Goal: Task Accomplishment & Management: Complete application form

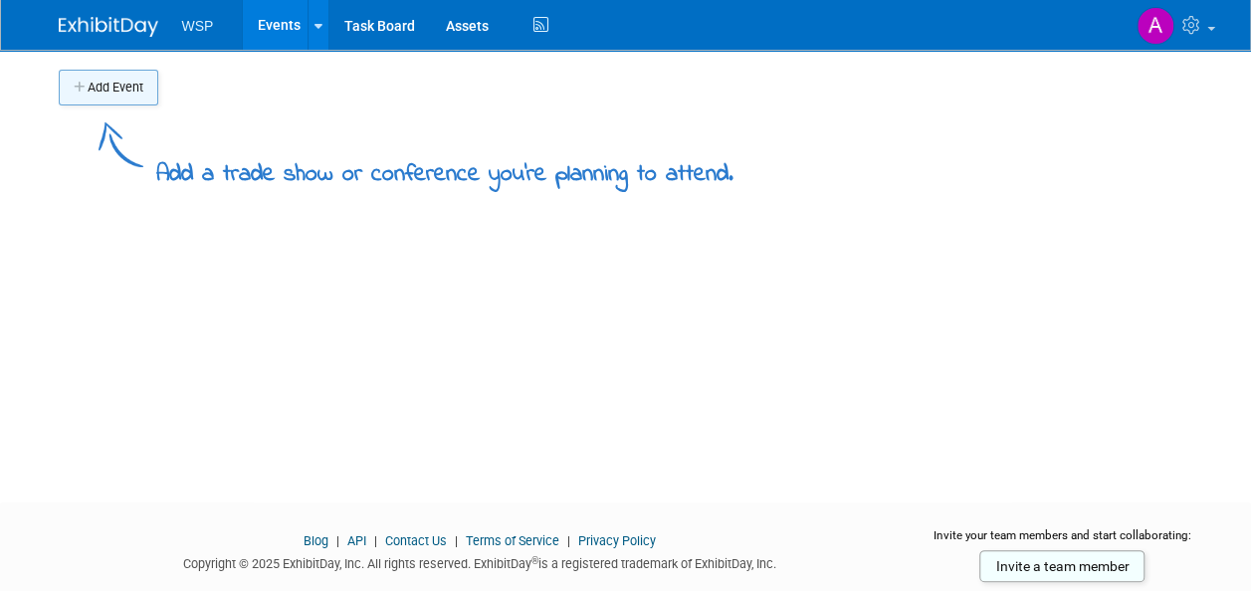
click at [121, 84] on button "Add Event" at bounding box center [109, 88] width 100 height 36
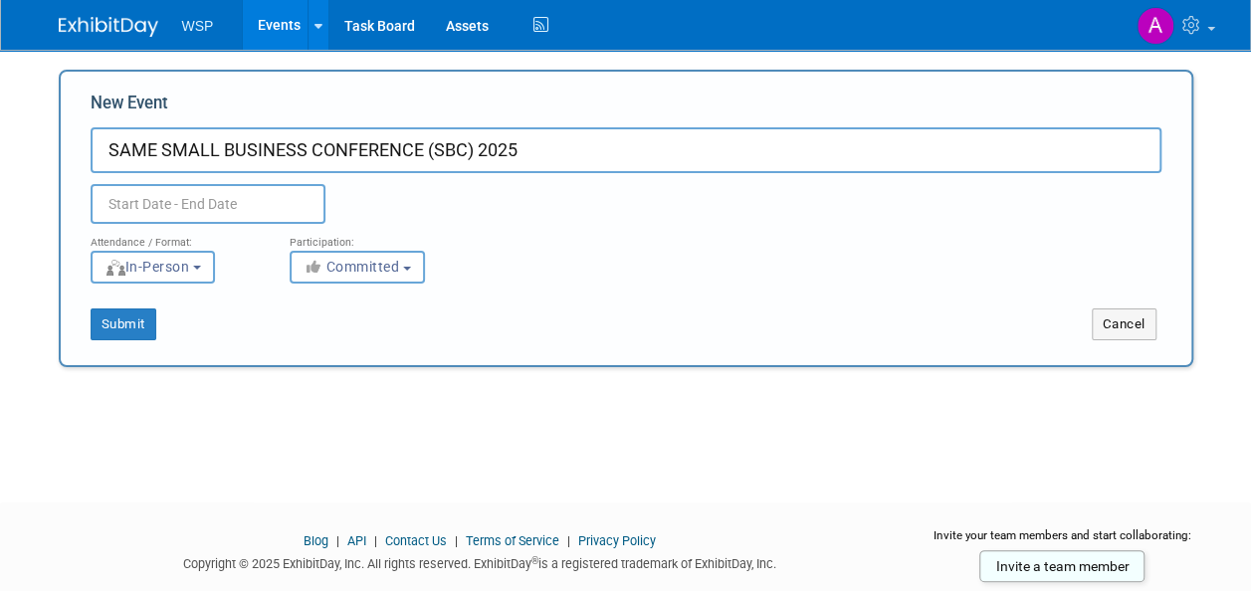
type input "SAME SMALL BUSINESS CONFERENCE (SBC) 2025"
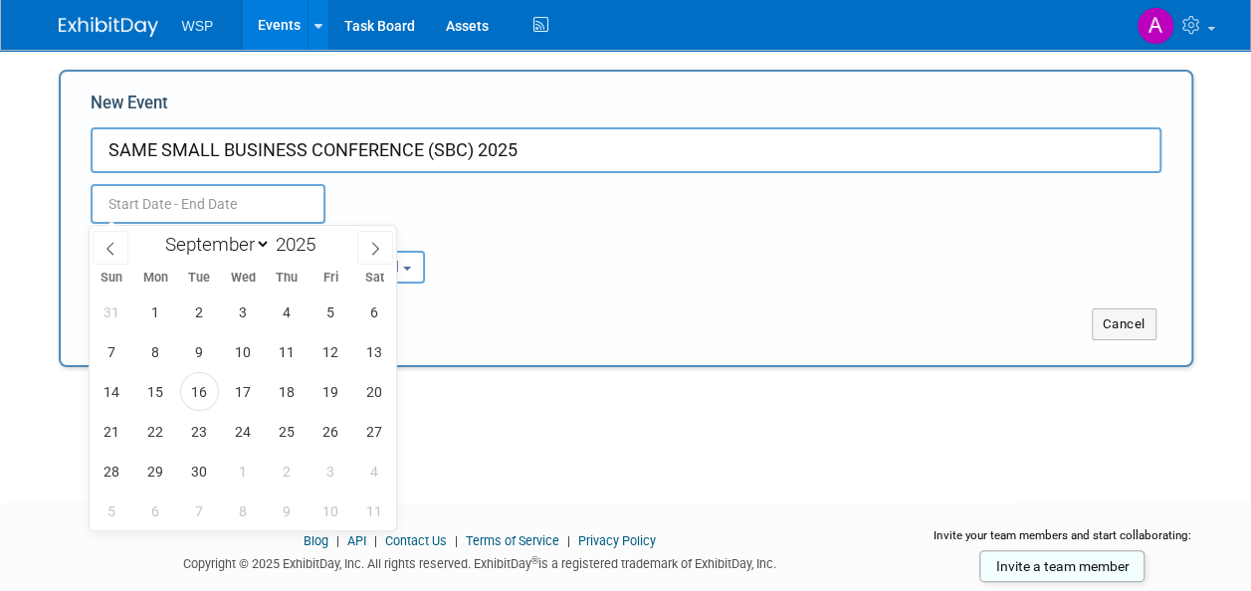
click at [183, 204] on input "text" at bounding box center [208, 204] width 235 height 40
click at [261, 249] on select "January February March April May June July August September October November De…" at bounding box center [213, 244] width 114 height 25
select select "10"
click at [156, 232] on select "January February March April May June July August September October November De…" at bounding box center [213, 244] width 114 height 25
click at [192, 432] on span "18" at bounding box center [199, 431] width 39 height 39
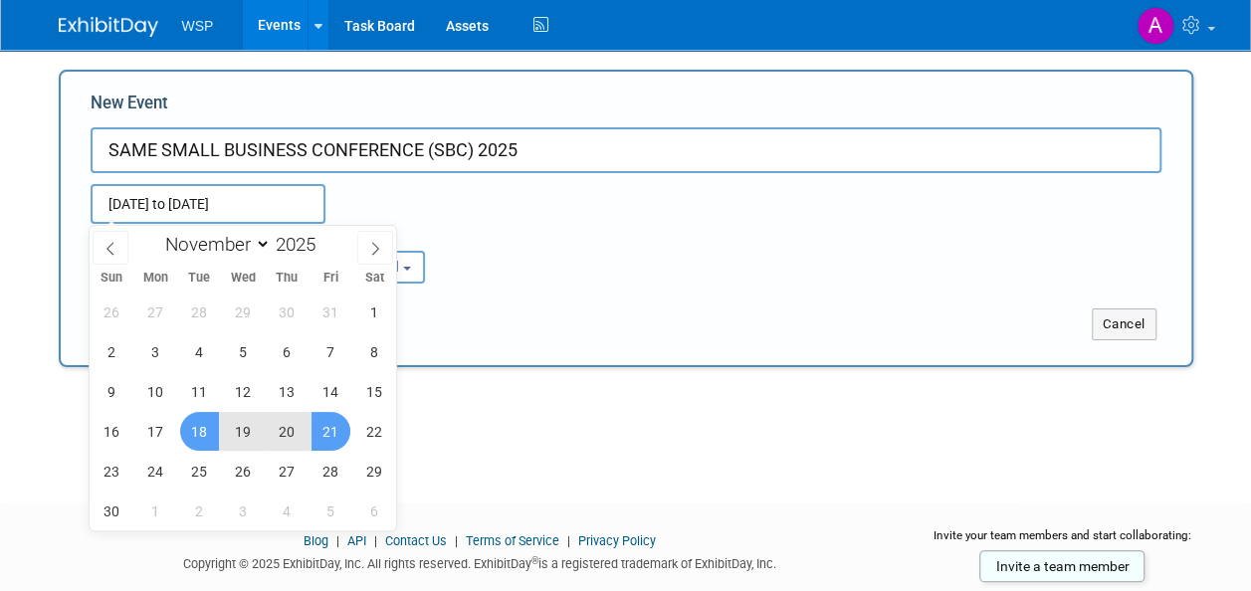
click at [333, 426] on span "21" at bounding box center [331, 431] width 39 height 39
type input "[DATE] to [DATE]"
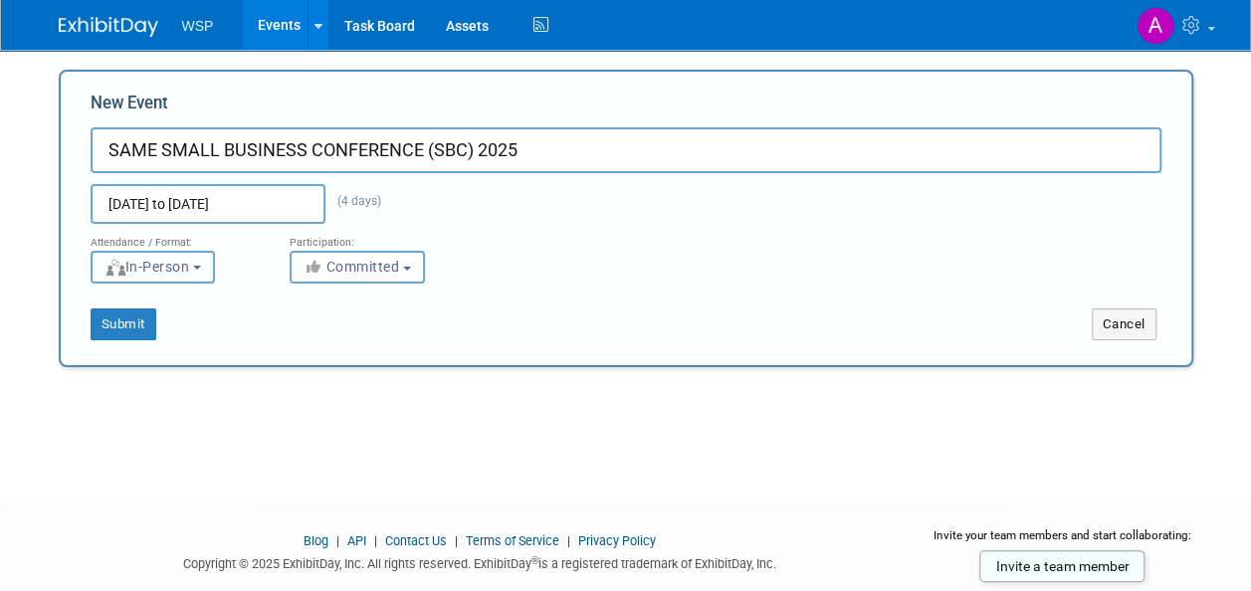
click at [132, 268] on span "In-Person" at bounding box center [148, 267] width 86 height 16
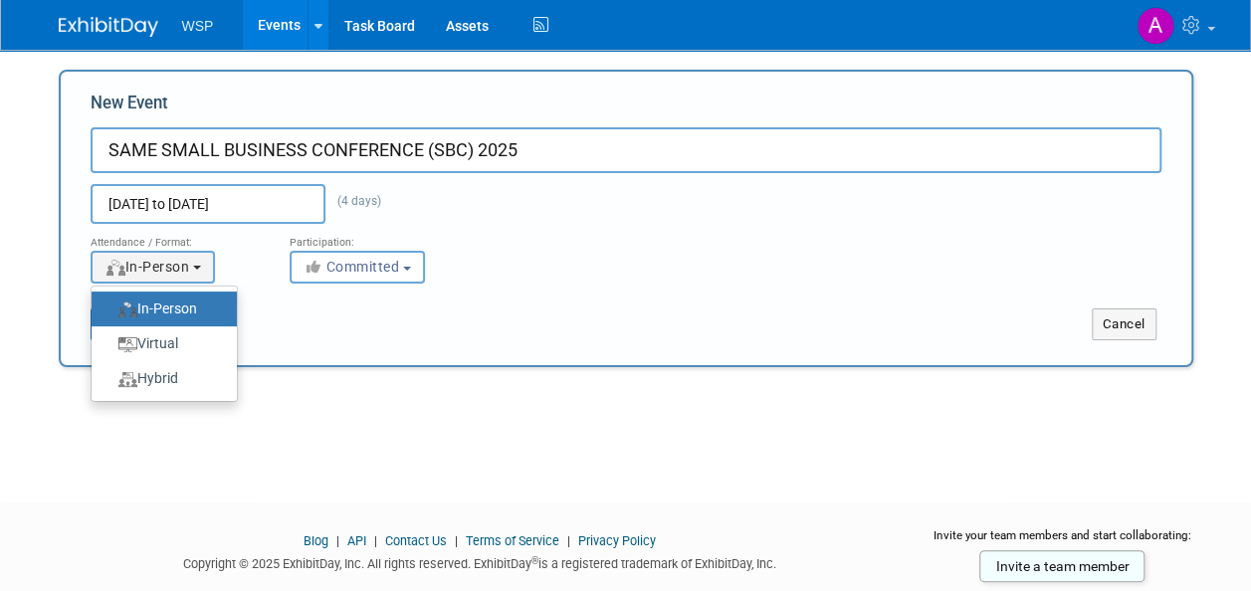
click at [126, 302] on img at bounding box center [127, 310] width 19 height 16
click at [110, 303] on input "In-Person" at bounding box center [103, 309] width 13 height 13
click at [363, 275] on button "Committed" at bounding box center [357, 267] width 135 height 33
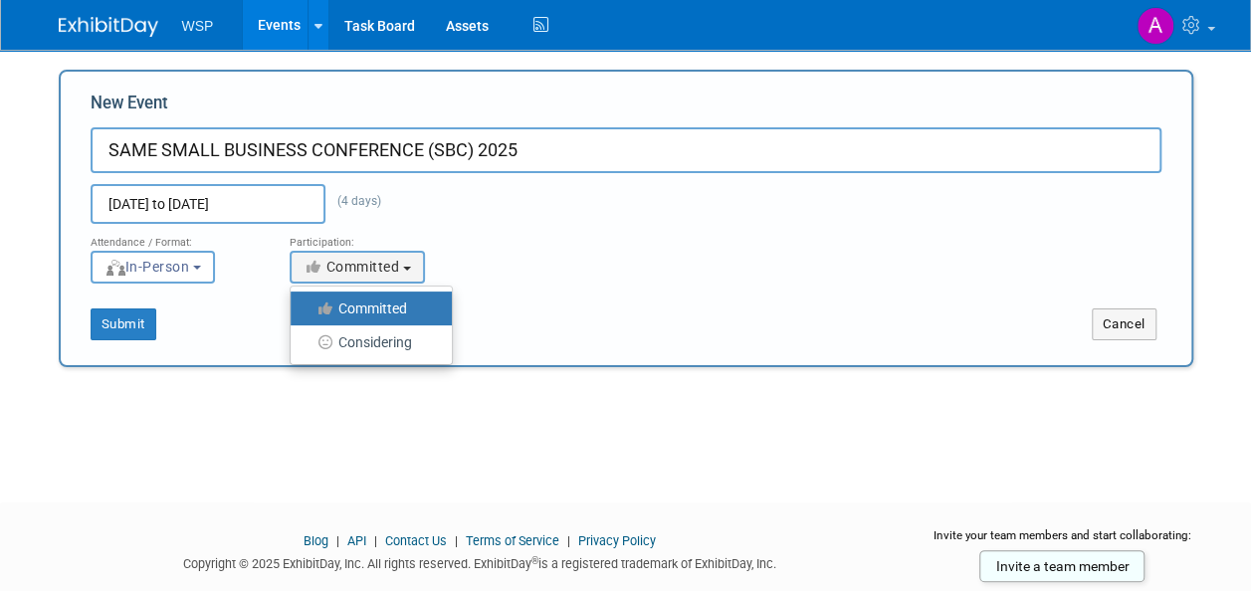
click at [354, 305] on label "Committed" at bounding box center [366, 309] width 131 height 26
click at [309, 305] on input "Committed" at bounding box center [302, 309] width 13 height 13
click at [738, 293] on div "Submit Cancel" at bounding box center [626, 312] width 1101 height 57
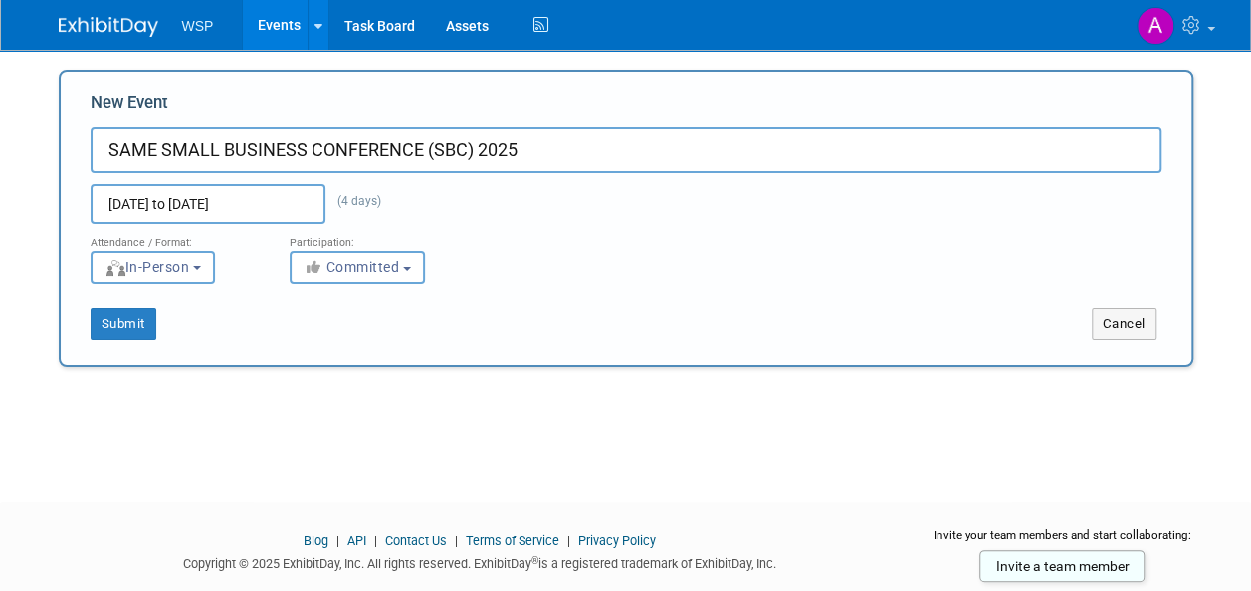
click at [80, 352] on div "New Event SAME SMALL BUSINESS CONFERENCE (SBC) [DATE], 2025 to [DATE] (4 days) …" at bounding box center [626, 219] width 1135 height 298
click at [114, 325] on button "Submit" at bounding box center [124, 325] width 66 height 32
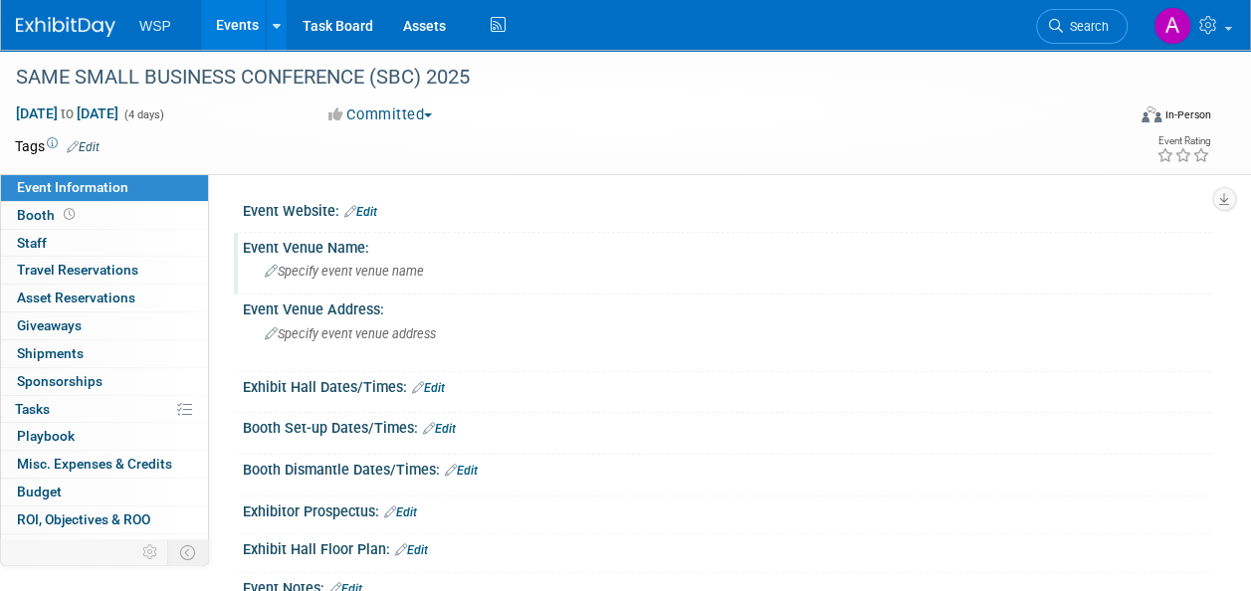
click at [340, 261] on div "Specify event venue name" at bounding box center [727, 271] width 939 height 31
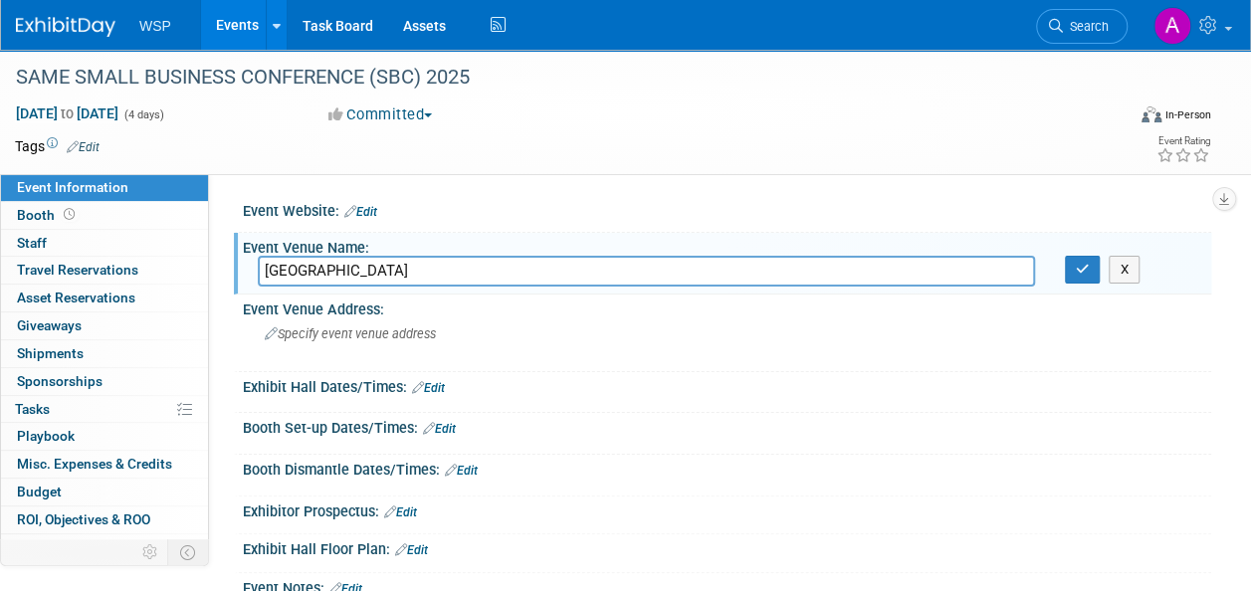
type input "Phoenix Convention Center"
click at [320, 338] on span "Specify event venue address" at bounding box center [350, 334] width 171 height 15
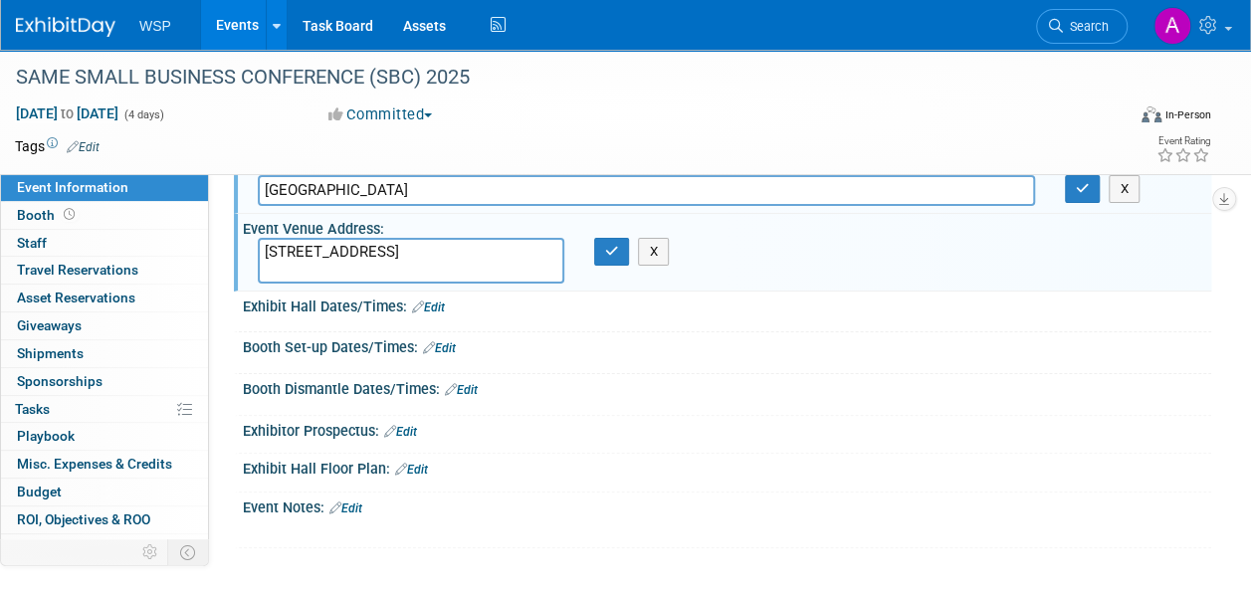
scroll to position [100, 0]
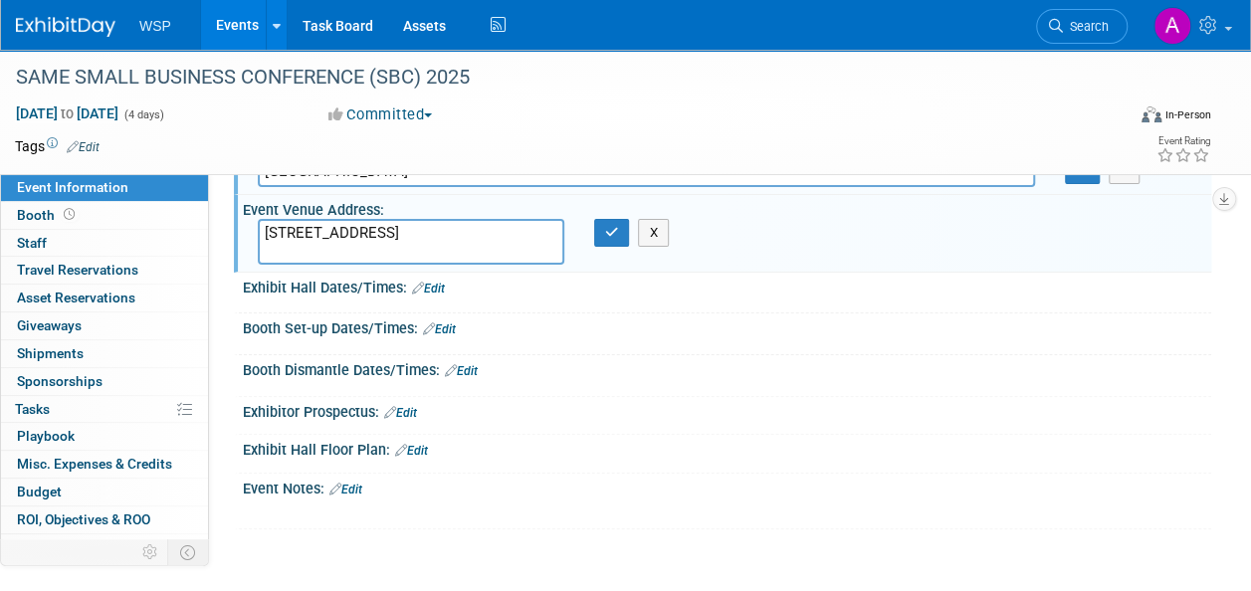
type textarea "100 N. 3rd Street., Phoenix, AZ"
click at [424, 452] on link "Edit" at bounding box center [411, 451] width 33 height 14
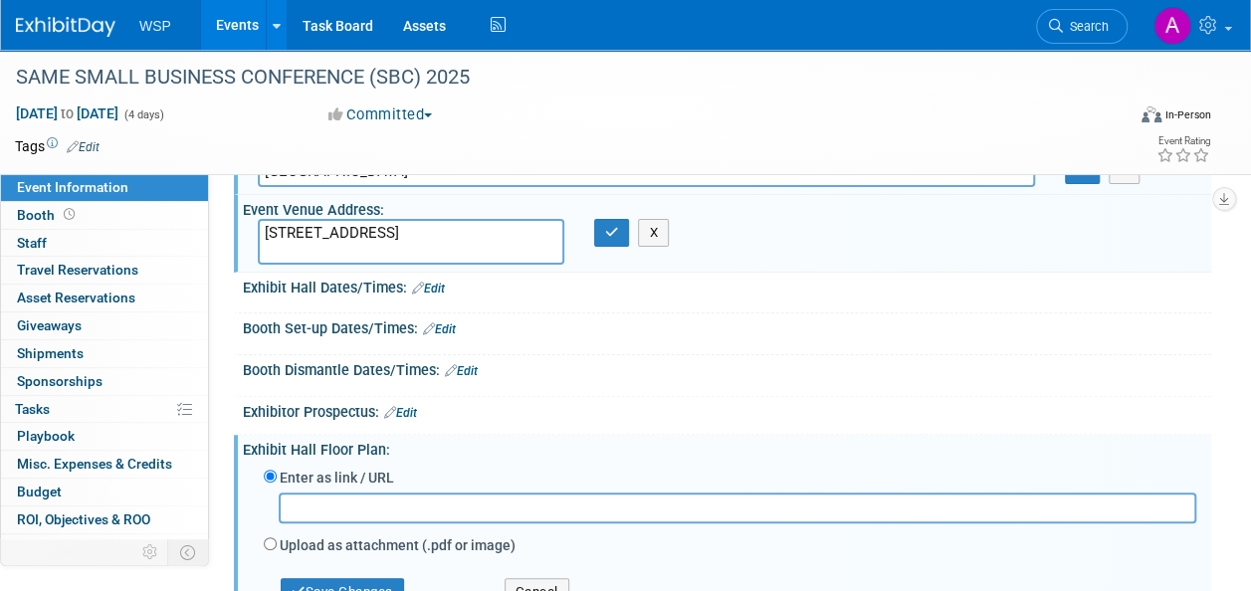
paste input "https://www.samesbc.org/2025/floorplan.cfm"
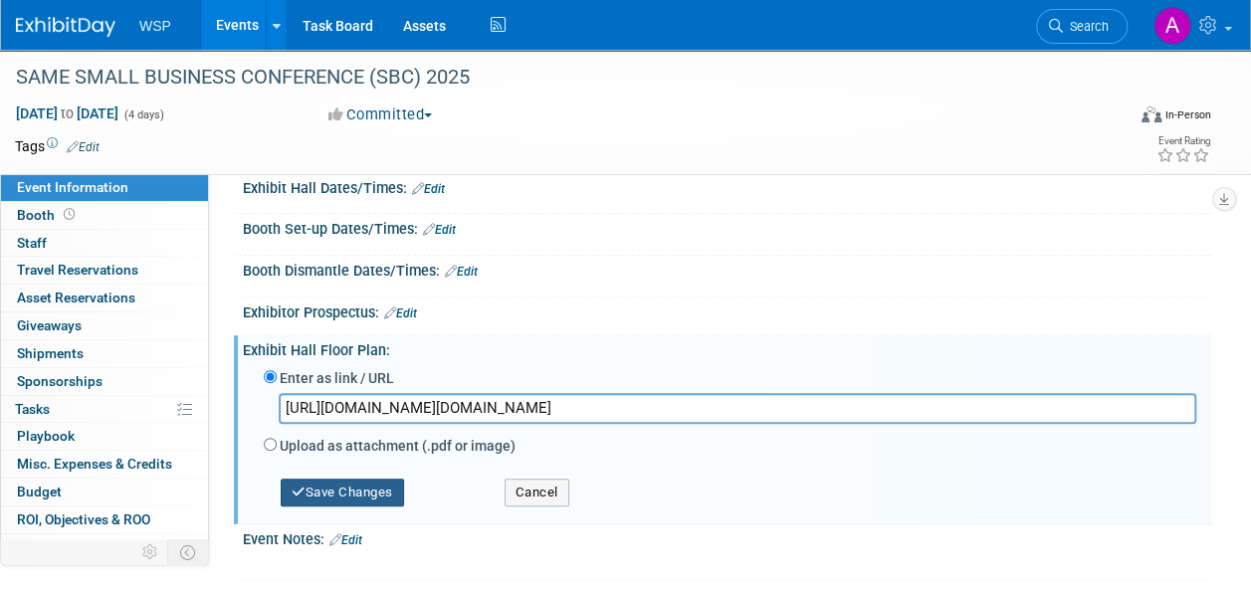
type input "https://www.samesbc.org/2025/floorplan.cfm"
click at [348, 492] on button "Save Changes" at bounding box center [342, 493] width 123 height 28
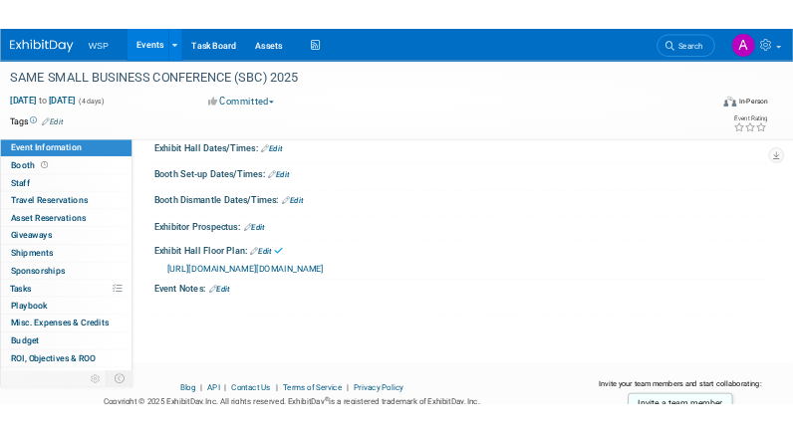
scroll to position [100, 0]
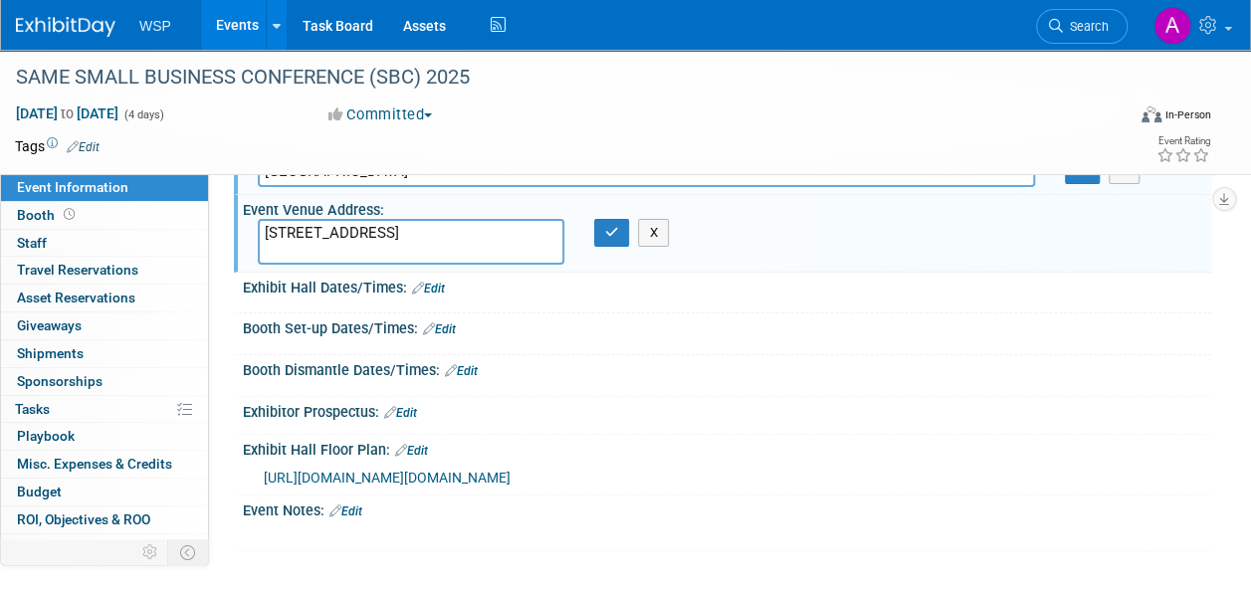
click at [433, 290] on link "Edit" at bounding box center [428, 289] width 33 height 14
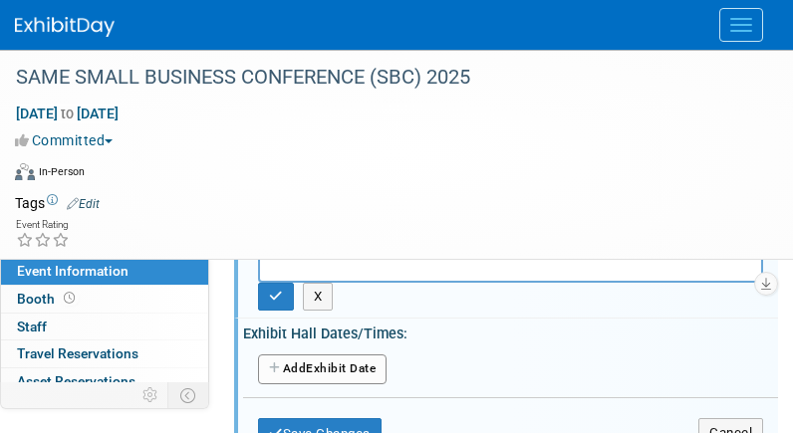
scroll to position [199, 0]
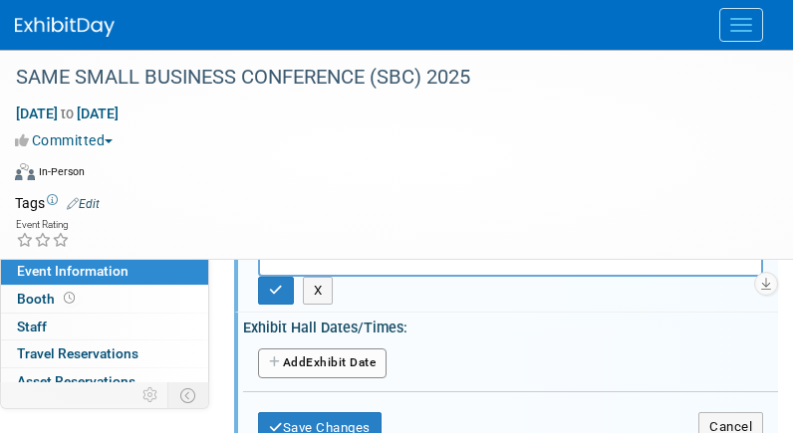
click at [319, 358] on button "Add Another Exhibit Date" at bounding box center [322, 363] width 128 height 30
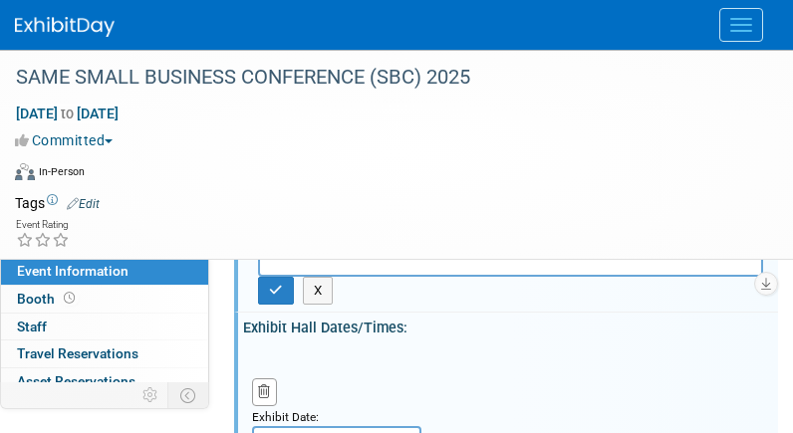
scroll to position [299, 0]
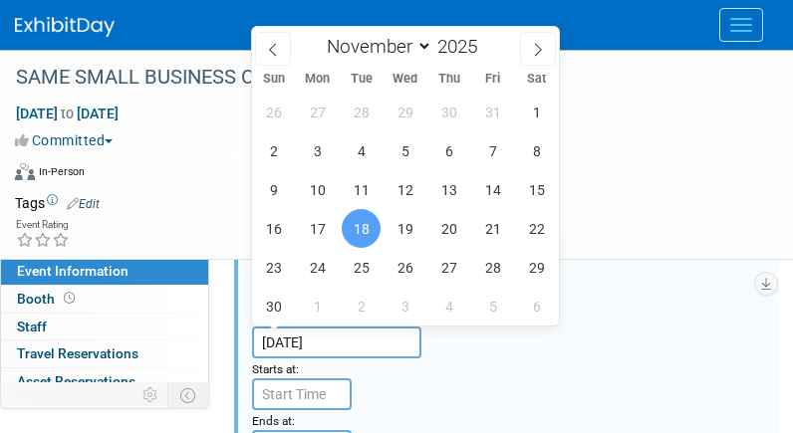
click at [299, 341] on input "[DATE]" at bounding box center [336, 343] width 169 height 32
click at [409, 232] on span "19" at bounding box center [404, 228] width 39 height 39
type input "Nov 19, 2025"
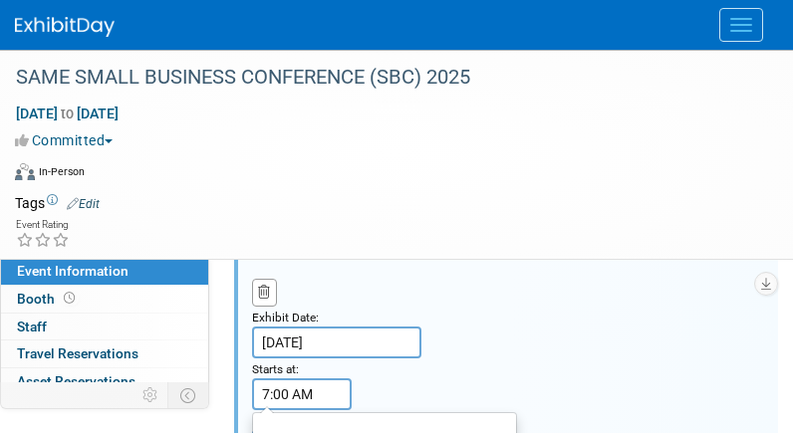
click at [305, 391] on input "7:00 AM" at bounding box center [302, 394] width 100 height 32
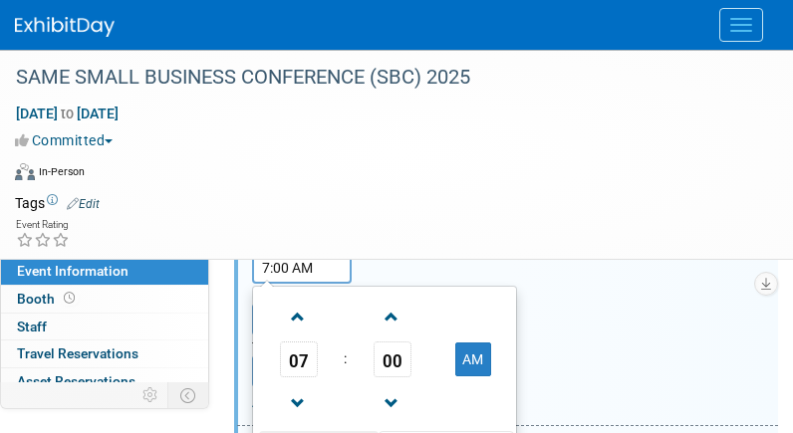
scroll to position [398, 0]
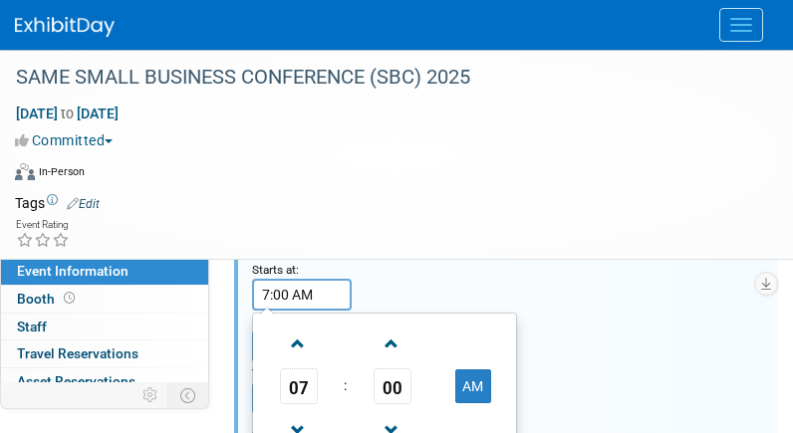
click at [307, 383] on span "07" at bounding box center [299, 386] width 38 height 36
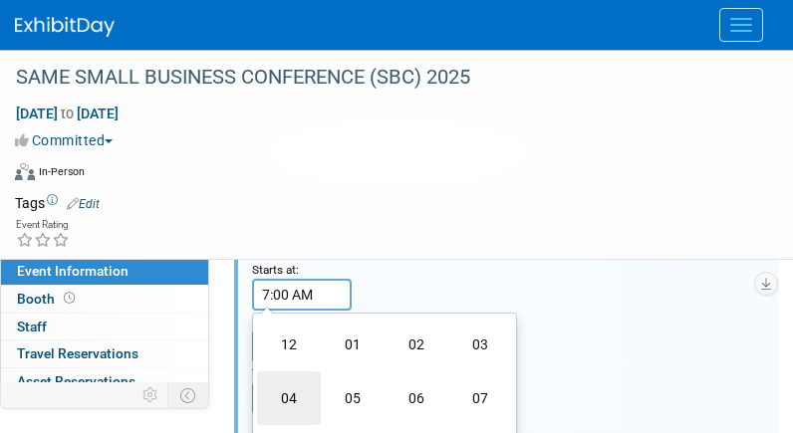
scroll to position [498, 0]
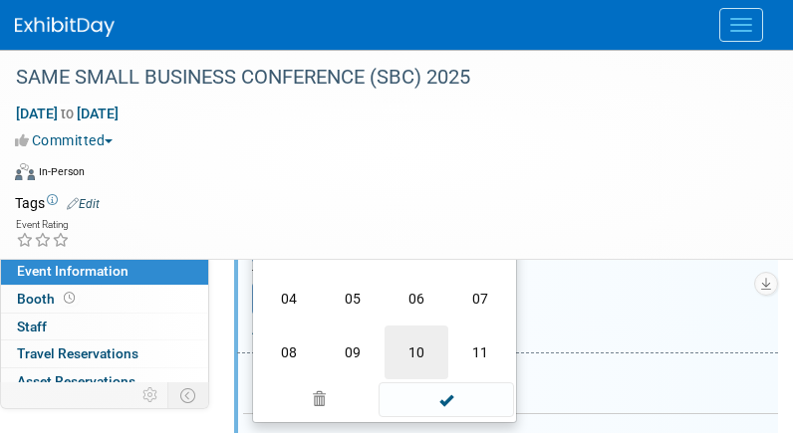
click at [401, 355] on td "10" at bounding box center [416, 353] width 64 height 54
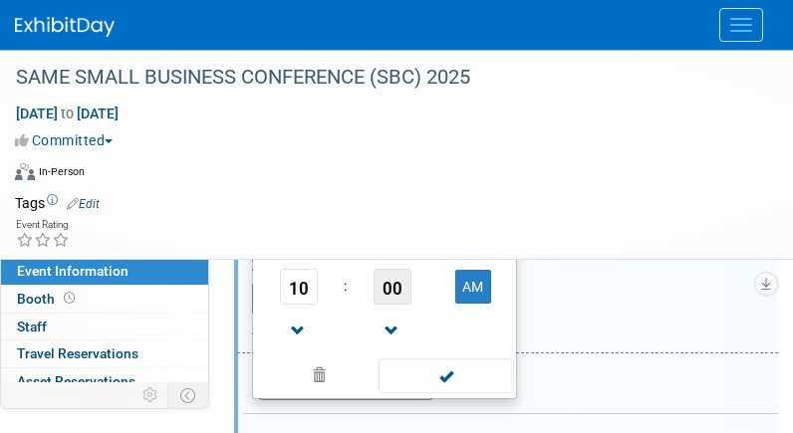
click at [389, 286] on span "00" at bounding box center [392, 287] width 38 height 36
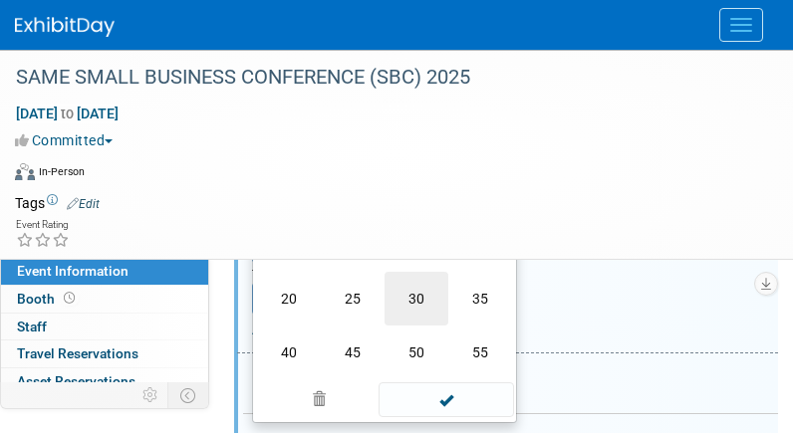
click at [417, 304] on td "30" at bounding box center [416, 299] width 64 height 54
type input "10:30 AM"
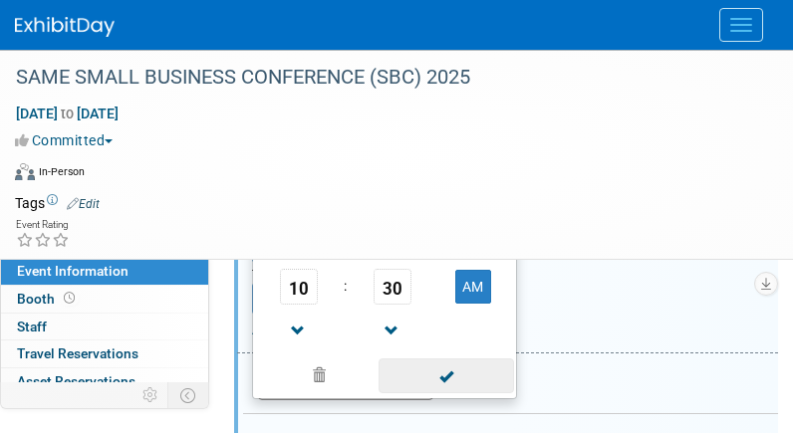
click at [458, 370] on span at bounding box center [445, 375] width 134 height 35
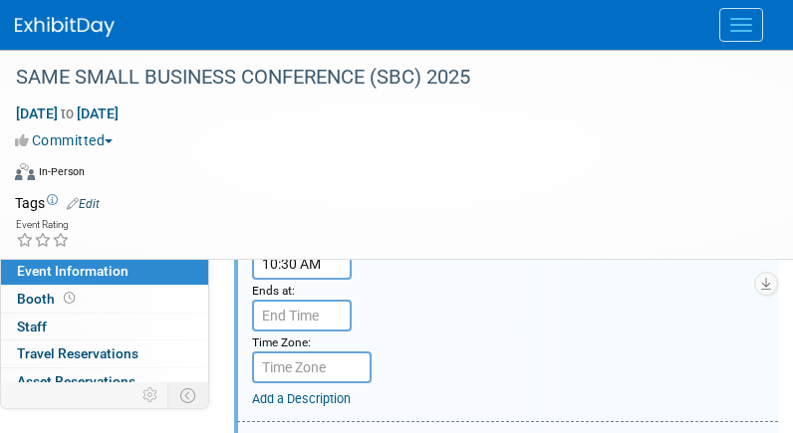
scroll to position [398, 0]
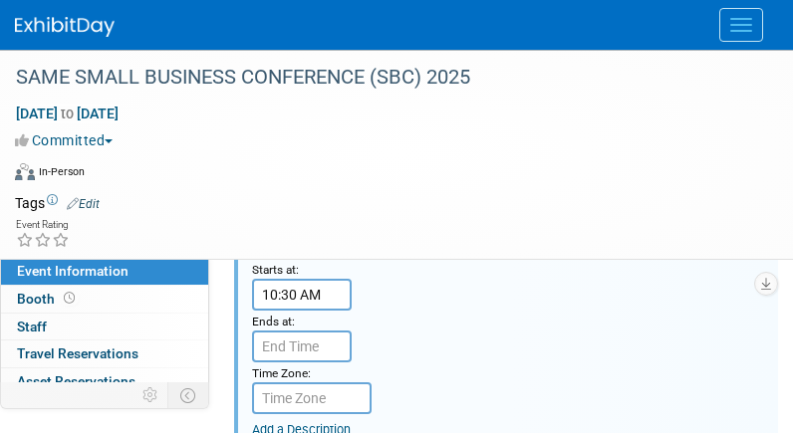
type input "7:00 PM"
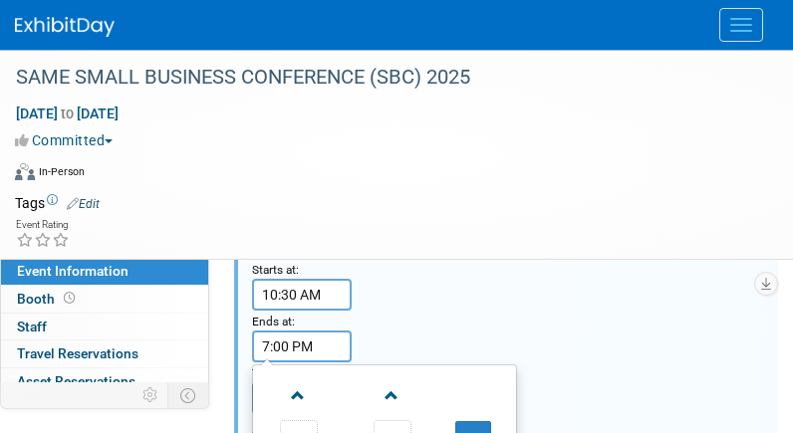
click at [322, 344] on input "7:00 PM" at bounding box center [302, 347] width 100 height 32
click at [641, 293] on div "Exhibit Date: Nov 19, 2025 Starts at: 10:30 AM Ends at: 7:00 PM 07 : 00 PM 12 0…" at bounding box center [507, 299] width 541 height 306
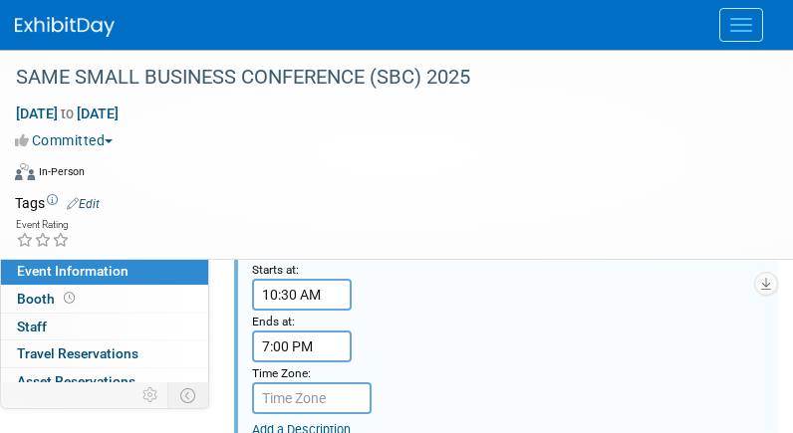
scroll to position [498, 0]
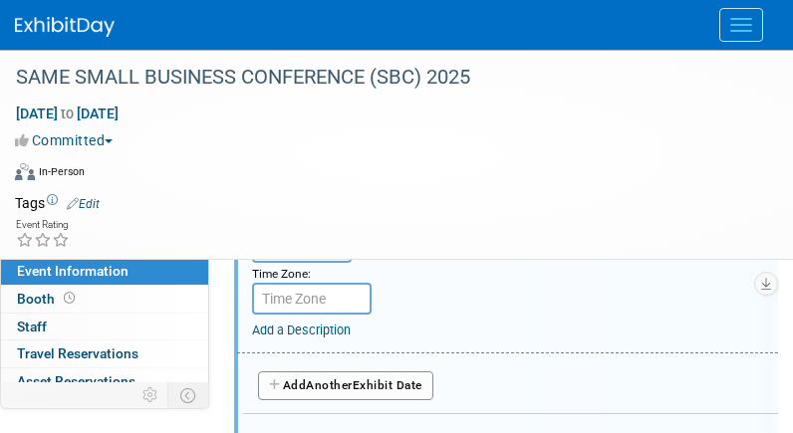
click at [271, 302] on input "text" at bounding box center [311, 299] width 119 height 32
click at [295, 306] on input "text" at bounding box center [311, 299] width 119 height 32
type input "MST"
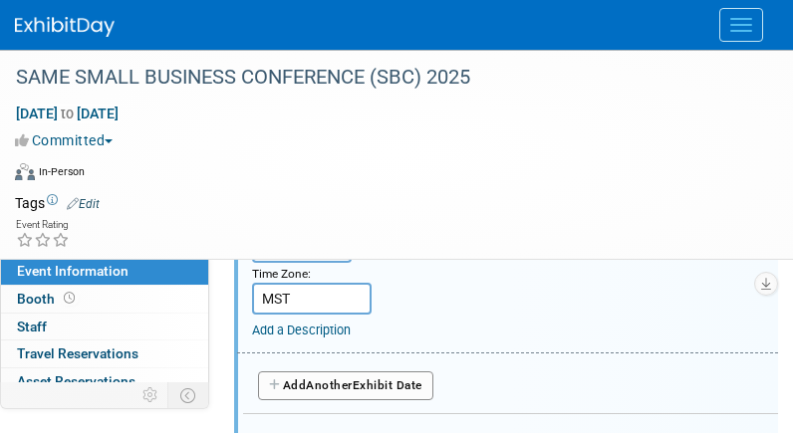
click at [378, 310] on div "Exhibit Date: Nov 19, 2025 Starts at: 10:30 AM Ends at: 7:00 PM Time Zone: Appl…" at bounding box center [507, 200] width 541 height 306
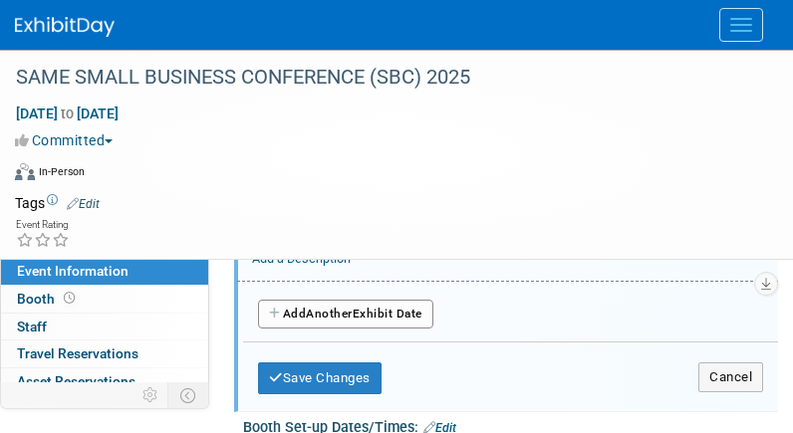
scroll to position [597, 0]
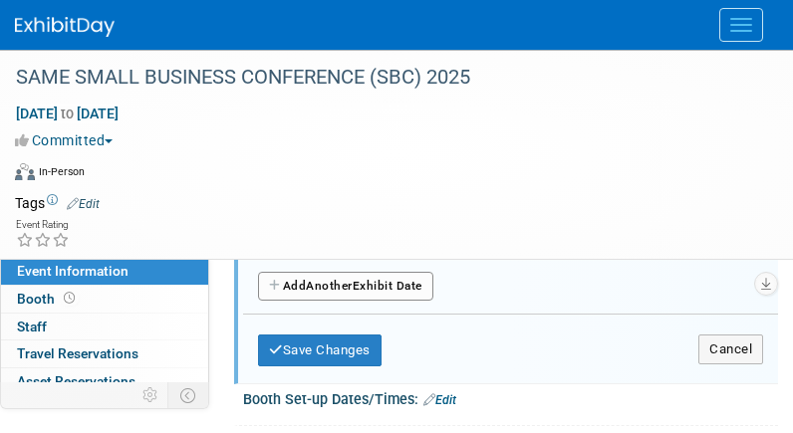
click at [361, 278] on button "Add Another Exhibit Date" at bounding box center [345, 287] width 175 height 30
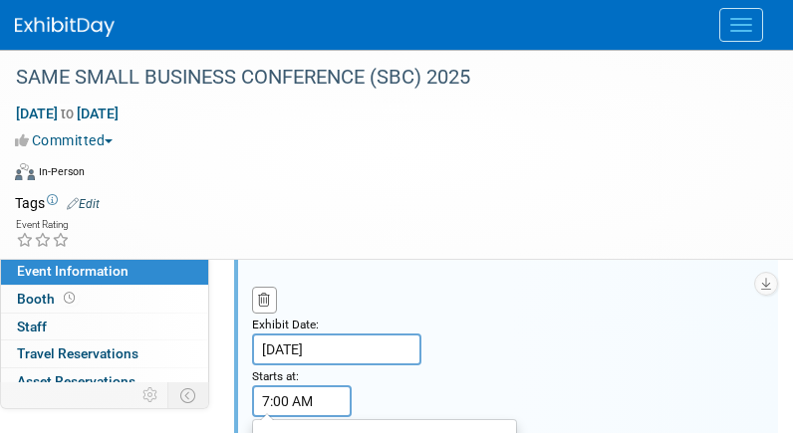
click at [306, 395] on input "7:00 AM" at bounding box center [302, 401] width 100 height 32
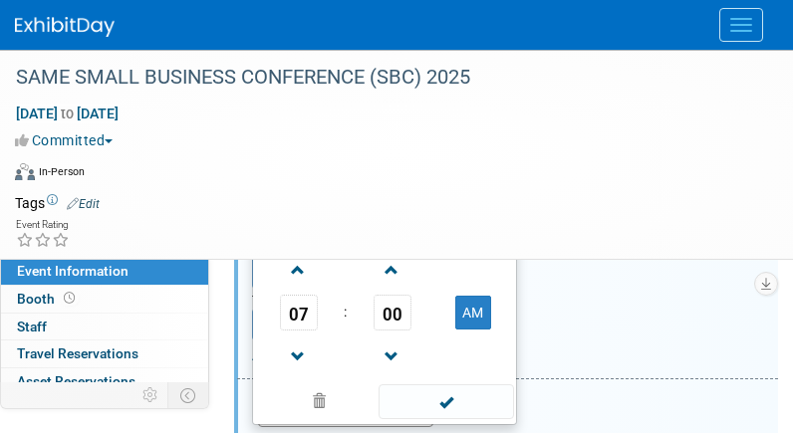
scroll to position [796, 0]
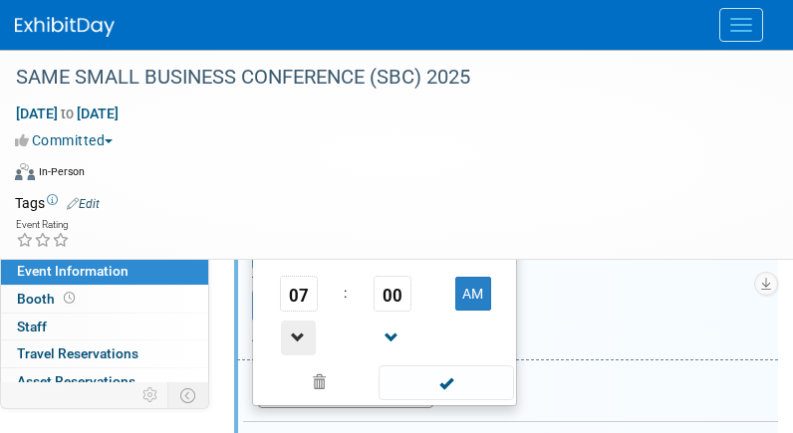
click at [299, 340] on span at bounding box center [298, 338] width 35 height 35
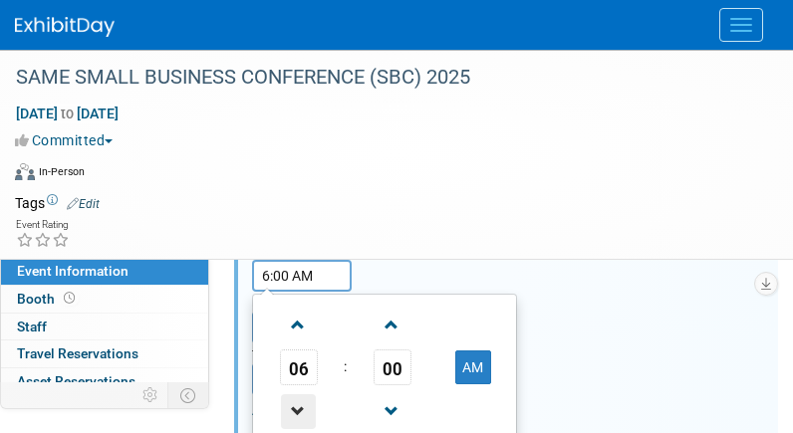
scroll to position [697, 0]
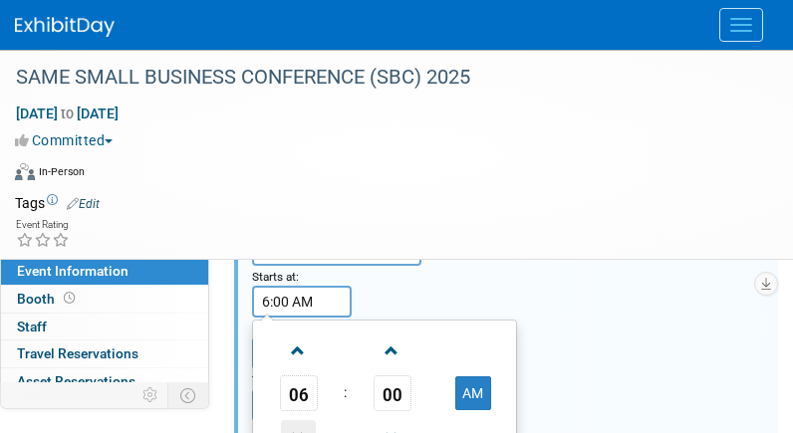
click at [299, 340] on span at bounding box center [298, 351] width 35 height 35
click at [389, 347] on span at bounding box center [391, 351] width 35 height 35
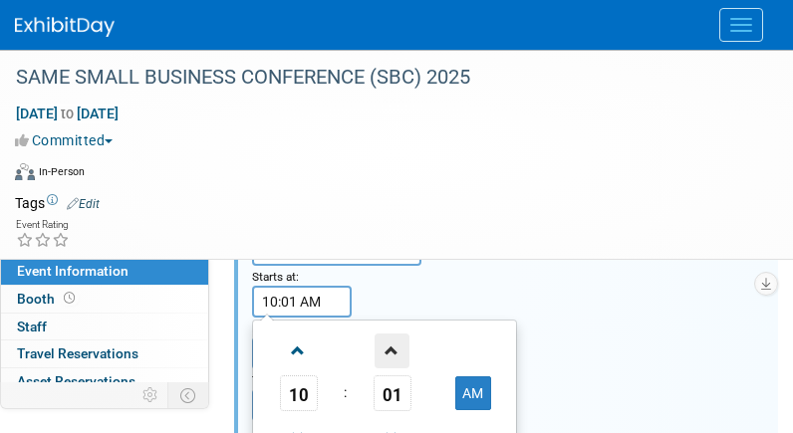
click at [389, 347] on span at bounding box center [391, 351] width 35 height 35
click at [396, 386] on span "03" at bounding box center [392, 393] width 38 height 36
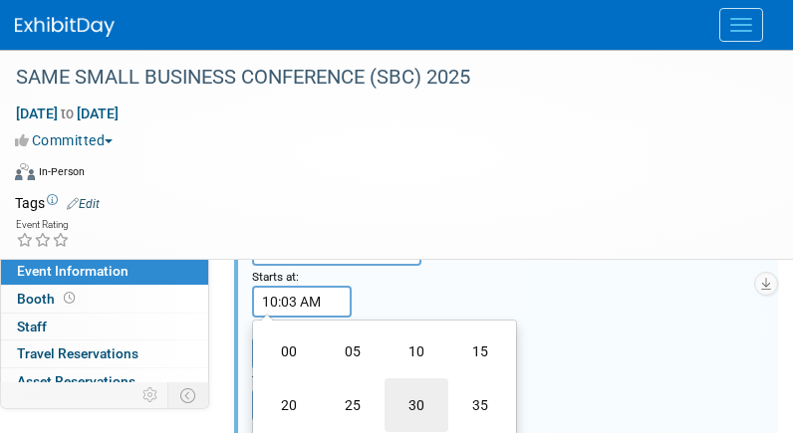
click at [408, 398] on td "30" at bounding box center [416, 405] width 64 height 54
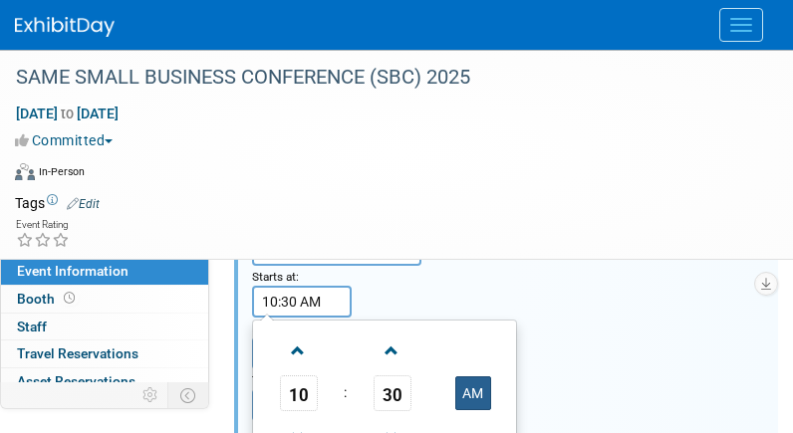
click at [472, 381] on button "AM" at bounding box center [473, 393] width 36 height 34
click at [472, 381] on button "PM" at bounding box center [473, 393] width 36 height 34
type input "10:30 AM"
click at [593, 288] on div "Exhibit Date: Nov 20, 2025 Starts at: 10:30 AM 10 : 30 AM 12 01 02 03 04 05 06 …" at bounding box center [507, 307] width 541 height 306
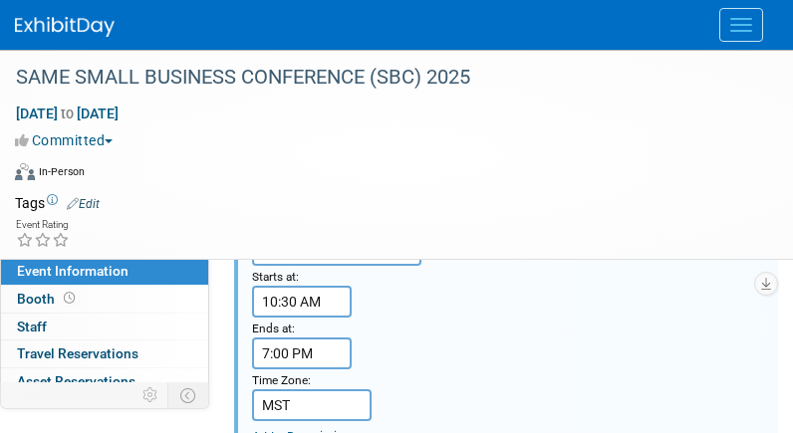
click at [289, 354] on input "7:00 PM" at bounding box center [302, 354] width 100 height 32
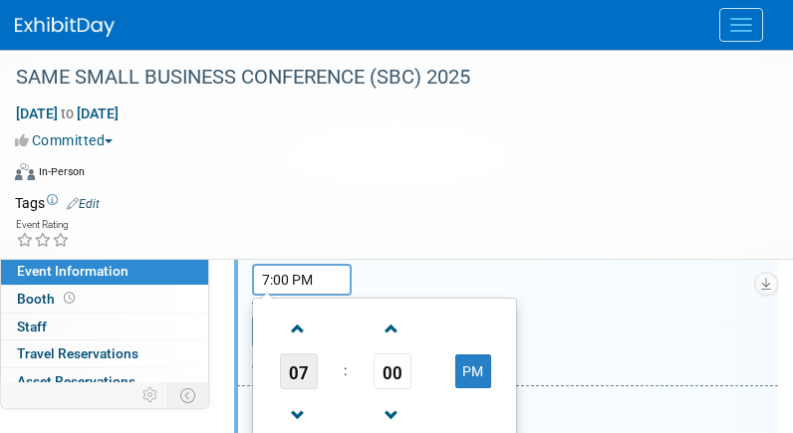
scroll to position [796, 0]
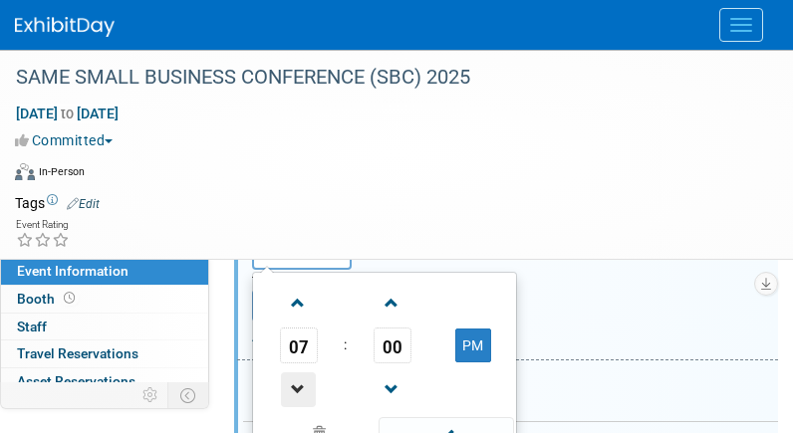
click at [301, 377] on span at bounding box center [298, 389] width 35 height 35
type input "6:00 PM"
click at [622, 297] on div "Exhibit Date: Nov 20, 2025 Starts at: 10:30 AM Ends at: 6:00 PM 06 : 00 PM 12 0…" at bounding box center [507, 208] width 541 height 306
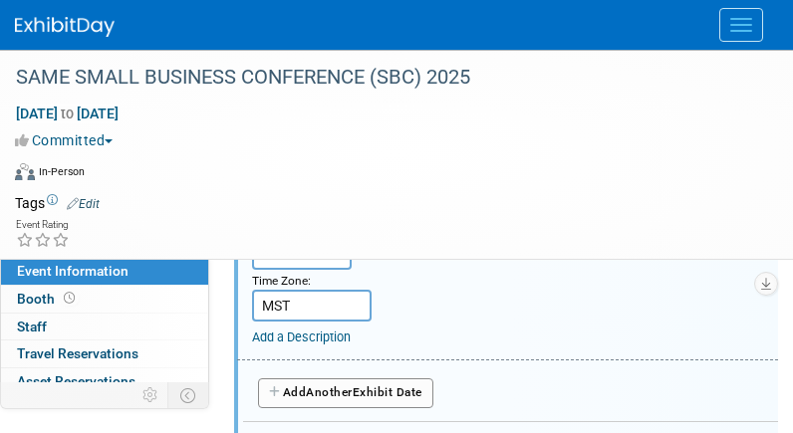
click at [330, 392] on span "Another" at bounding box center [329, 392] width 47 height 14
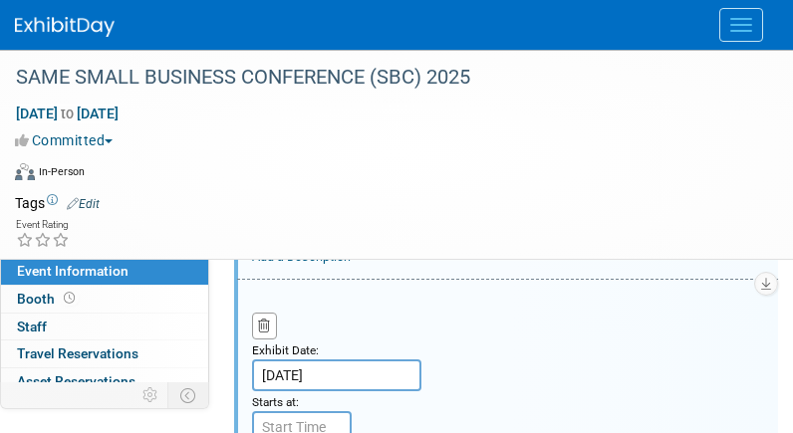
scroll to position [896, 0]
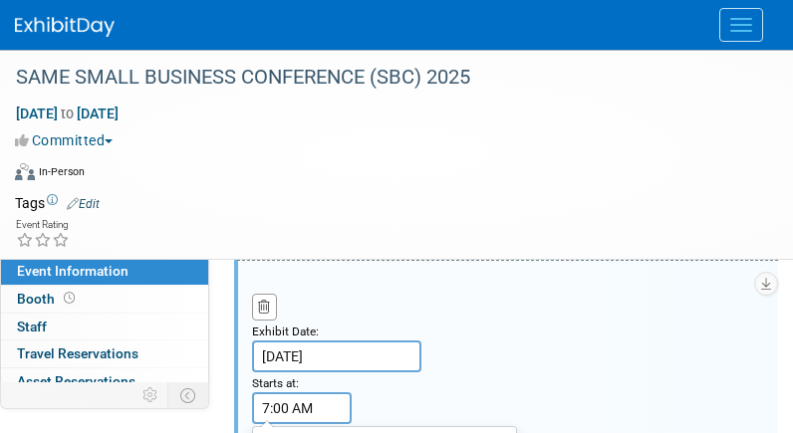
click at [315, 399] on input "7:00 AM" at bounding box center [302, 408] width 100 height 32
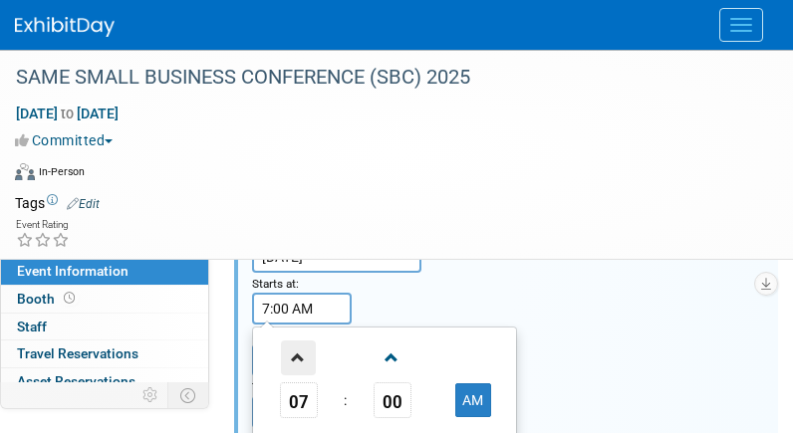
click at [294, 347] on span at bounding box center [298, 357] width 35 height 35
click at [390, 397] on span "00" at bounding box center [392, 400] width 38 height 36
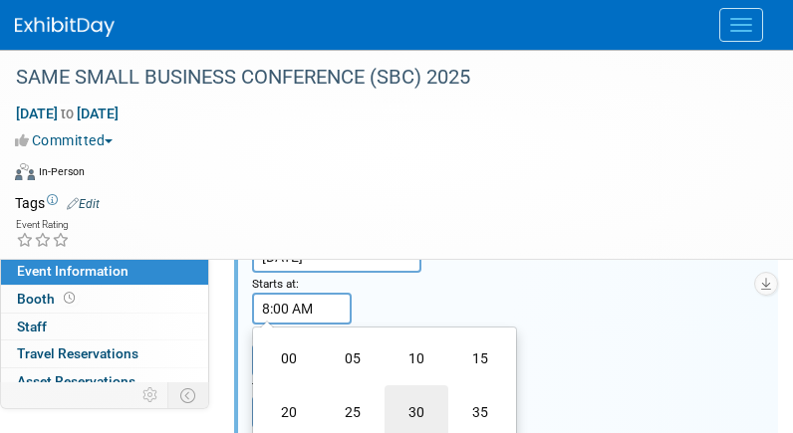
click at [407, 407] on td "30" at bounding box center [416, 412] width 64 height 54
type input "8:30 AM"
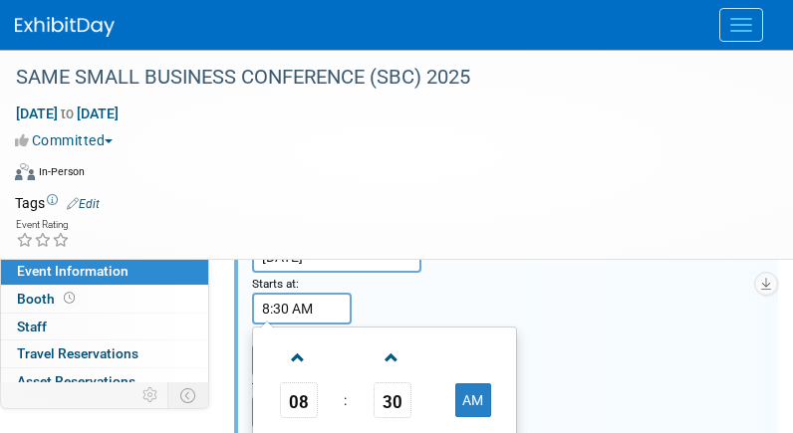
scroll to position [1095, 0]
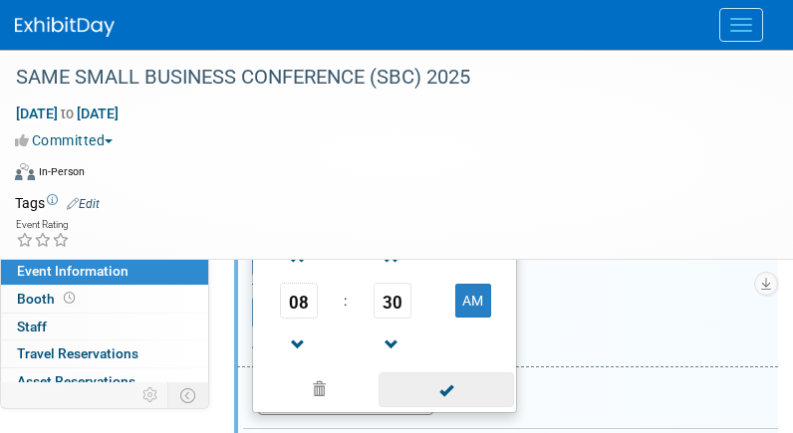
click at [416, 397] on span at bounding box center [445, 389] width 134 height 35
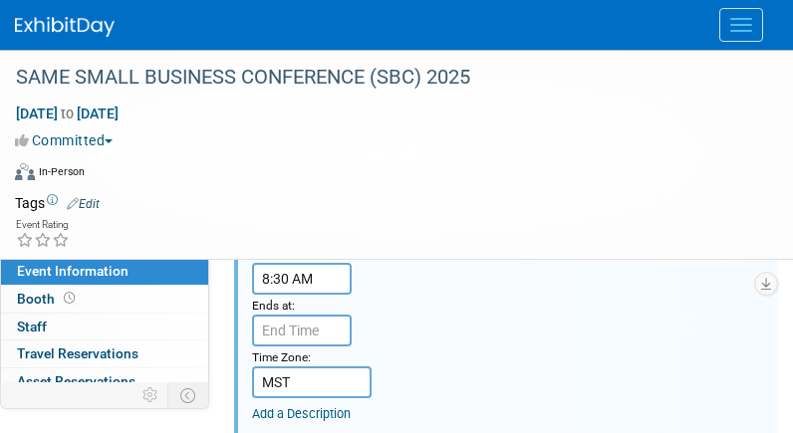
scroll to position [996, 0]
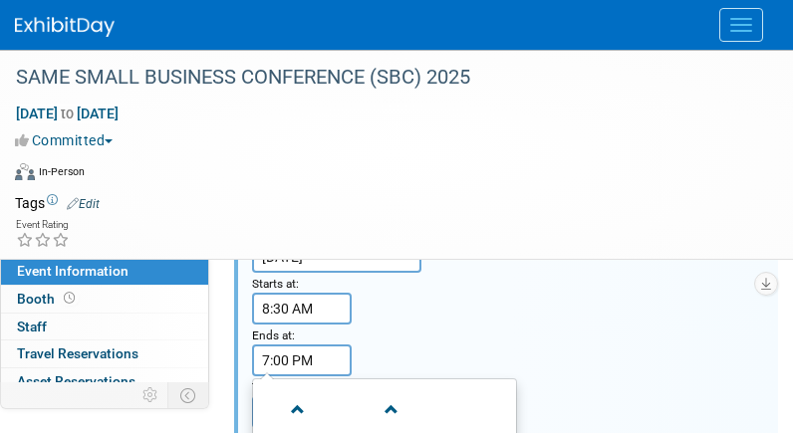
click at [324, 362] on input "7:00 PM" at bounding box center [302, 360] width 100 height 32
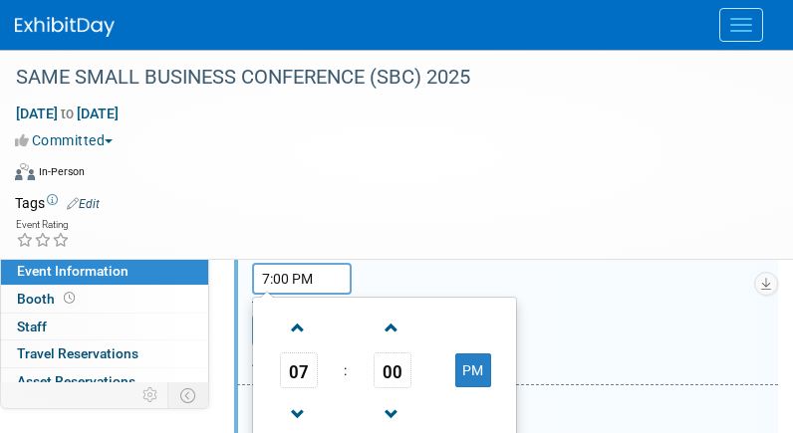
scroll to position [1095, 0]
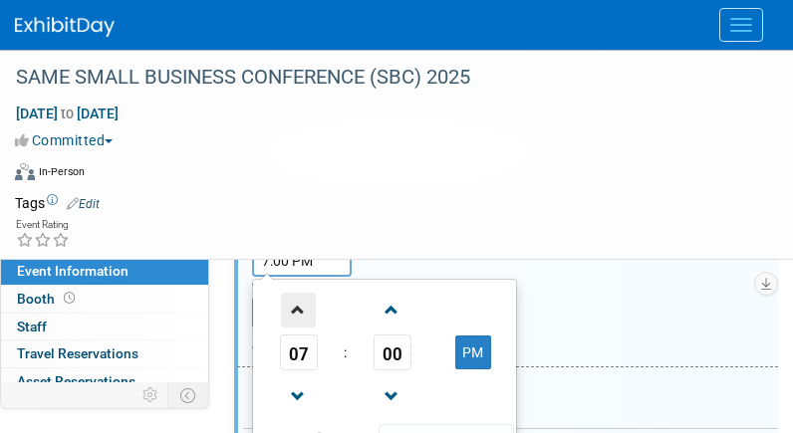
click at [305, 312] on span at bounding box center [298, 310] width 35 height 35
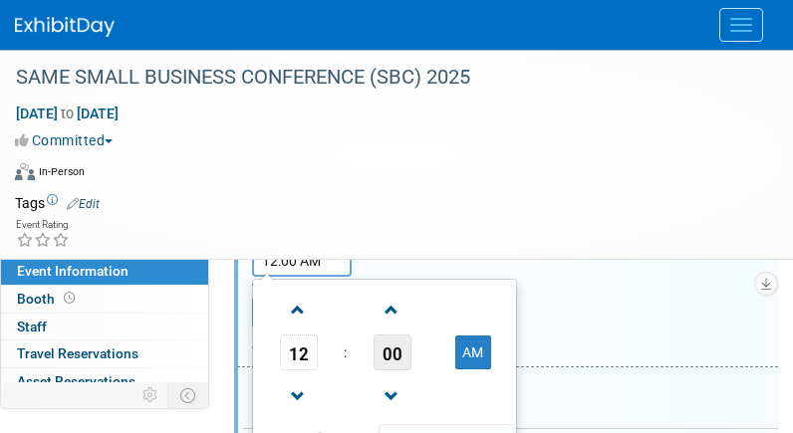
click at [384, 347] on span "00" at bounding box center [392, 353] width 38 height 36
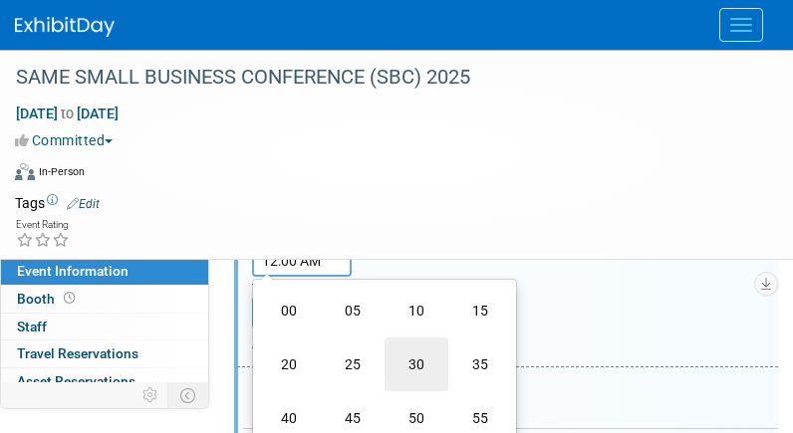
click at [406, 361] on td "30" at bounding box center [416, 365] width 64 height 54
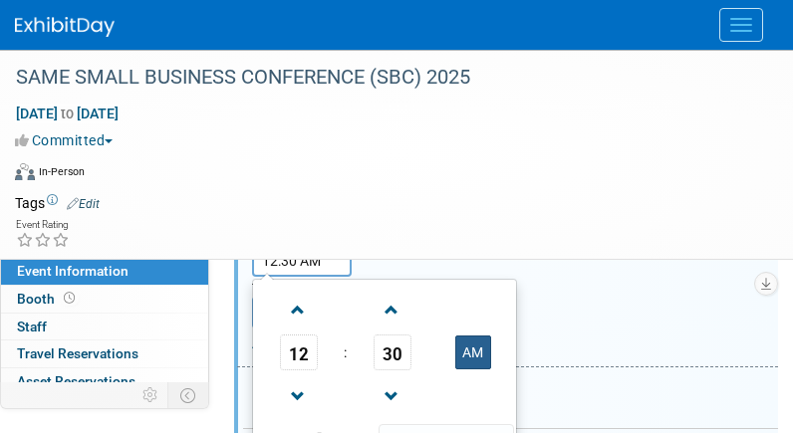
click at [469, 346] on button "AM" at bounding box center [473, 353] width 36 height 34
type input "12:30 PM"
click at [593, 312] on div "Exhibit Date: Nov 21, 2025 Starts at: 8:30 AM Ends at: 12:30 PM 12 : 30 PM 12 0…" at bounding box center [507, 215] width 541 height 306
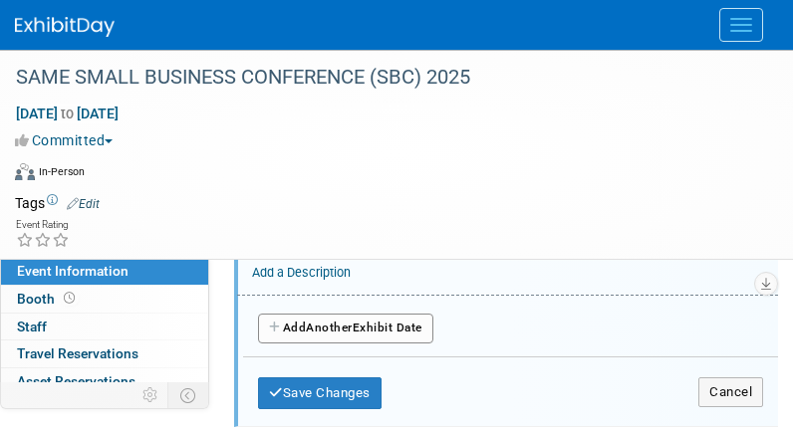
scroll to position [1195, 0]
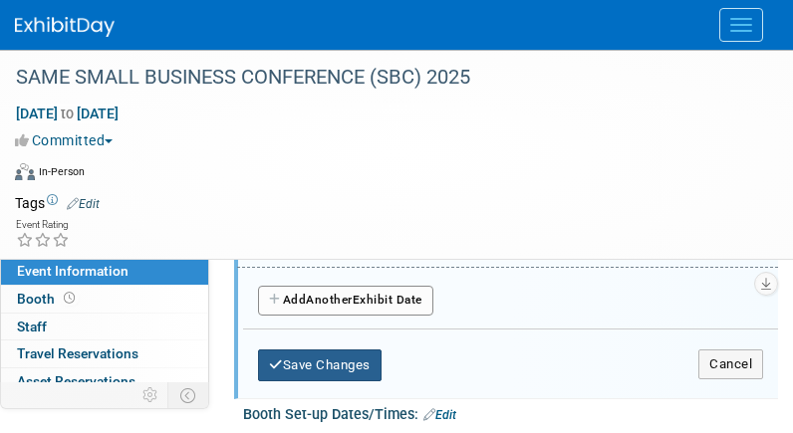
click at [311, 363] on button "Save Changes" at bounding box center [319, 365] width 123 height 32
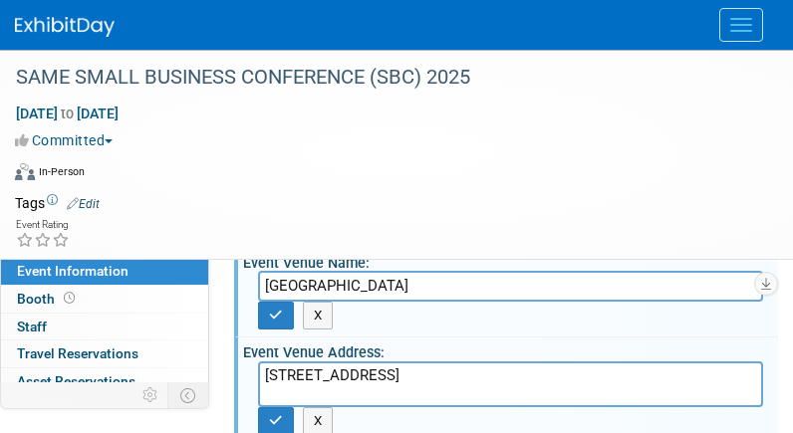
scroll to position [100, 0]
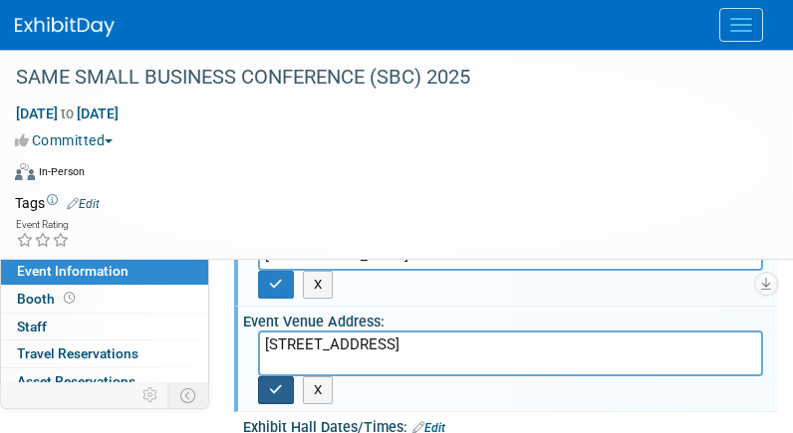
click at [272, 391] on icon "button" at bounding box center [276, 389] width 14 height 13
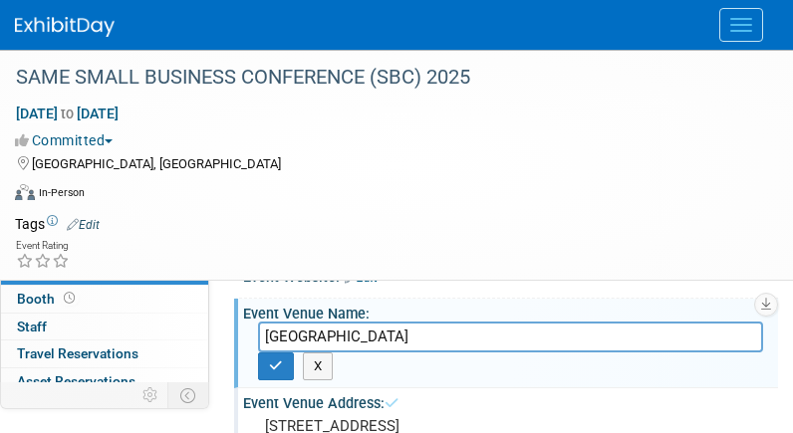
scroll to position [0, 0]
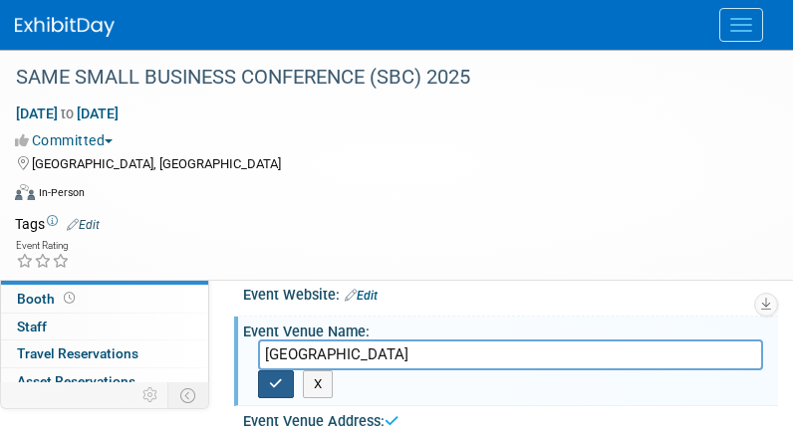
click at [269, 382] on icon "button" at bounding box center [276, 383] width 14 height 13
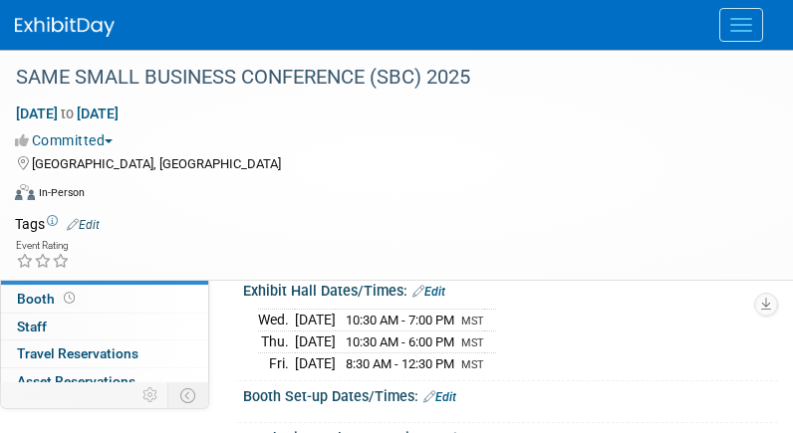
scroll to position [199, 0]
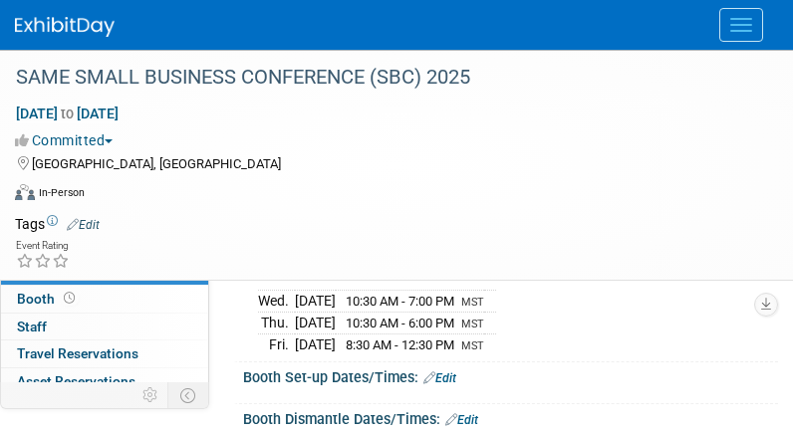
click at [447, 371] on link "Edit" at bounding box center [439, 378] width 33 height 14
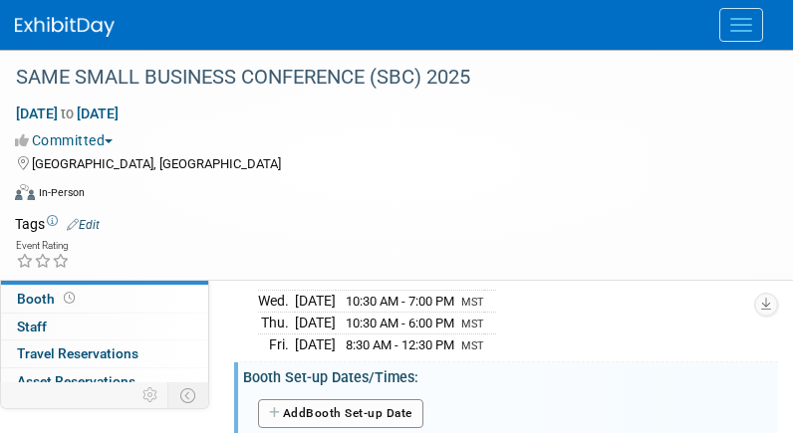
click at [350, 405] on button "Add Another Booth Set-up Date" at bounding box center [340, 414] width 165 height 30
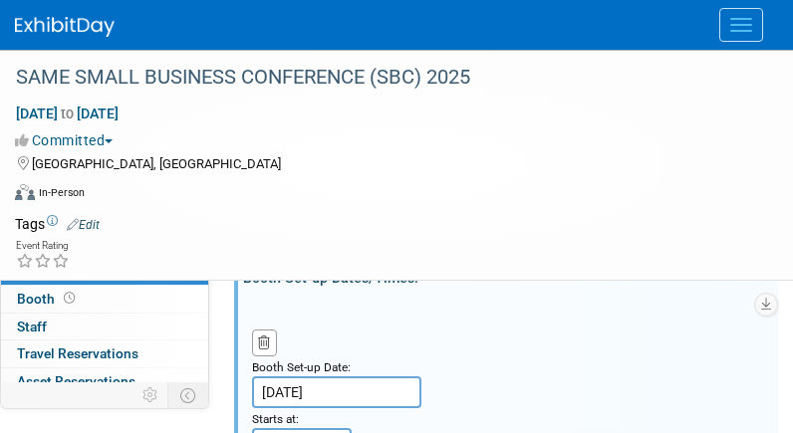
scroll to position [398, 0]
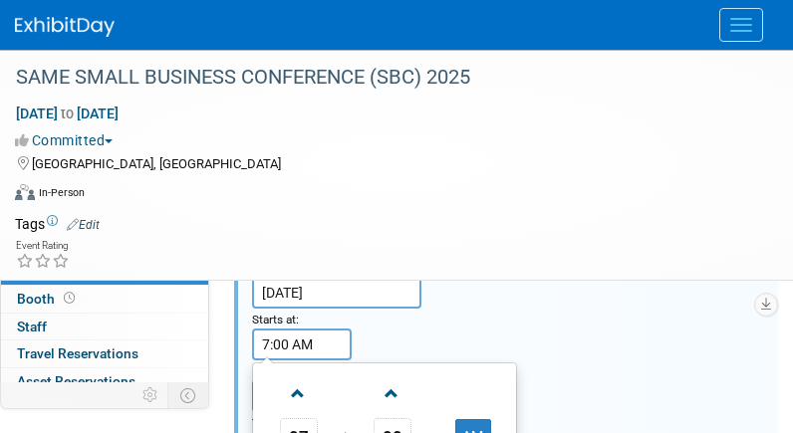
click at [291, 347] on input "7:00 AM" at bounding box center [302, 345] width 100 height 32
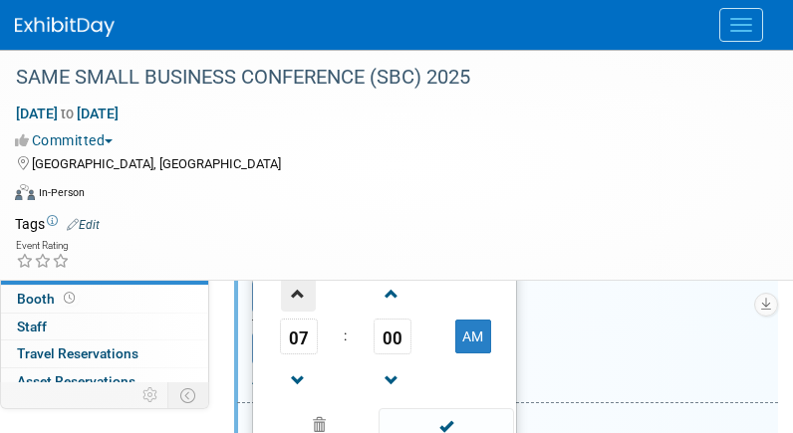
click at [301, 290] on span at bounding box center [298, 294] width 35 height 35
type input "9:00 AM"
click at [446, 427] on span at bounding box center [445, 425] width 134 height 35
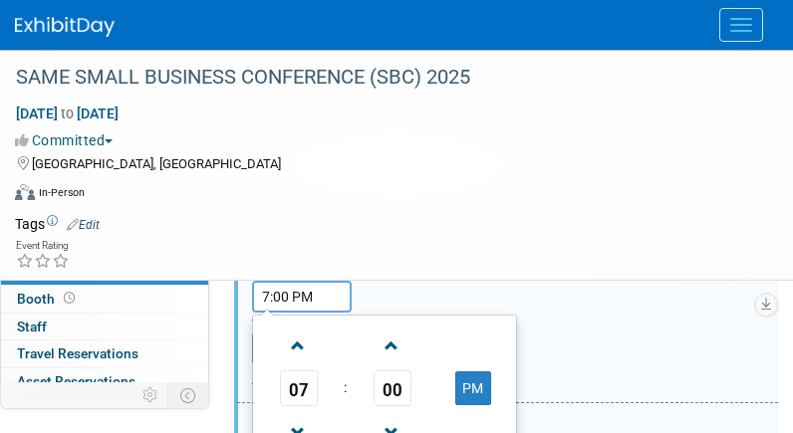
click at [309, 297] on input "7:00 PM" at bounding box center [302, 297] width 100 height 32
click at [293, 424] on span at bounding box center [298, 432] width 35 height 35
type input "5:00 PM"
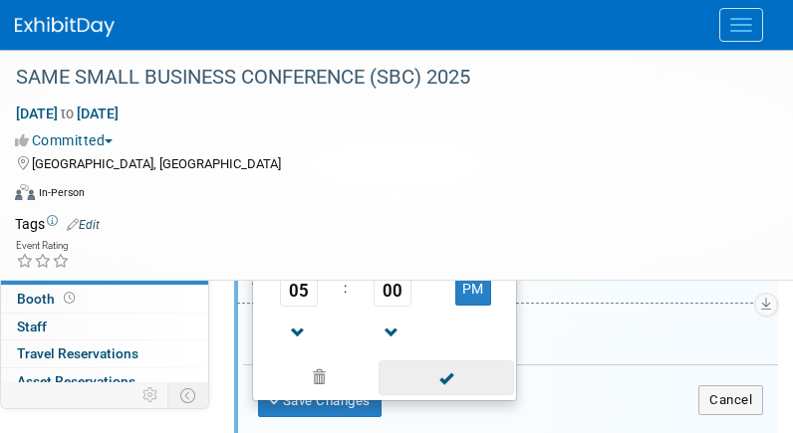
click at [436, 367] on span at bounding box center [445, 377] width 134 height 35
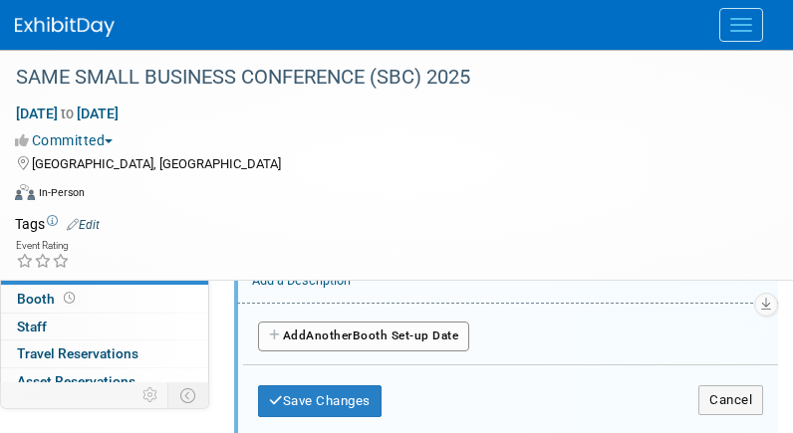
scroll to position [498, 0]
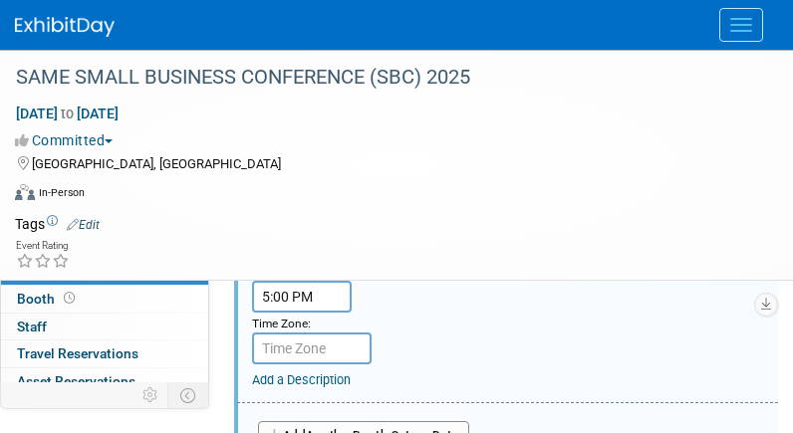
click at [323, 345] on input "text" at bounding box center [311, 349] width 119 height 32
type input "MST"
click at [406, 349] on div "Booth Set-up Date: Nov 18, 2025 Starts at: 9:00 AM Ends at: 5:00 PM Time Zone: …" at bounding box center [507, 251] width 541 height 306
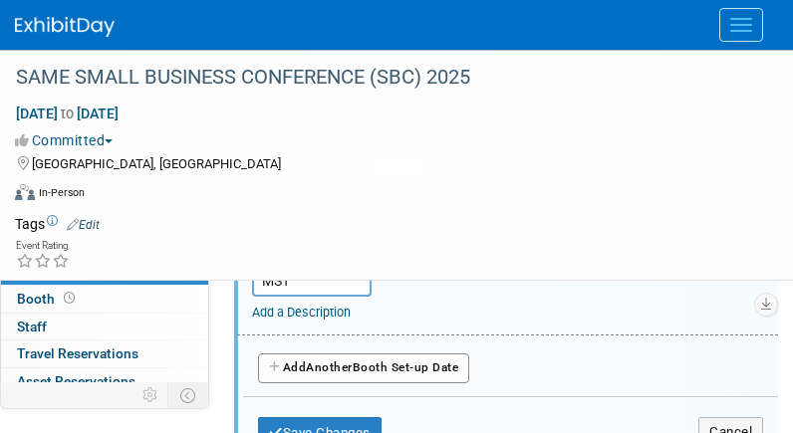
scroll to position [597, 0]
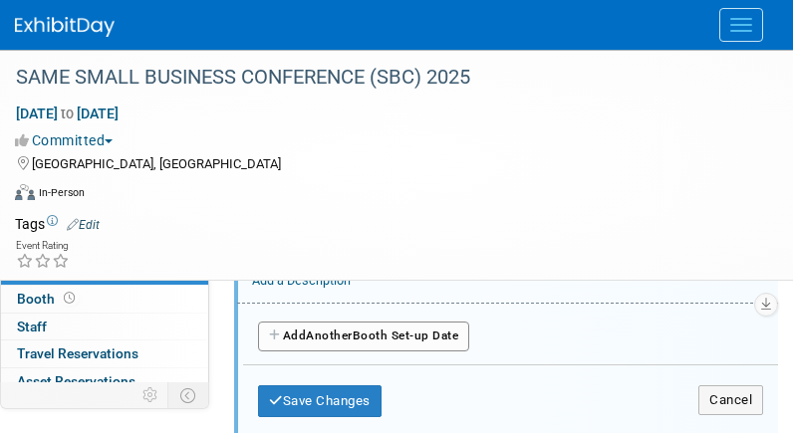
click at [392, 327] on button "Add Another Booth Set-up Date" at bounding box center [363, 337] width 211 height 30
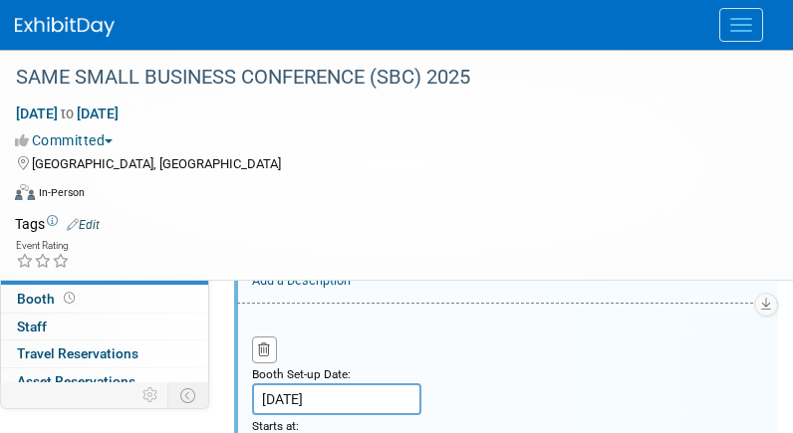
scroll to position [697, 0]
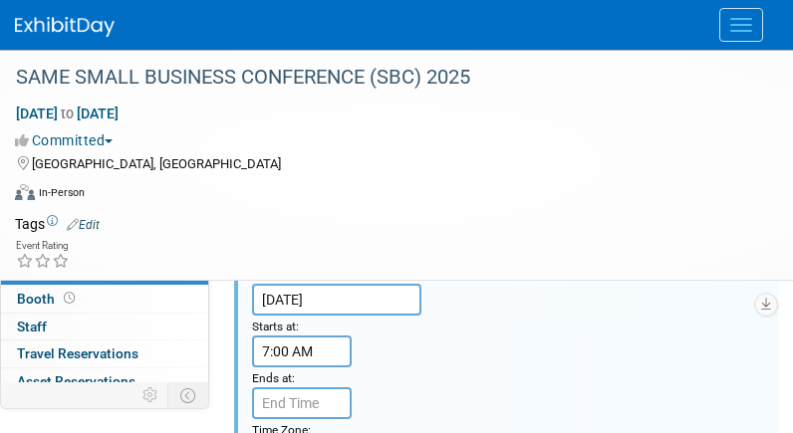
click at [311, 347] on input "7:00 AM" at bounding box center [302, 352] width 100 height 32
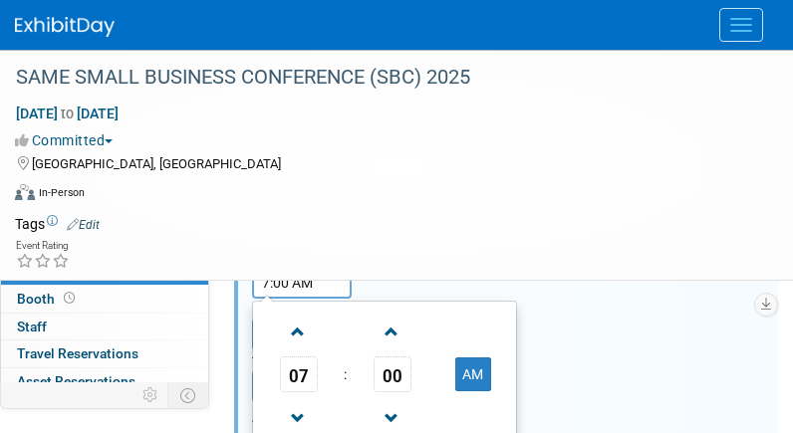
scroll to position [796, 0]
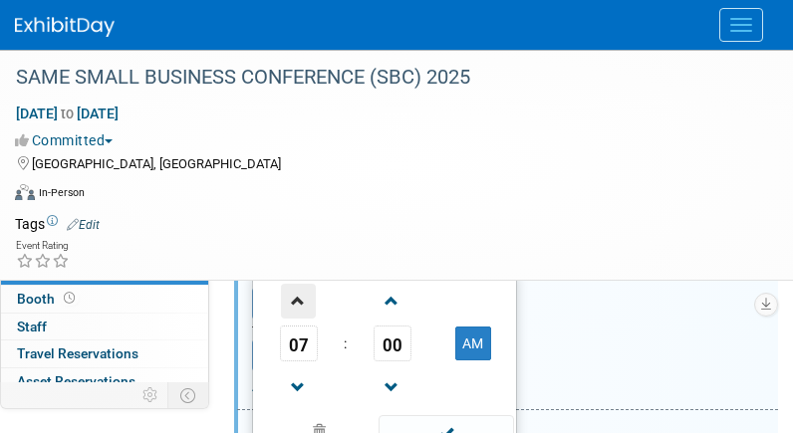
click at [304, 296] on span at bounding box center [298, 301] width 35 height 35
type input "8:00 AM"
click at [447, 418] on span at bounding box center [445, 432] width 134 height 35
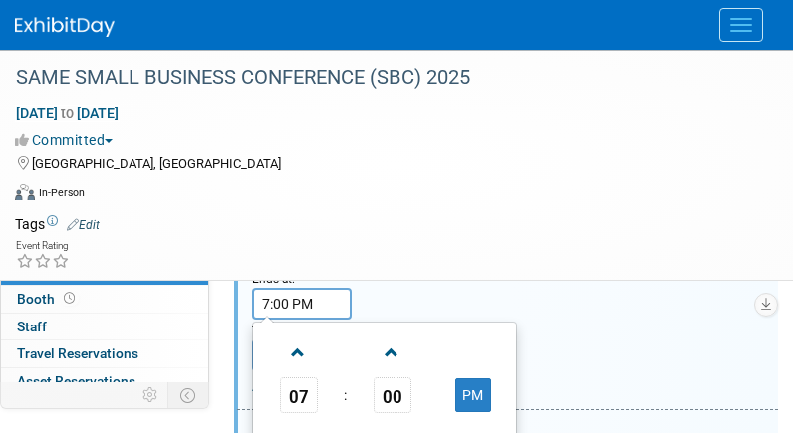
click at [287, 300] on input "7:00 PM" at bounding box center [302, 304] width 100 height 32
click at [286, 345] on span at bounding box center [298, 353] width 35 height 35
click at [393, 389] on span "00" at bounding box center [392, 395] width 38 height 36
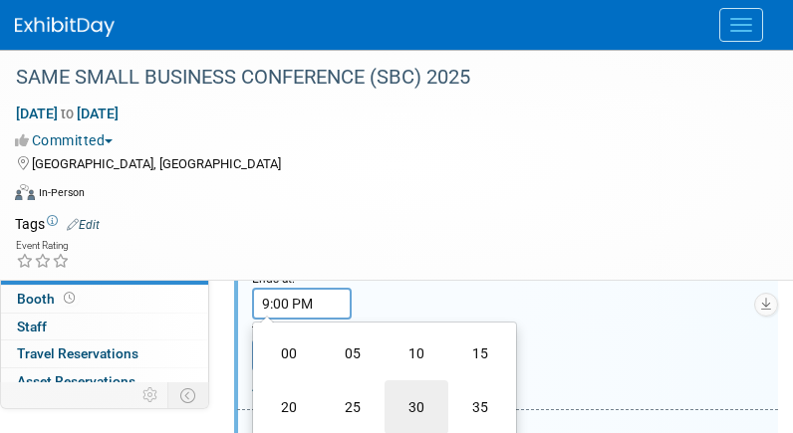
click at [416, 401] on td "30" at bounding box center [416, 407] width 64 height 54
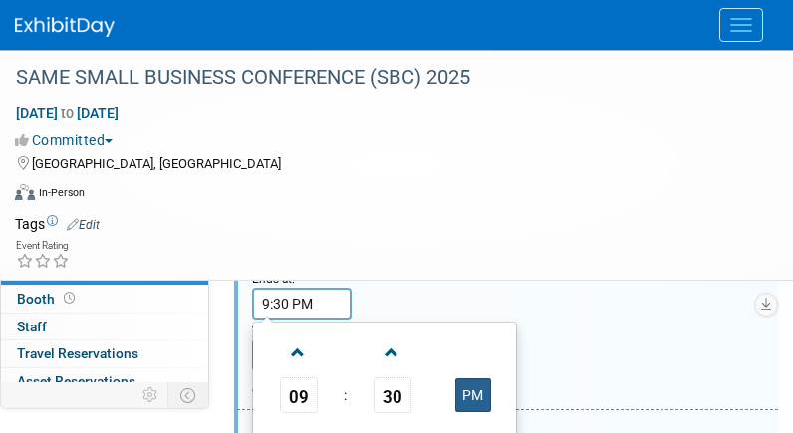
click at [462, 389] on button "PM" at bounding box center [473, 395] width 36 height 34
type input "9:30 AM"
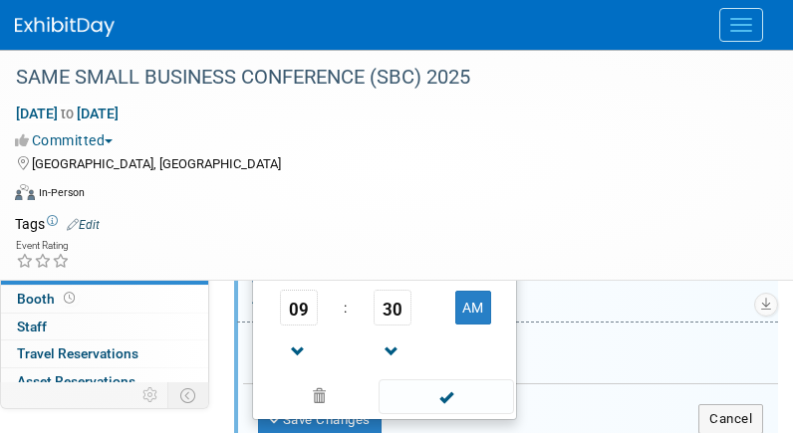
scroll to position [996, 0]
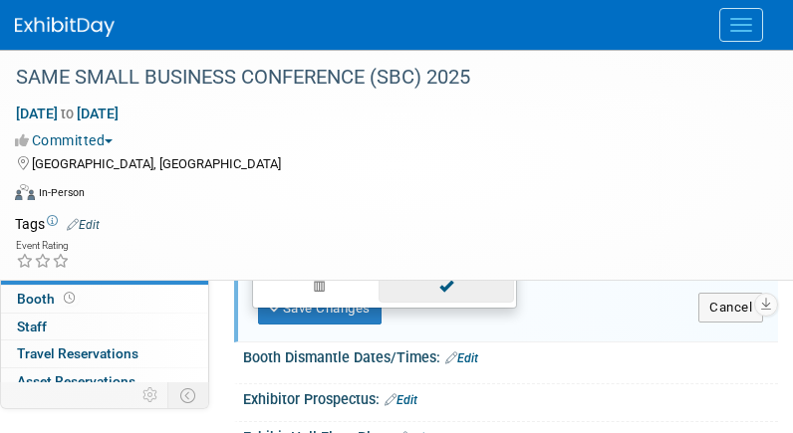
click at [445, 293] on span at bounding box center [445, 285] width 134 height 35
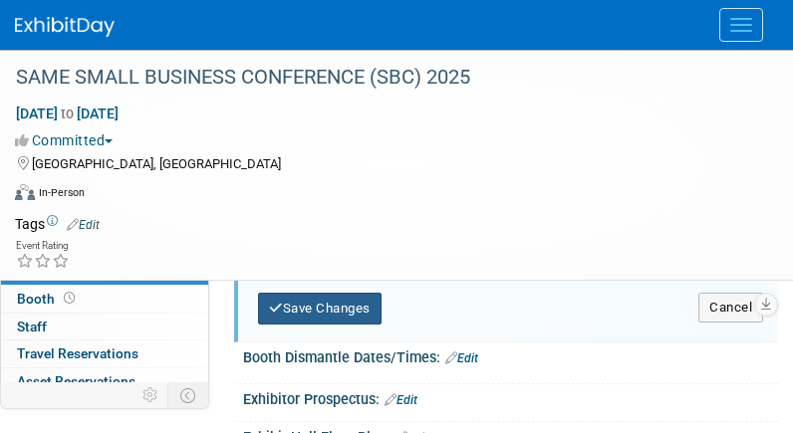
click at [290, 298] on button "Save Changes" at bounding box center [319, 309] width 123 height 32
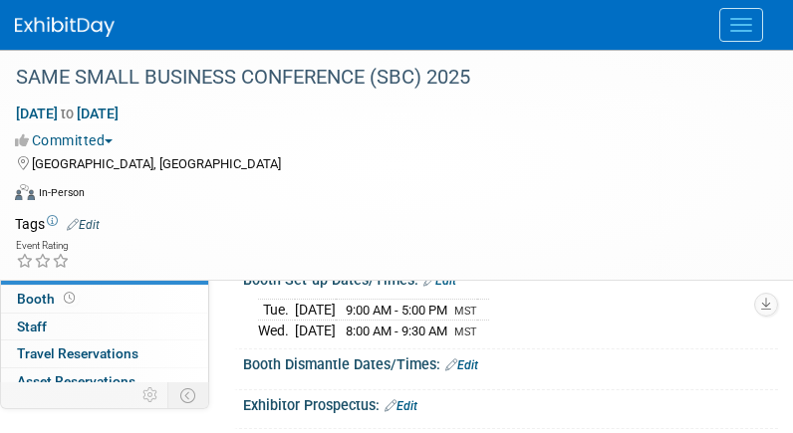
scroll to position [299, 0]
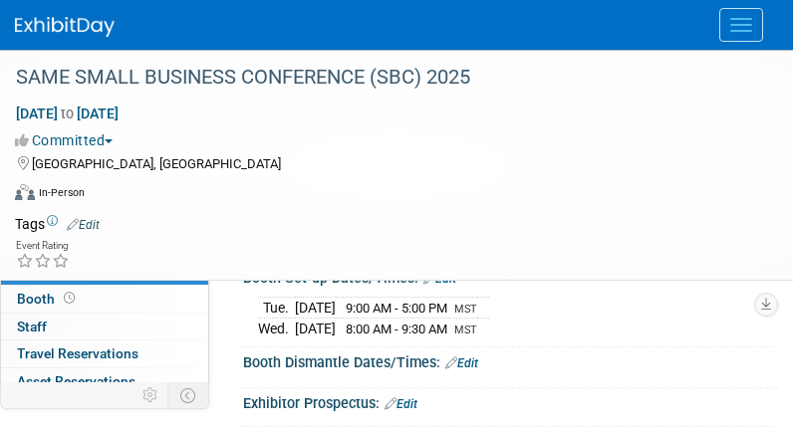
click at [474, 356] on link "Edit" at bounding box center [461, 363] width 33 height 14
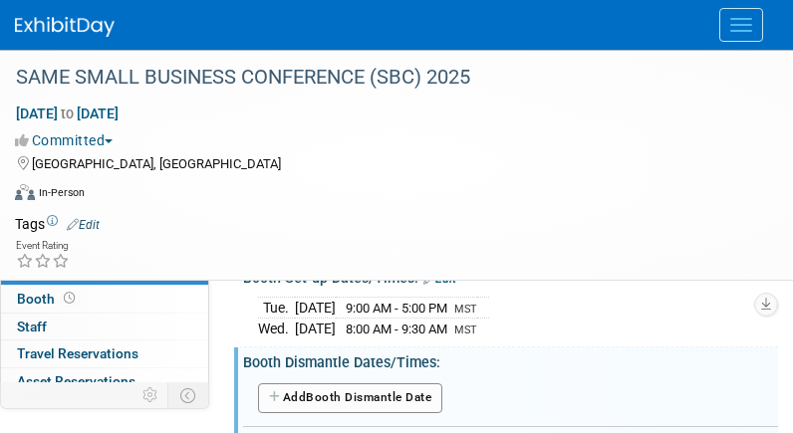
click at [390, 395] on button "Add Another Booth Dismantle Date" at bounding box center [350, 398] width 184 height 30
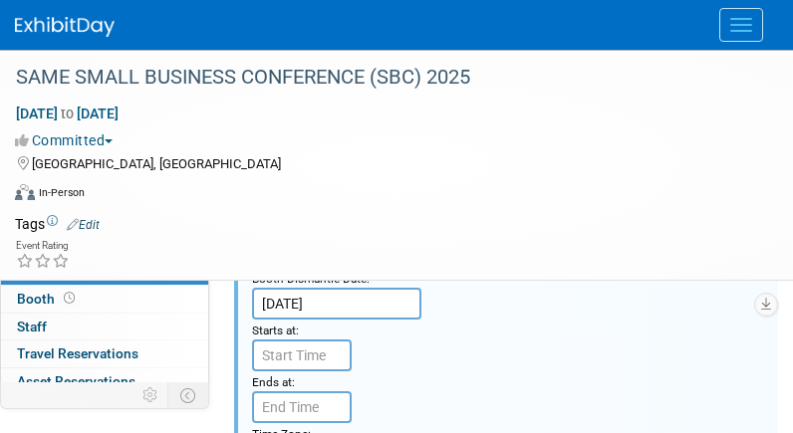
scroll to position [498, 0]
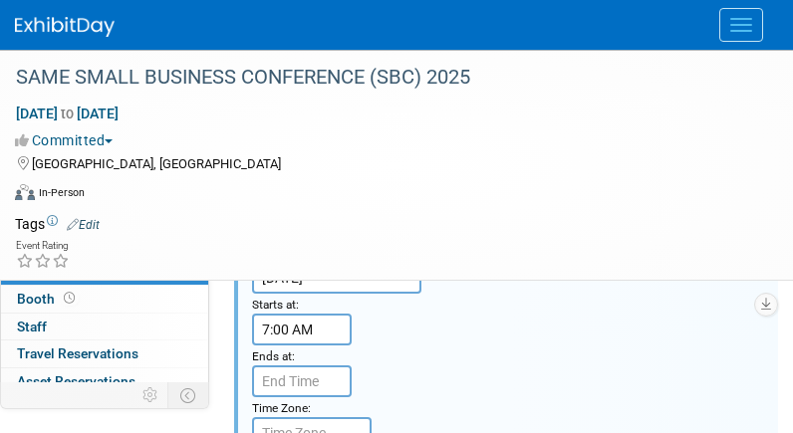
click at [321, 332] on input "7:00 AM" at bounding box center [302, 330] width 100 height 32
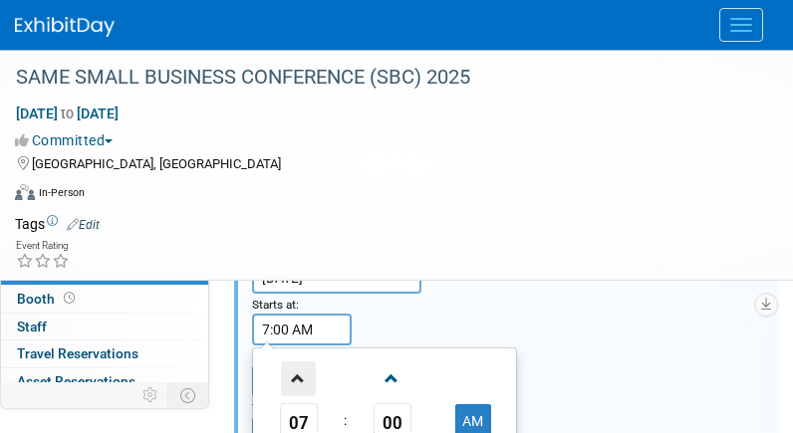
click at [297, 369] on span at bounding box center [298, 378] width 35 height 35
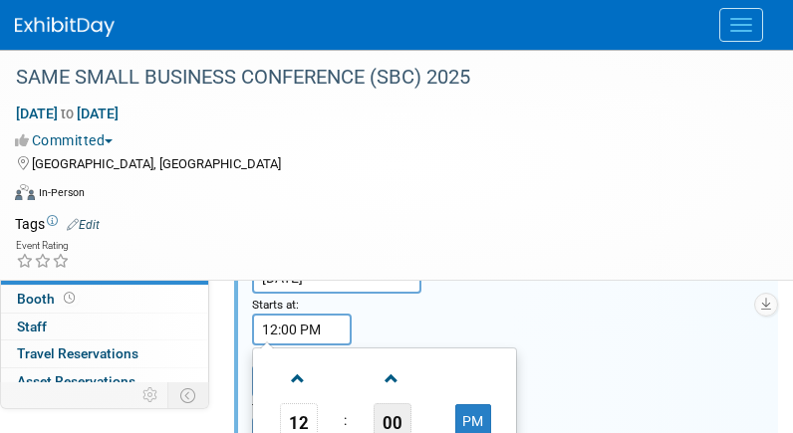
click at [390, 415] on span "00" at bounding box center [392, 421] width 38 height 36
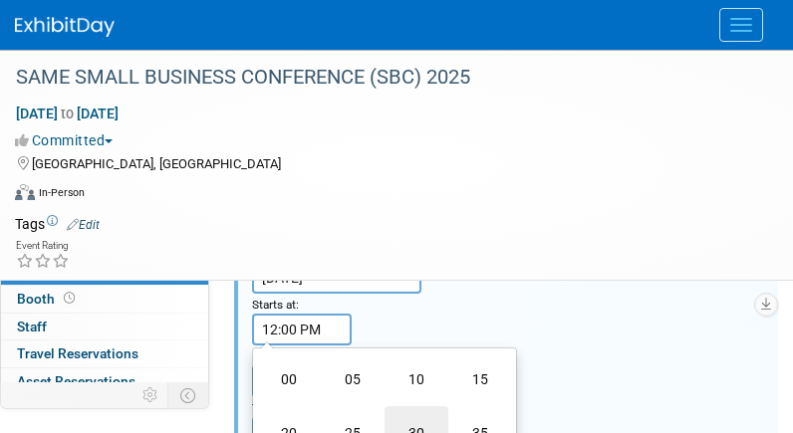
click at [410, 419] on td "30" at bounding box center [416, 433] width 64 height 54
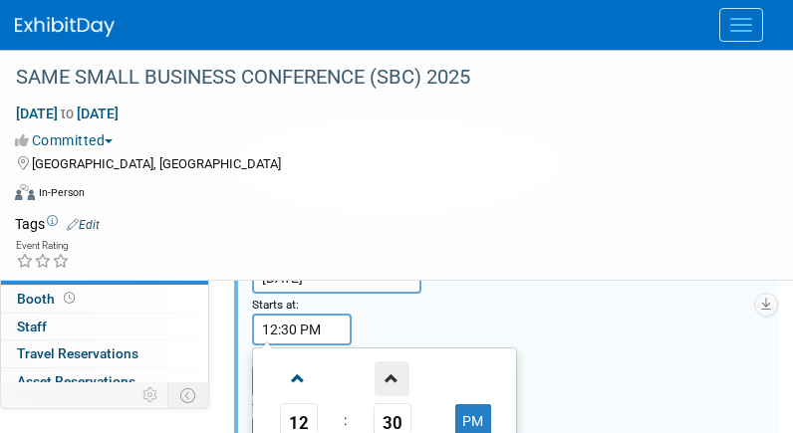
click at [402, 367] on span at bounding box center [391, 378] width 35 height 35
type input "12:31 PM"
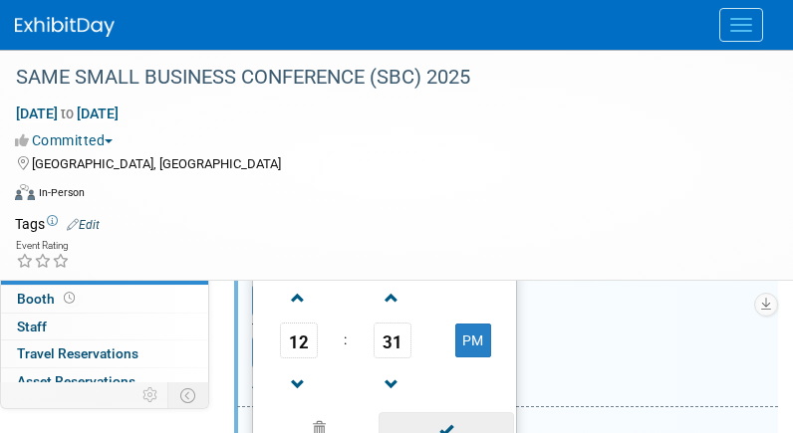
scroll to position [597, 0]
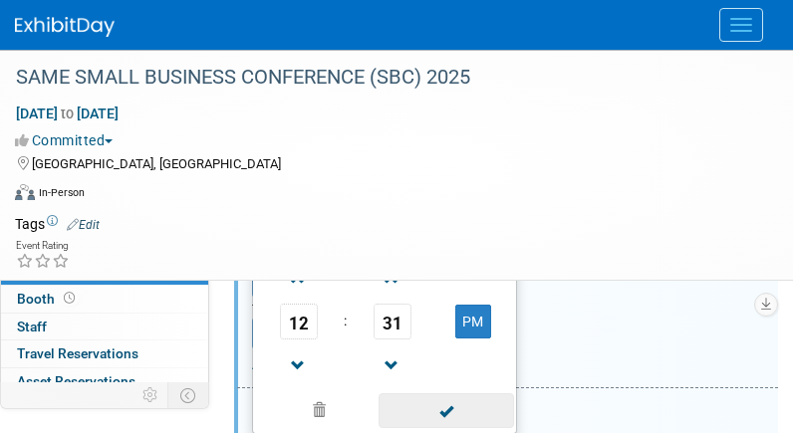
click at [470, 399] on span at bounding box center [445, 410] width 134 height 35
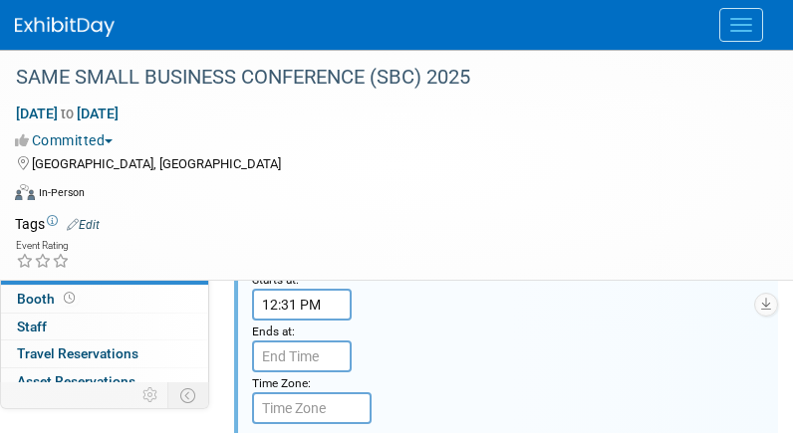
scroll to position [498, 0]
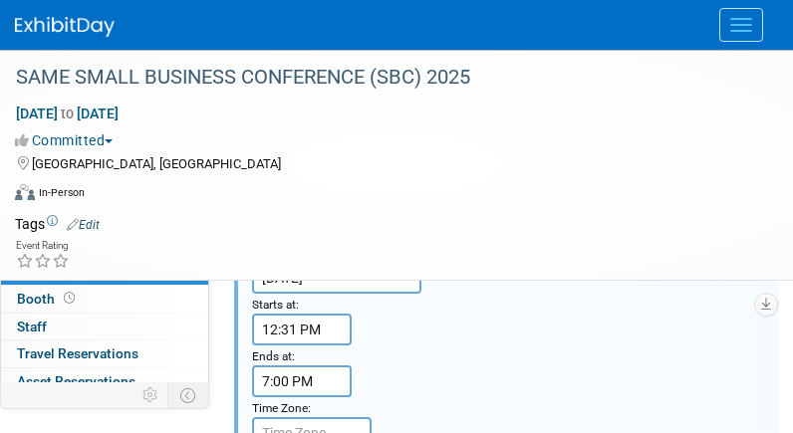
click at [280, 377] on input "7:00 PM" at bounding box center [302, 381] width 100 height 32
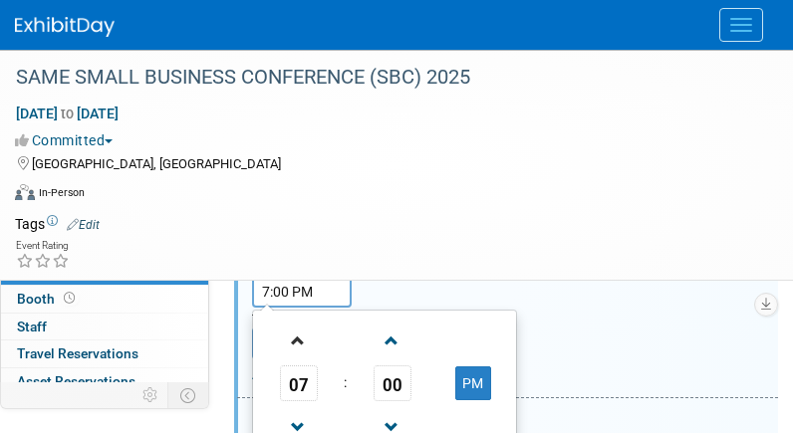
scroll to position [597, 0]
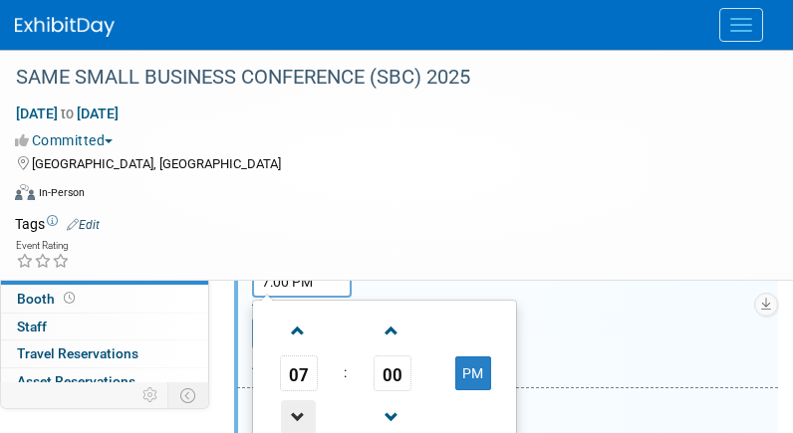
click at [295, 405] on span at bounding box center [298, 417] width 35 height 35
type input "5:00 PM"
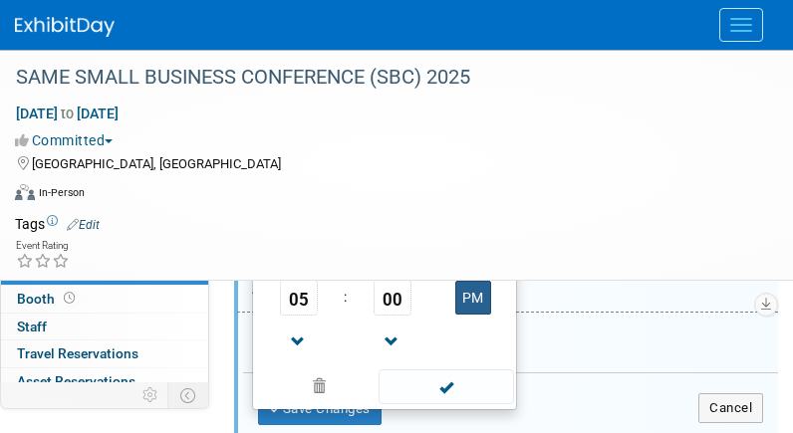
scroll to position [697, 0]
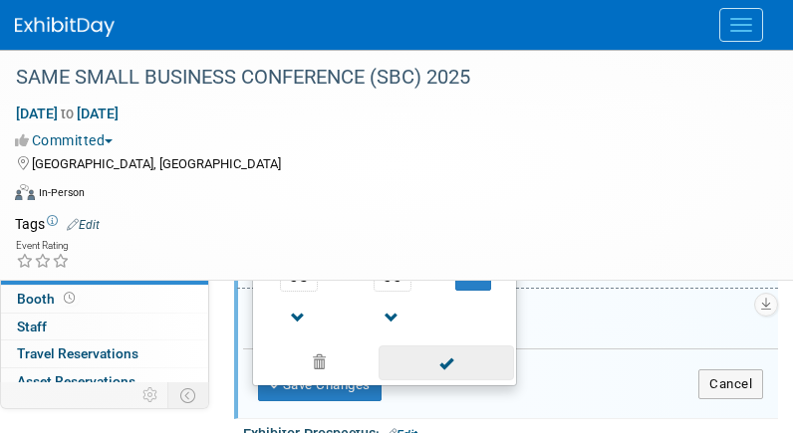
click at [461, 356] on span at bounding box center [445, 362] width 134 height 35
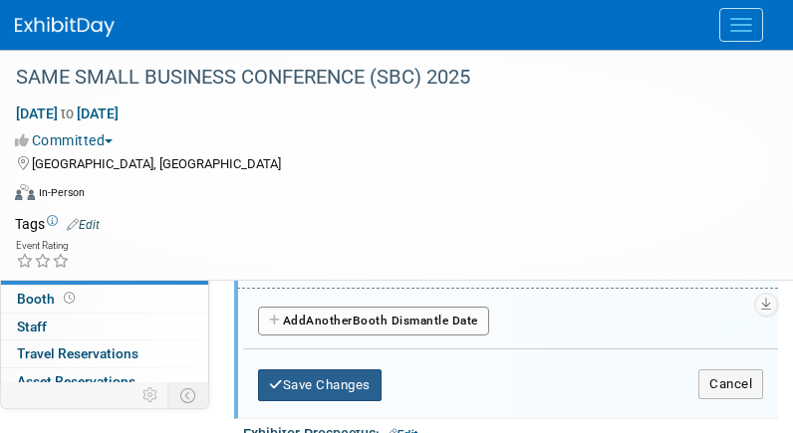
click at [356, 387] on button "Save Changes" at bounding box center [319, 385] width 123 height 32
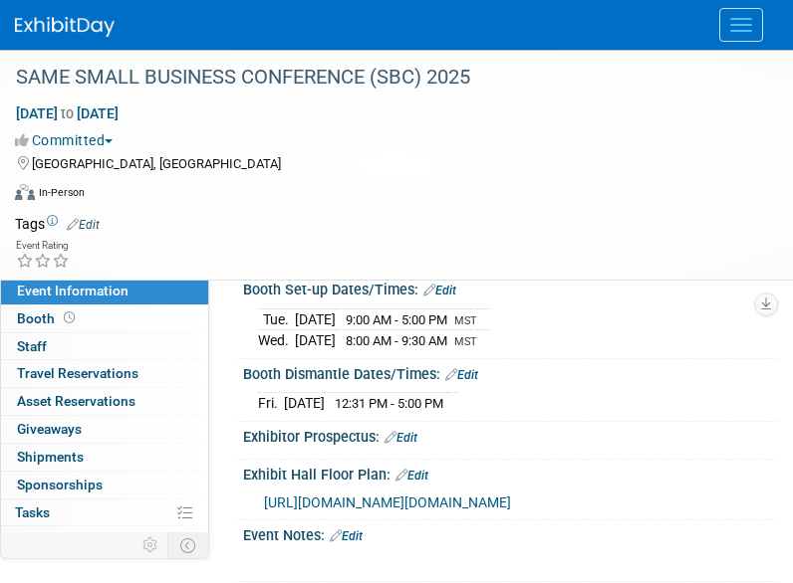
scroll to position [398, 0]
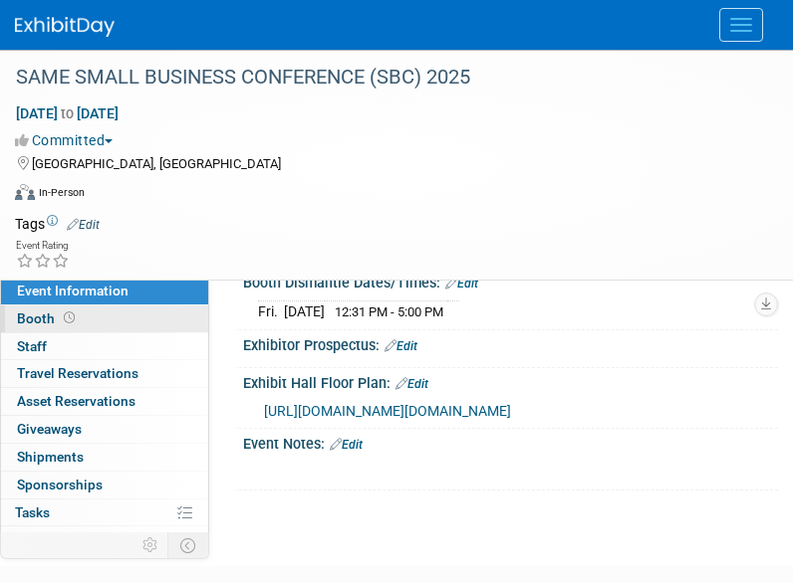
click at [113, 323] on link "Booth" at bounding box center [104, 319] width 207 height 27
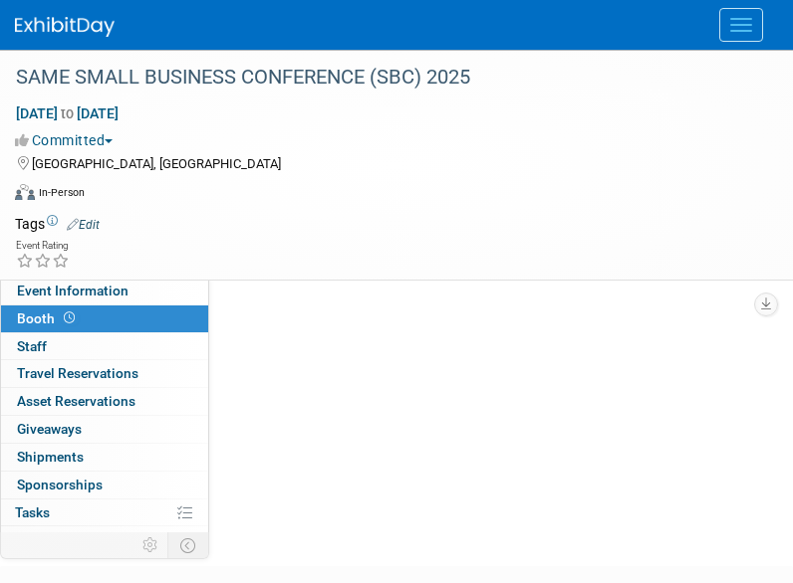
scroll to position [0, 0]
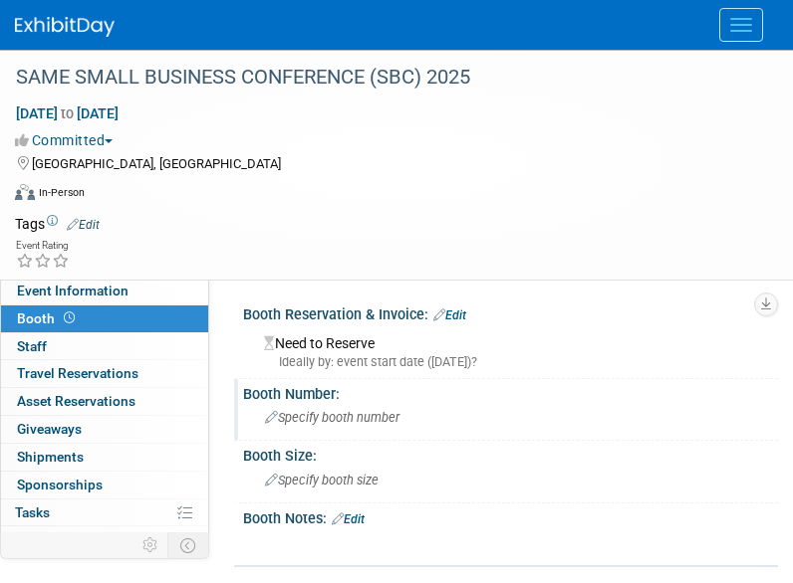
click at [366, 410] on span "Specify booth number" at bounding box center [332, 417] width 134 height 15
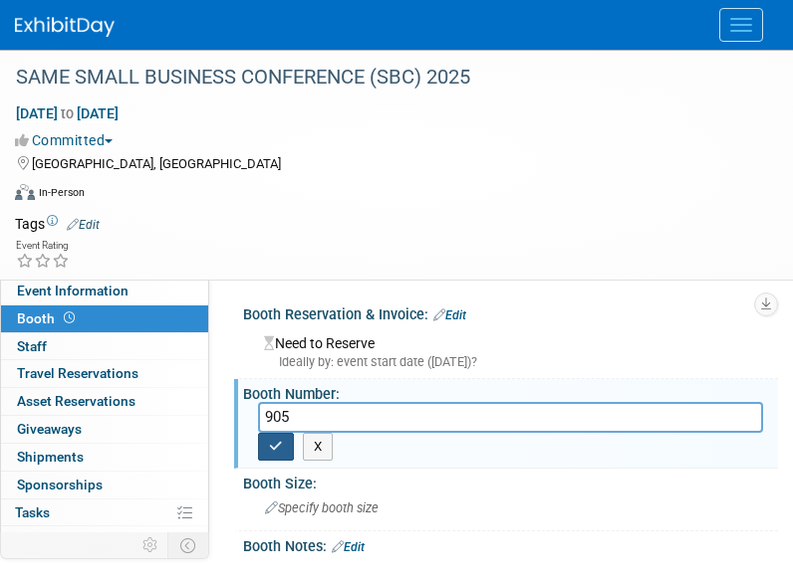
type input "905"
click at [282, 457] on button "button" at bounding box center [276, 447] width 36 height 28
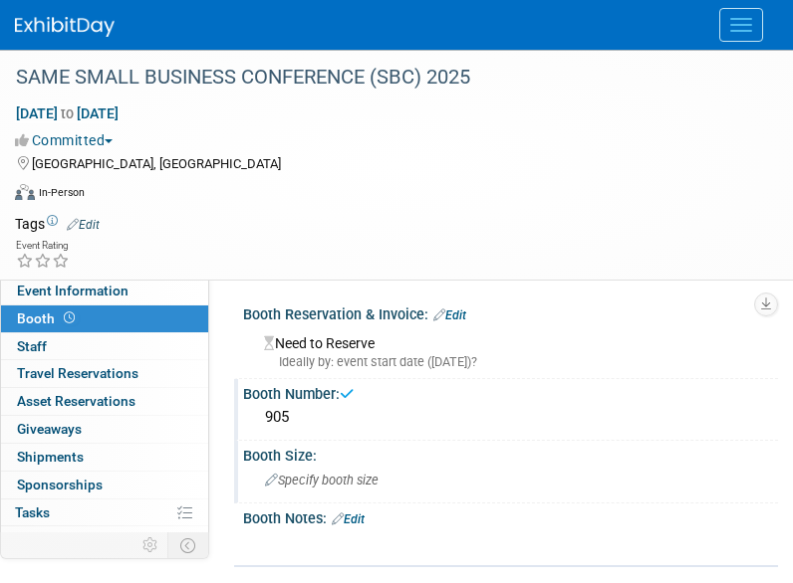
click at [293, 477] on span "Specify booth size" at bounding box center [321, 480] width 113 height 15
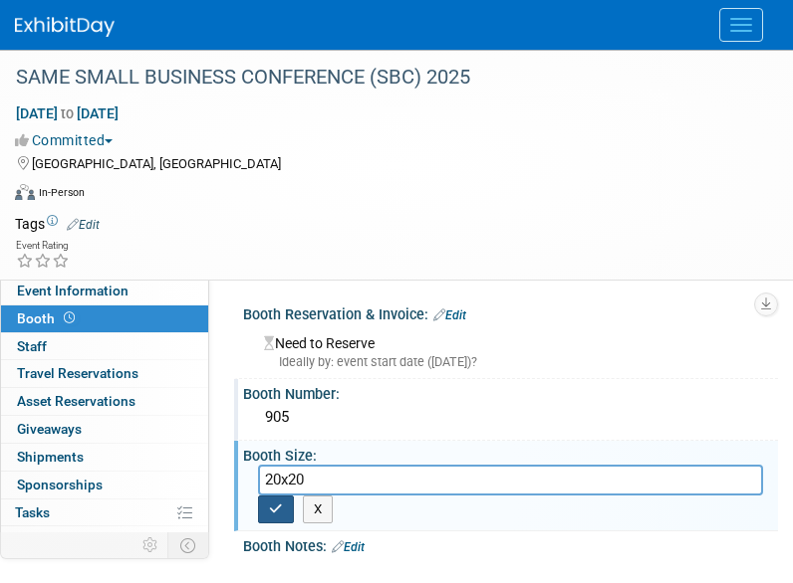
type input "20x20"
click at [275, 510] on icon "button" at bounding box center [276, 509] width 14 height 13
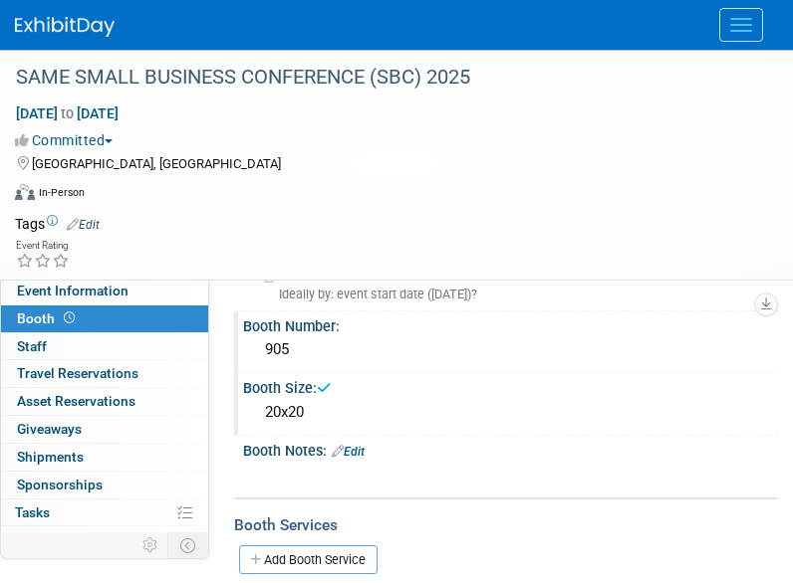
scroll to position [100, 0]
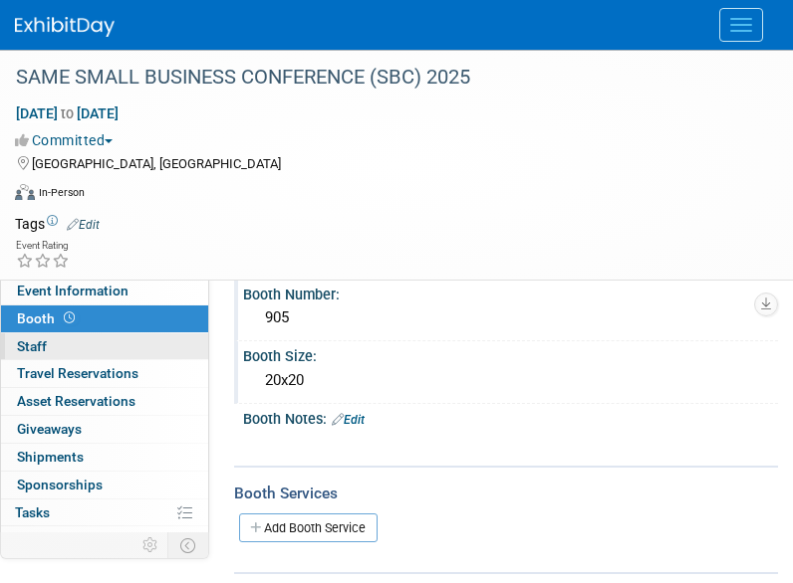
click at [39, 340] on span "Staff 0" at bounding box center [32, 347] width 30 height 16
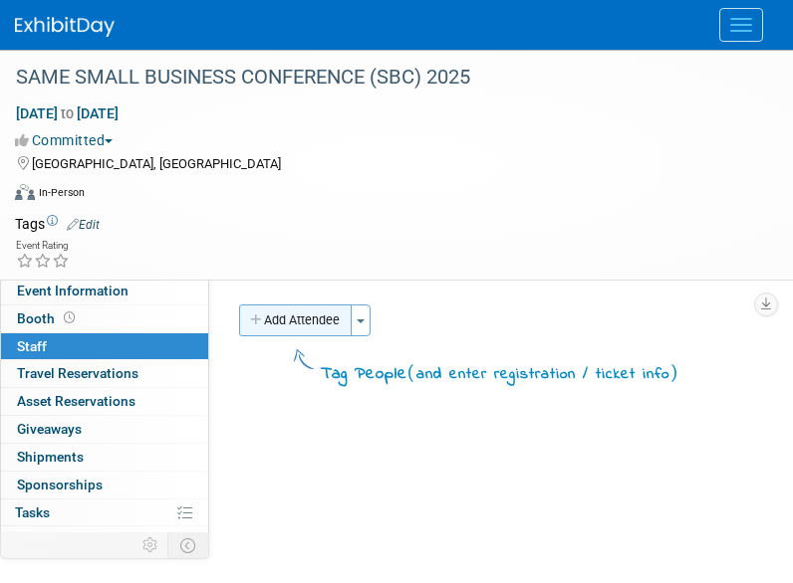
click at [303, 318] on button "Add Attendee" at bounding box center [295, 321] width 113 height 32
select select "fe594014-fe07-4c0a-b96d-4e6441a5e329"
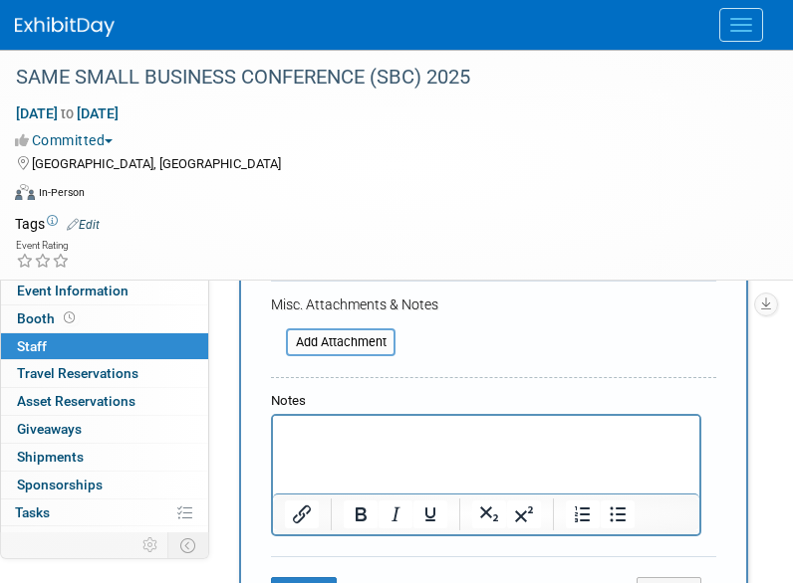
scroll to position [498, 0]
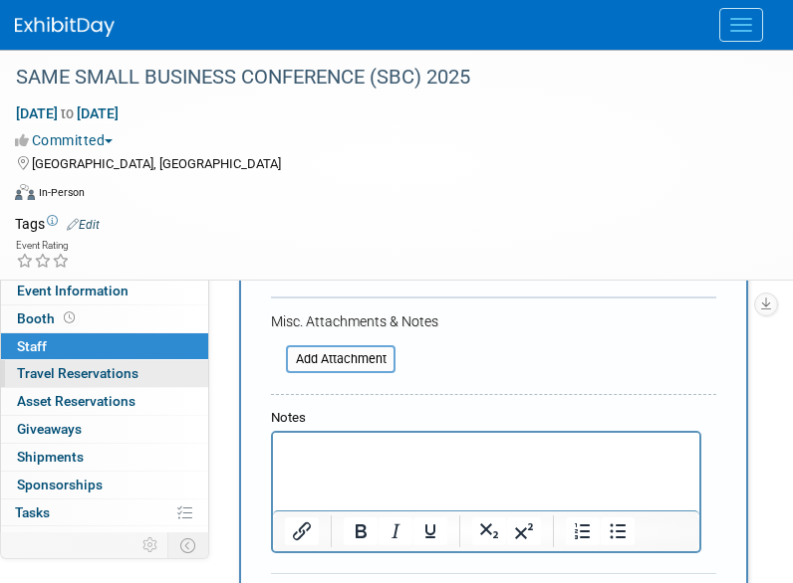
click at [102, 382] on link "0 Travel Reservations 0" at bounding box center [104, 373] width 207 height 27
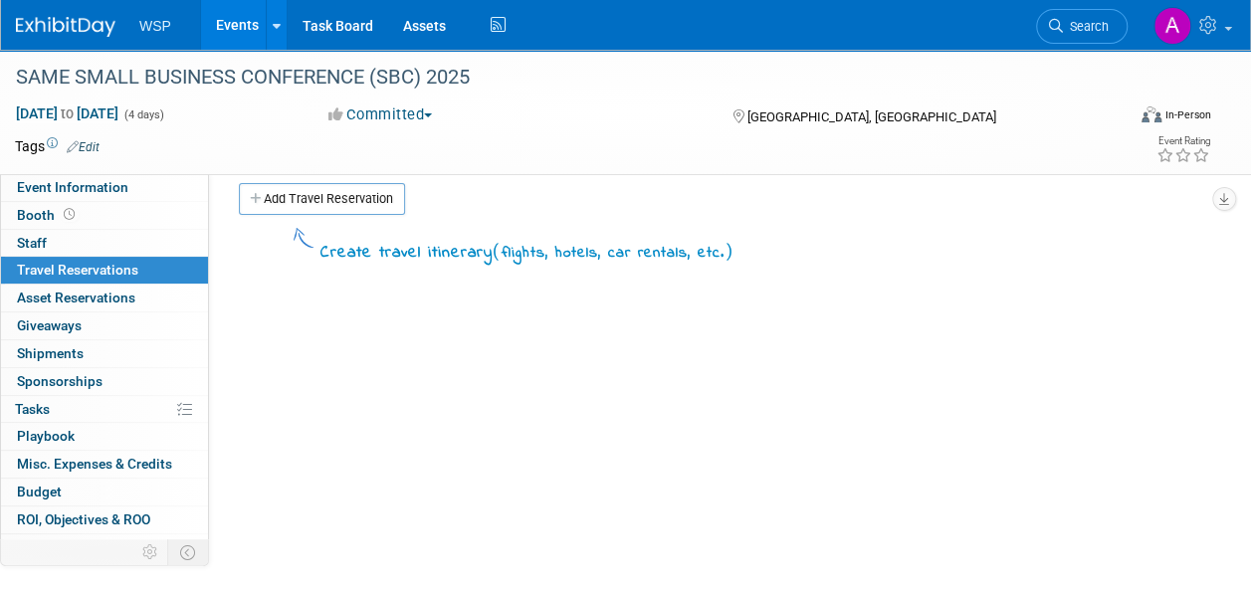
scroll to position [0, 0]
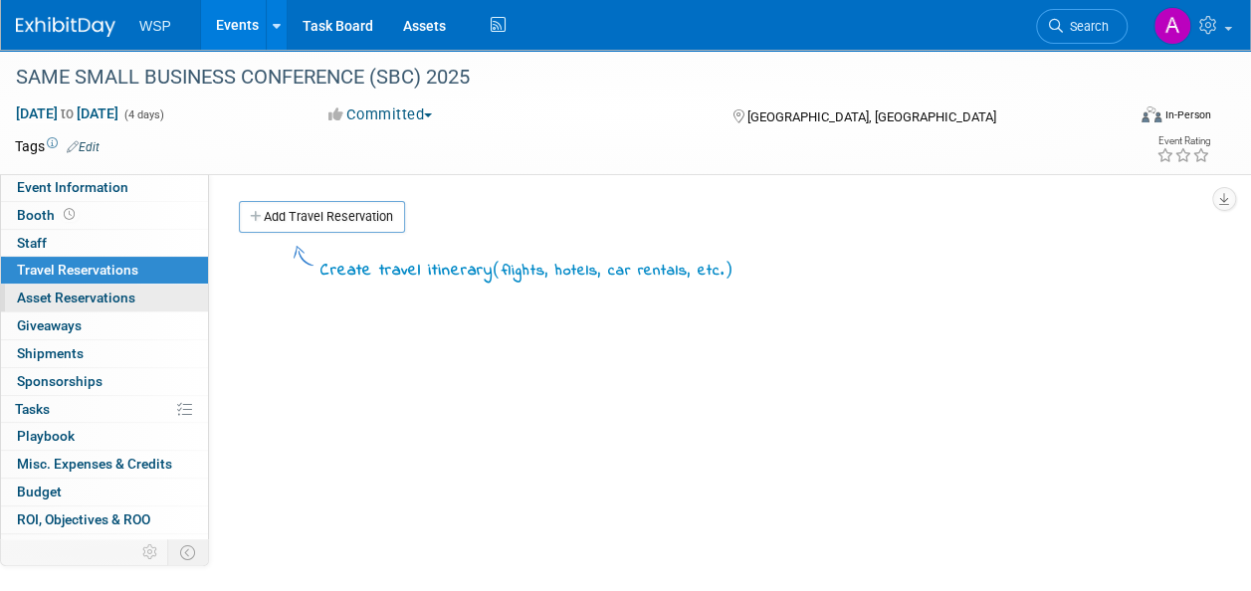
click at [59, 305] on span "Asset Reservations 0" at bounding box center [76, 298] width 118 height 16
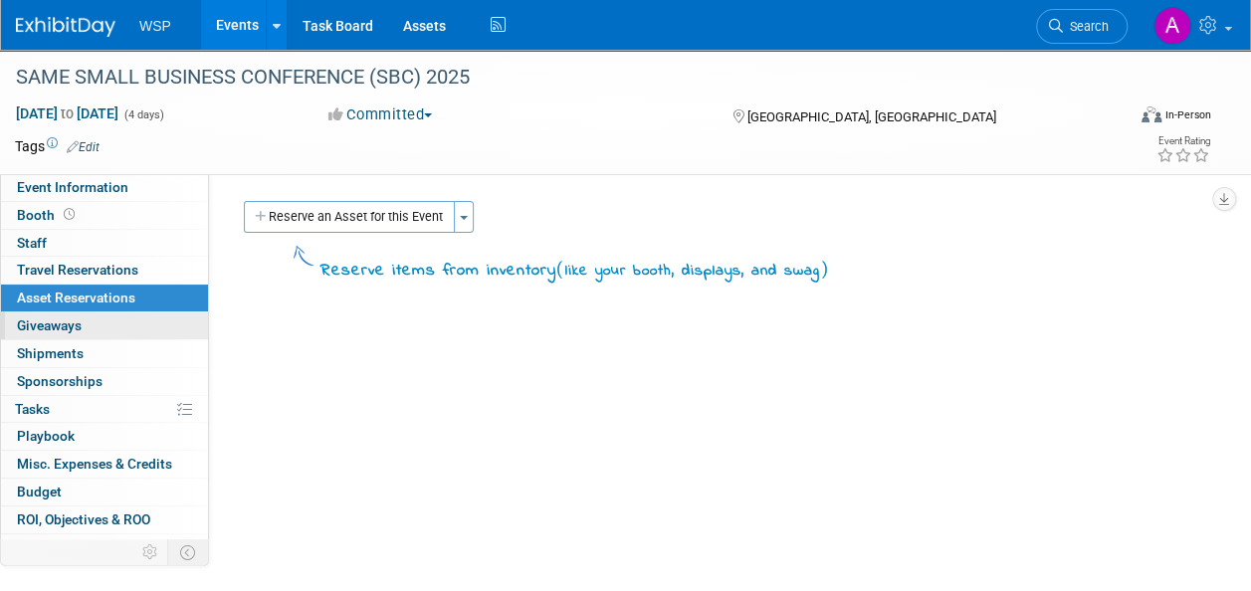
click at [48, 332] on span "Giveaways 0" at bounding box center [49, 326] width 65 height 16
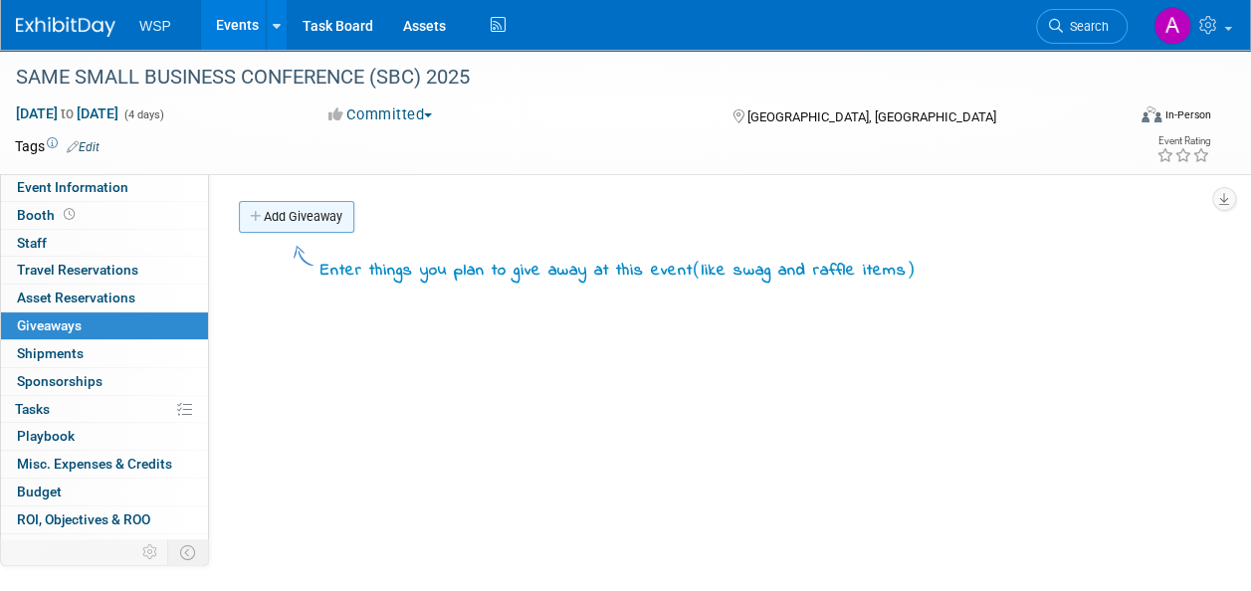
click at [309, 210] on link "Add Giveaway" at bounding box center [296, 217] width 115 height 32
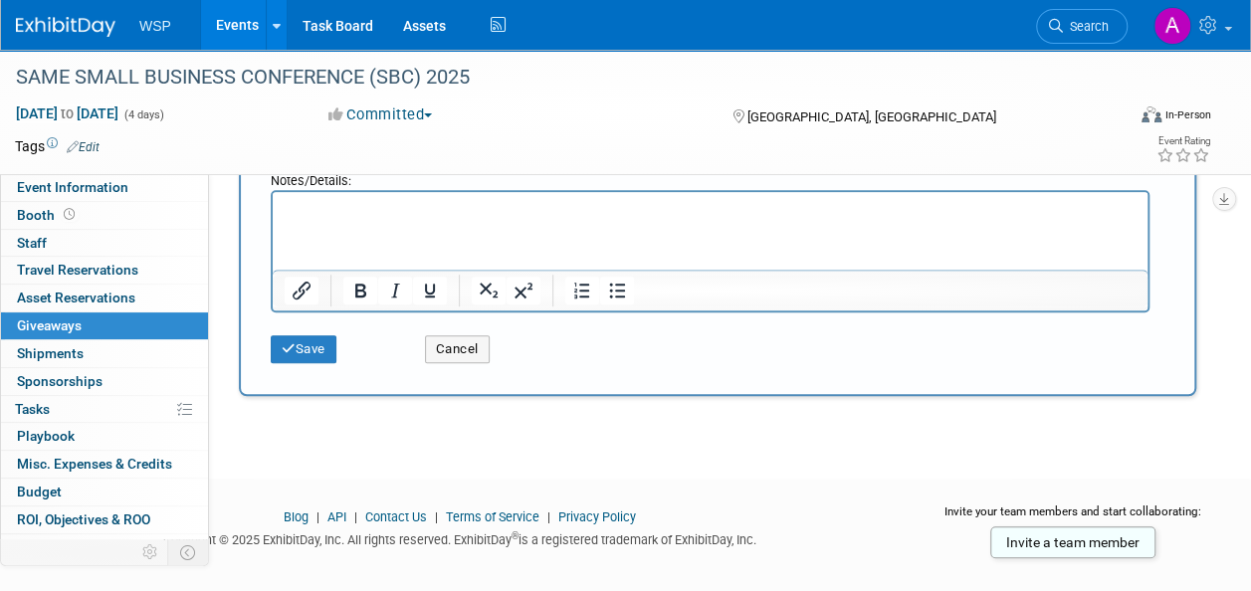
scroll to position [518, 0]
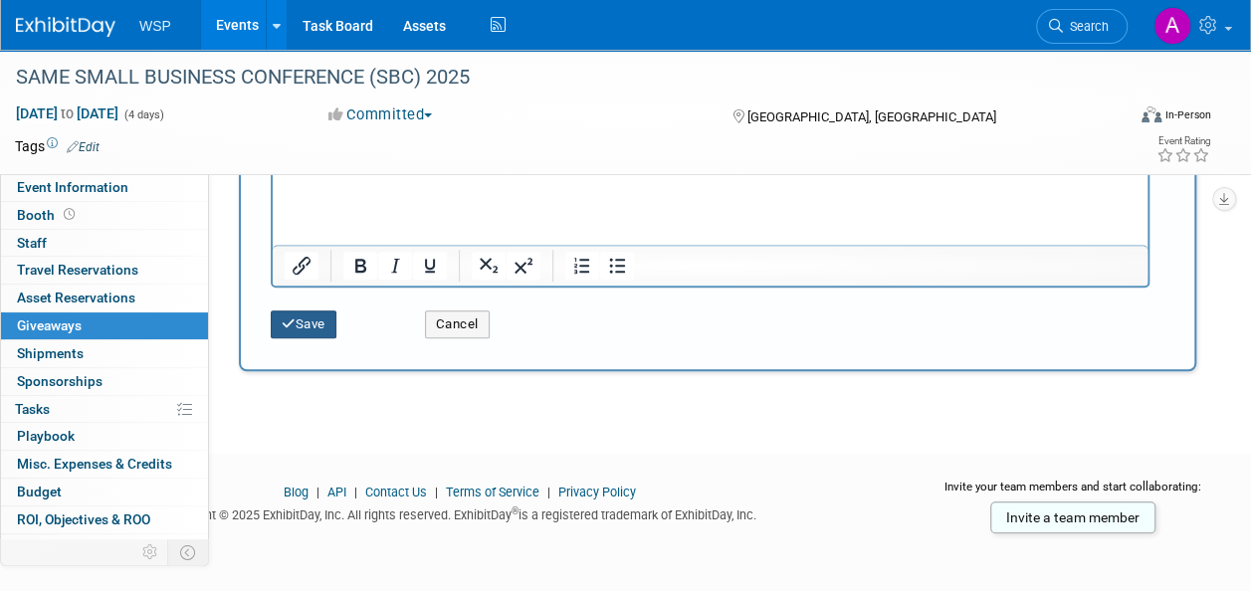
type input "WSP Pens"
click at [319, 315] on button "Save" at bounding box center [304, 325] width 66 height 28
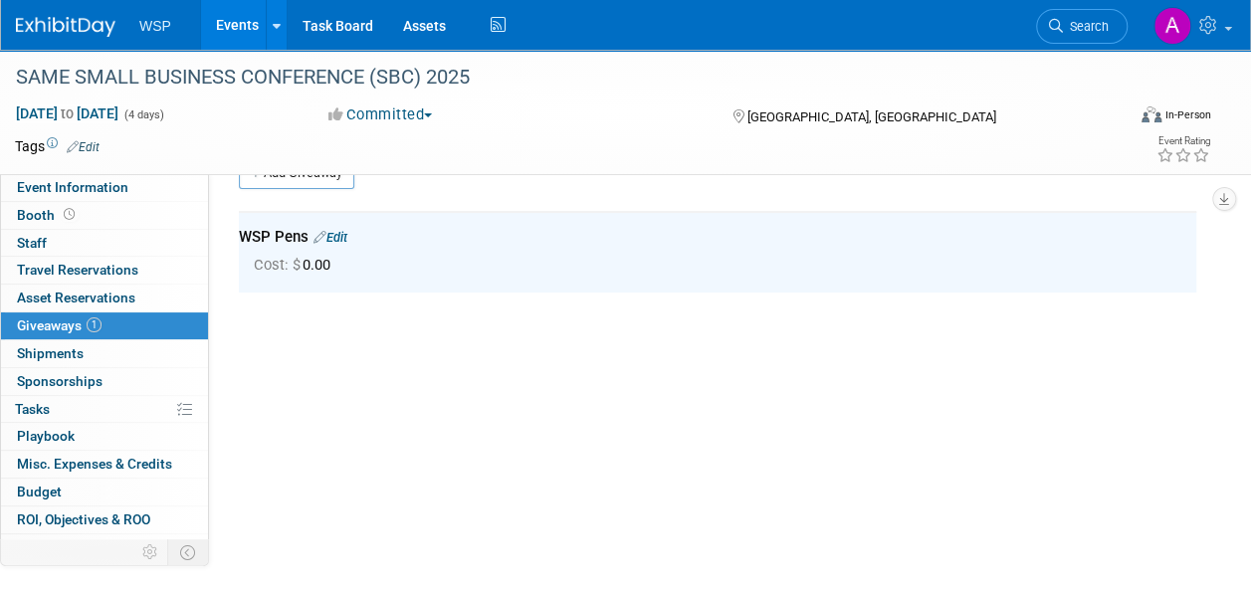
scroll to position [0, 0]
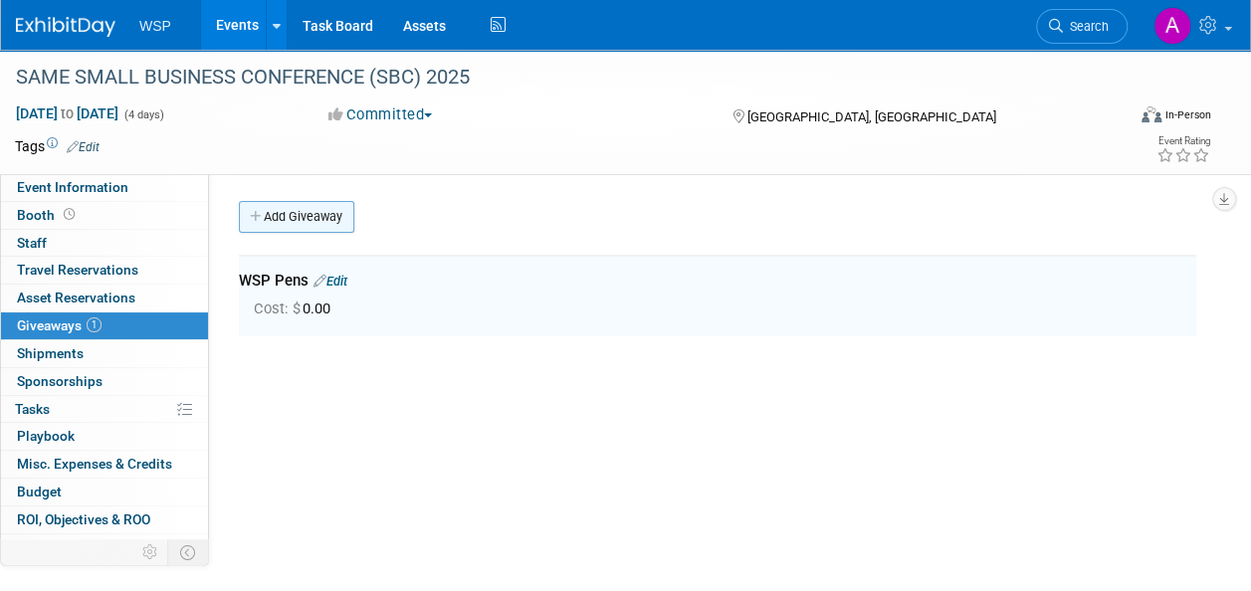
click at [325, 207] on link "Add Giveaway" at bounding box center [296, 217] width 115 height 32
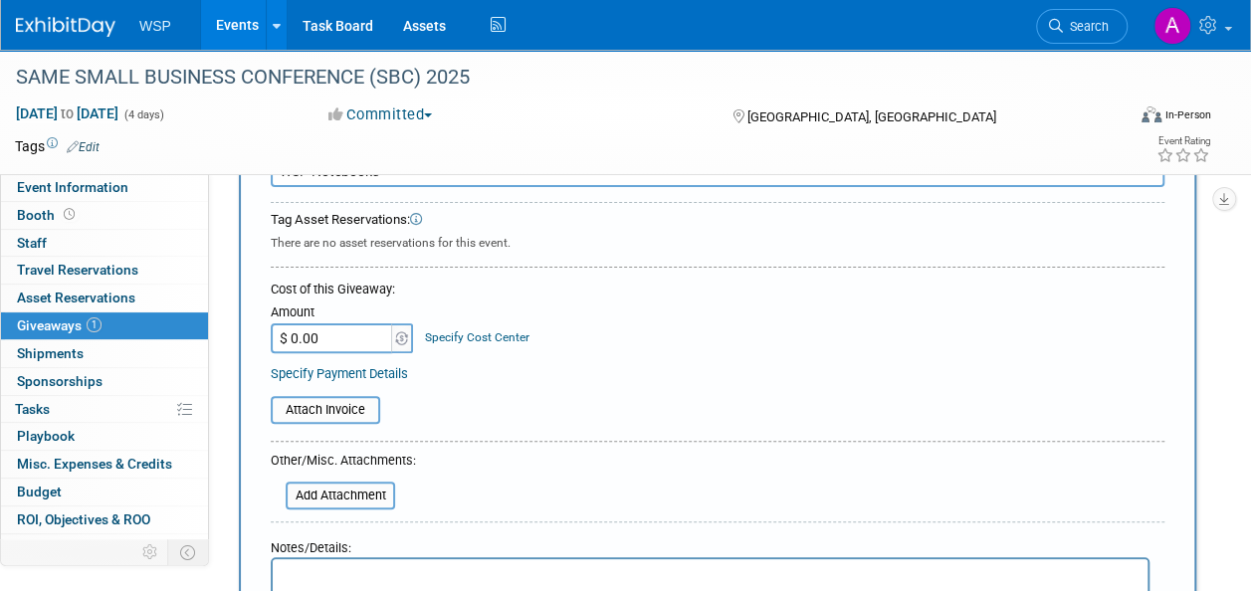
scroll to position [299, 0]
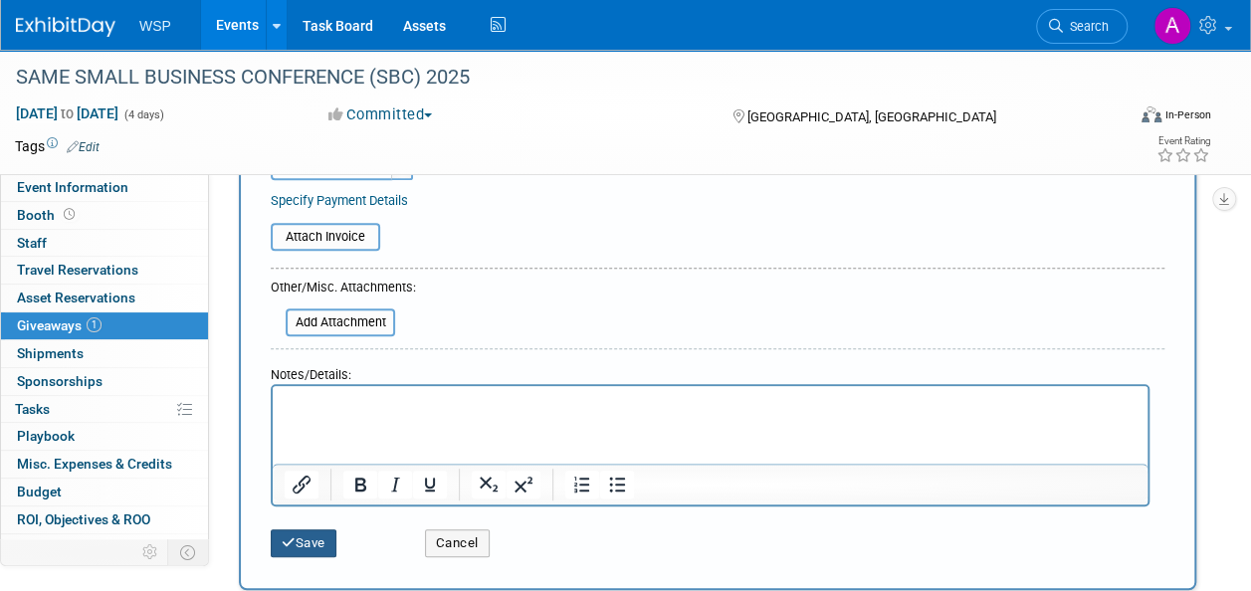
type input "WSP Notebooks"
click at [311, 530] on button "Save" at bounding box center [304, 544] width 66 height 28
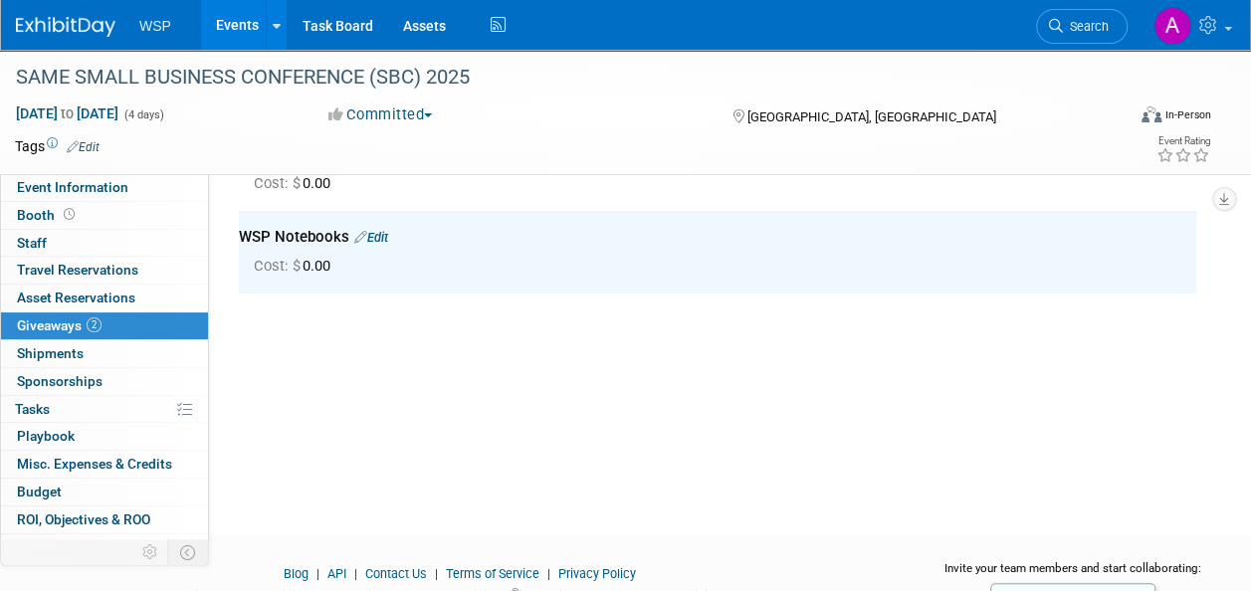
scroll to position [0, 0]
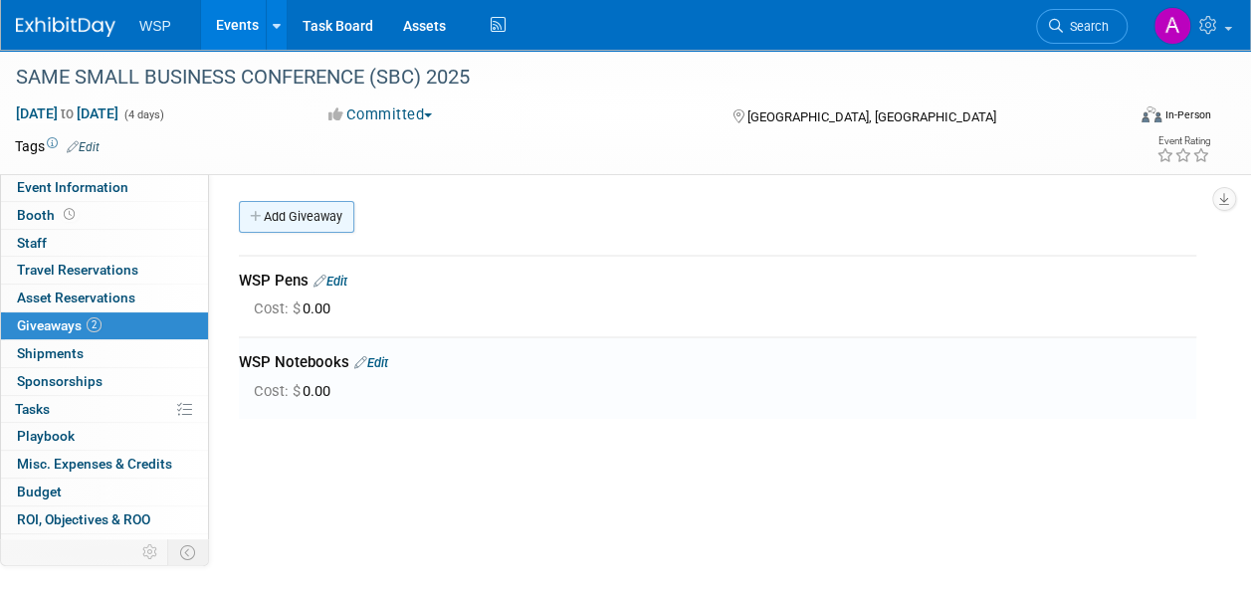
click at [305, 214] on link "Add Giveaway" at bounding box center [296, 217] width 115 height 32
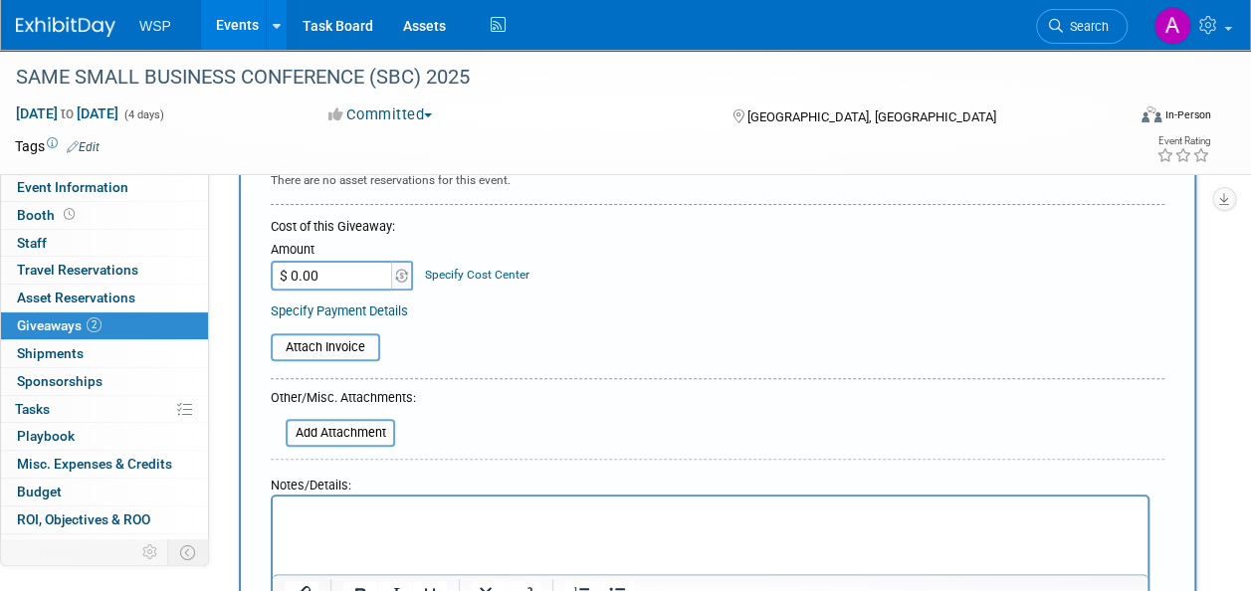
scroll to position [299, 0]
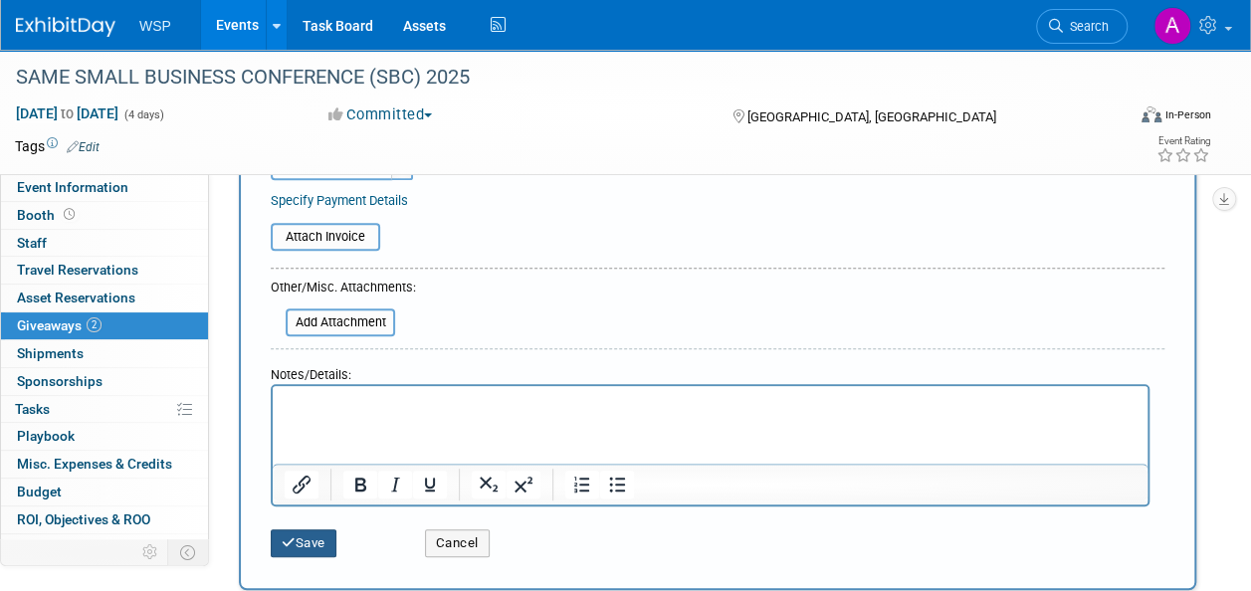
type input "Cookies"
click at [329, 544] on button "Save" at bounding box center [304, 544] width 66 height 28
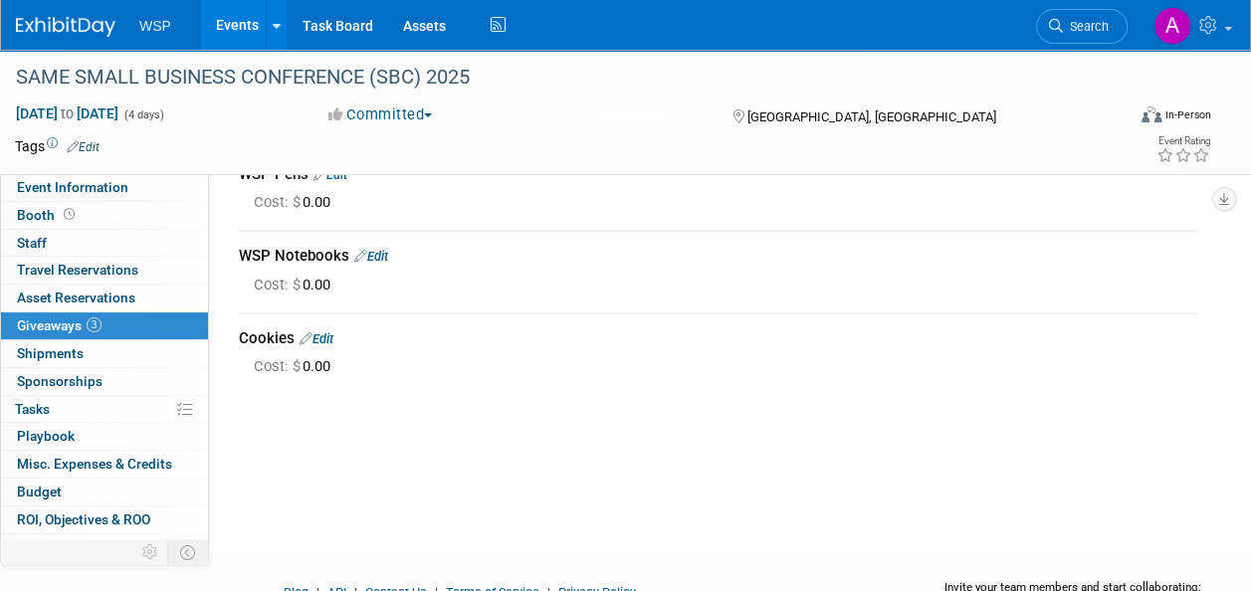
scroll to position [0, 0]
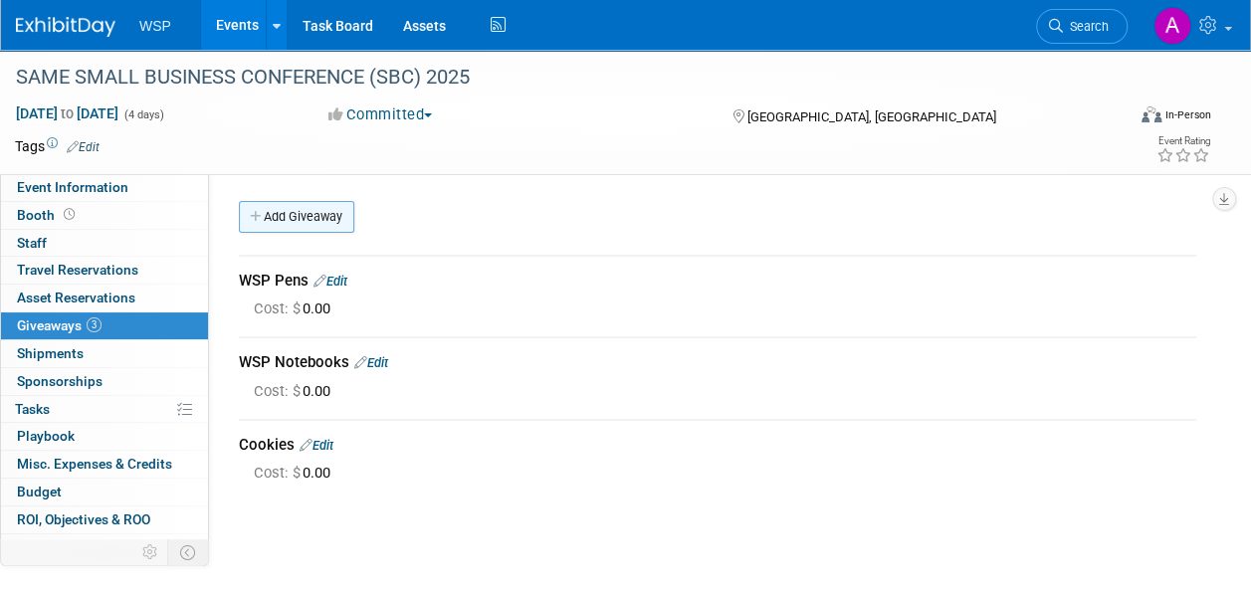
click at [313, 215] on link "Add Giveaway" at bounding box center [296, 217] width 115 height 32
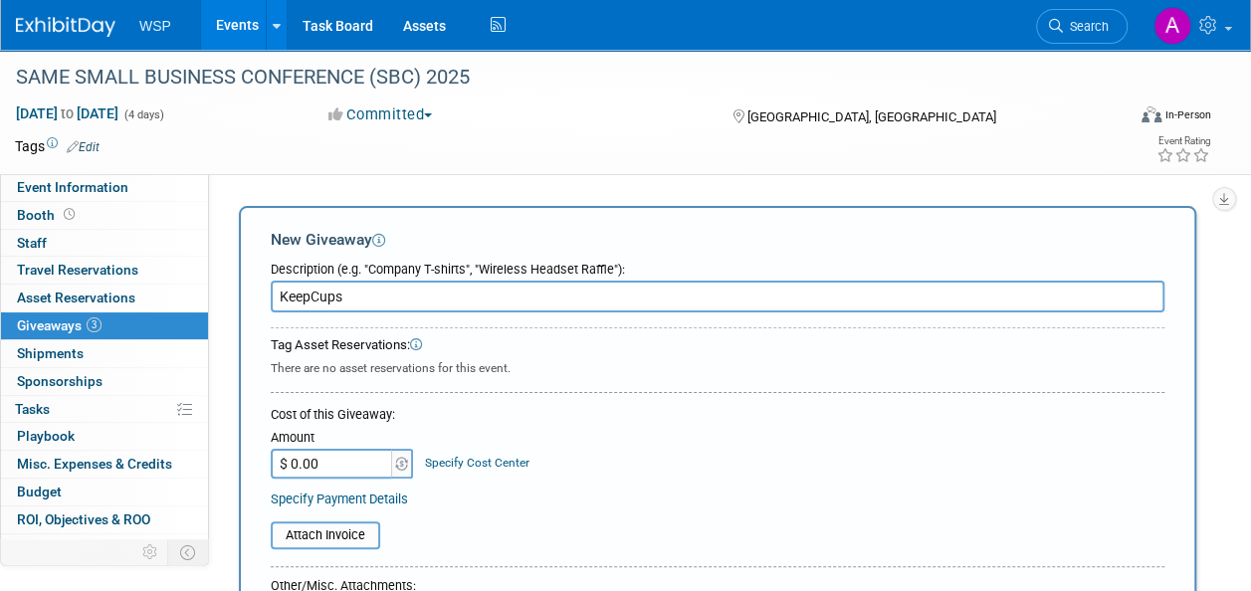
scroll to position [398, 0]
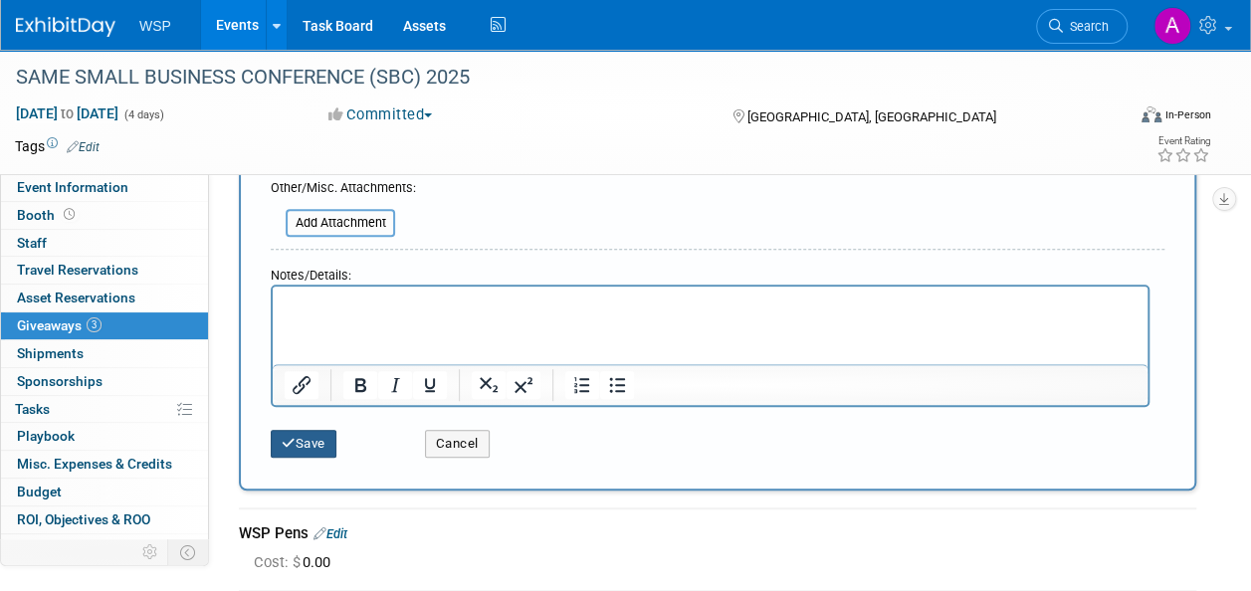
type input "KeepCups"
click at [296, 440] on button "Save" at bounding box center [304, 444] width 66 height 28
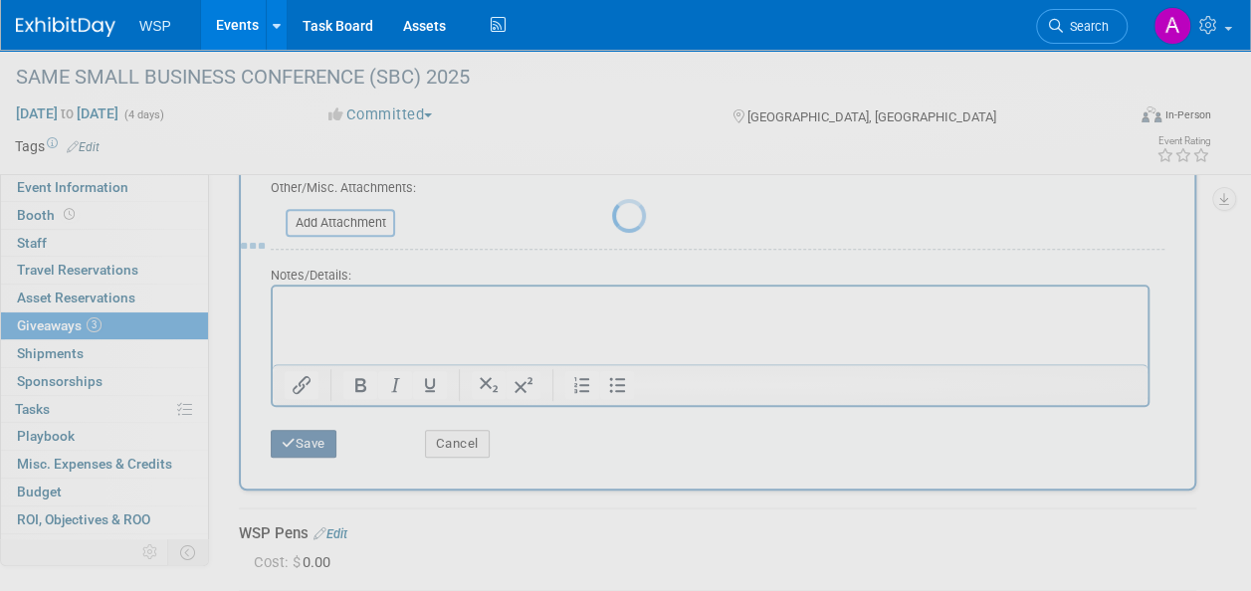
scroll to position [209, 0]
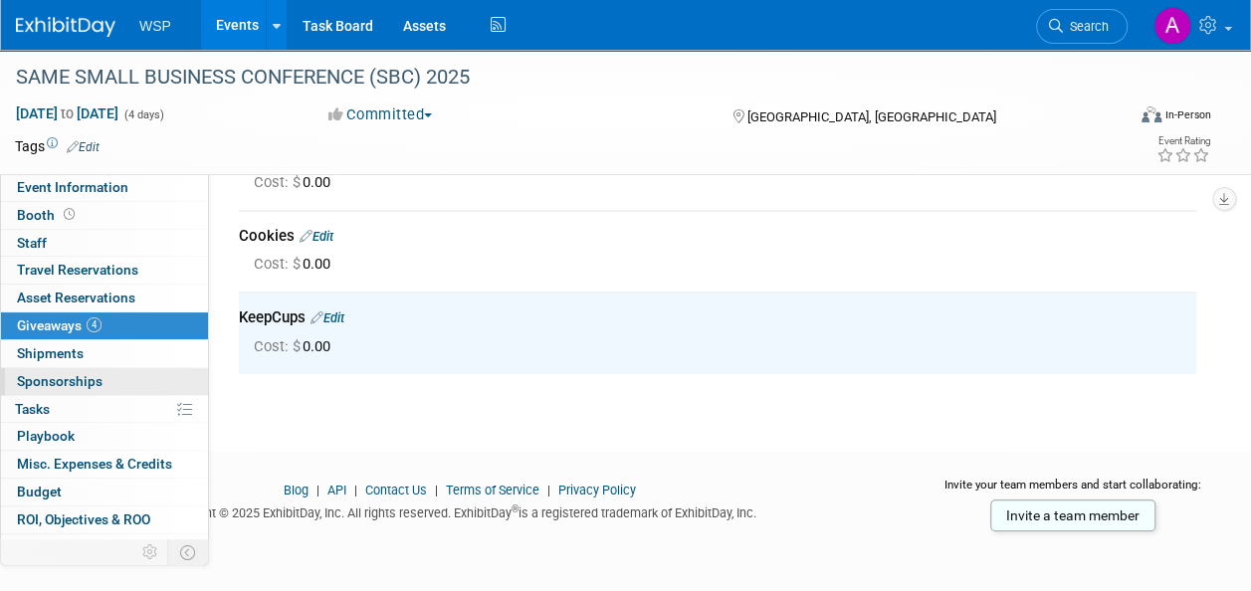
click at [78, 389] on link "0 Sponsorships 0" at bounding box center [104, 381] width 207 height 27
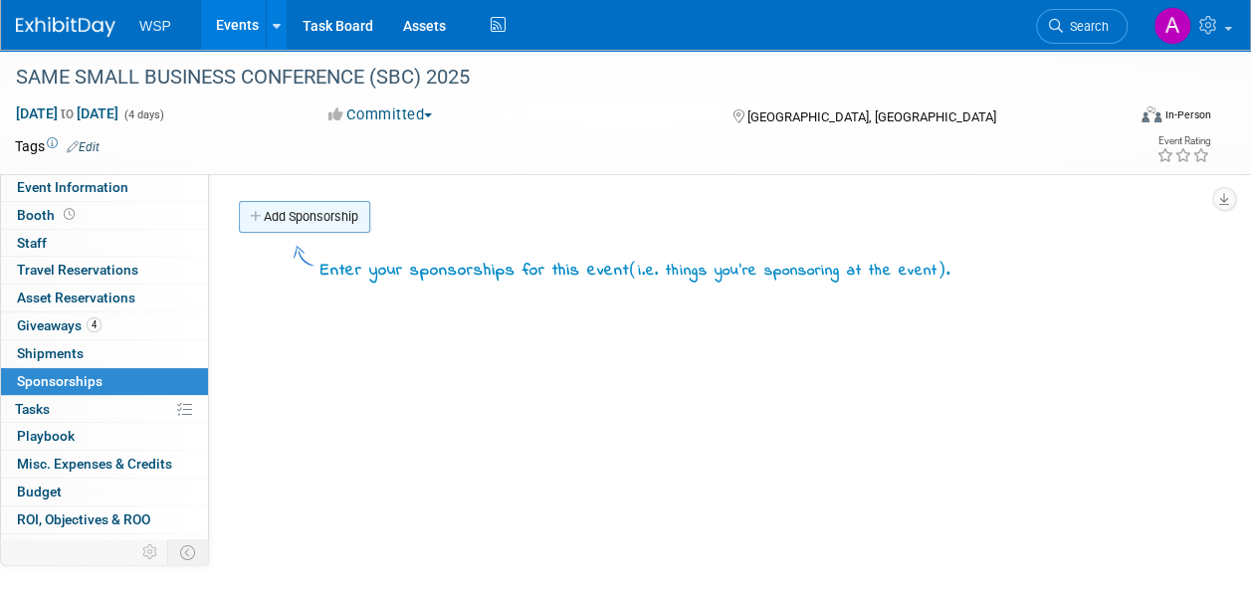
click at [298, 219] on link "Add Sponsorship" at bounding box center [304, 217] width 131 height 32
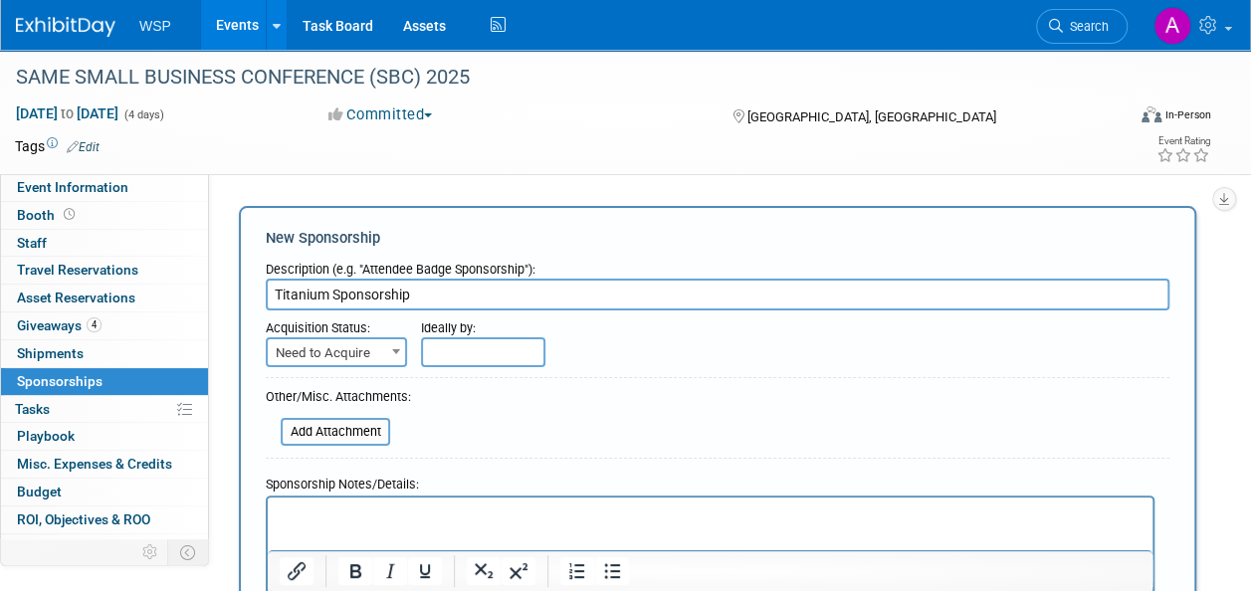
type input "Titanium Sponsorship"
click at [370, 358] on span "Need to Acquire" at bounding box center [336, 354] width 137 height 28
select select "2"
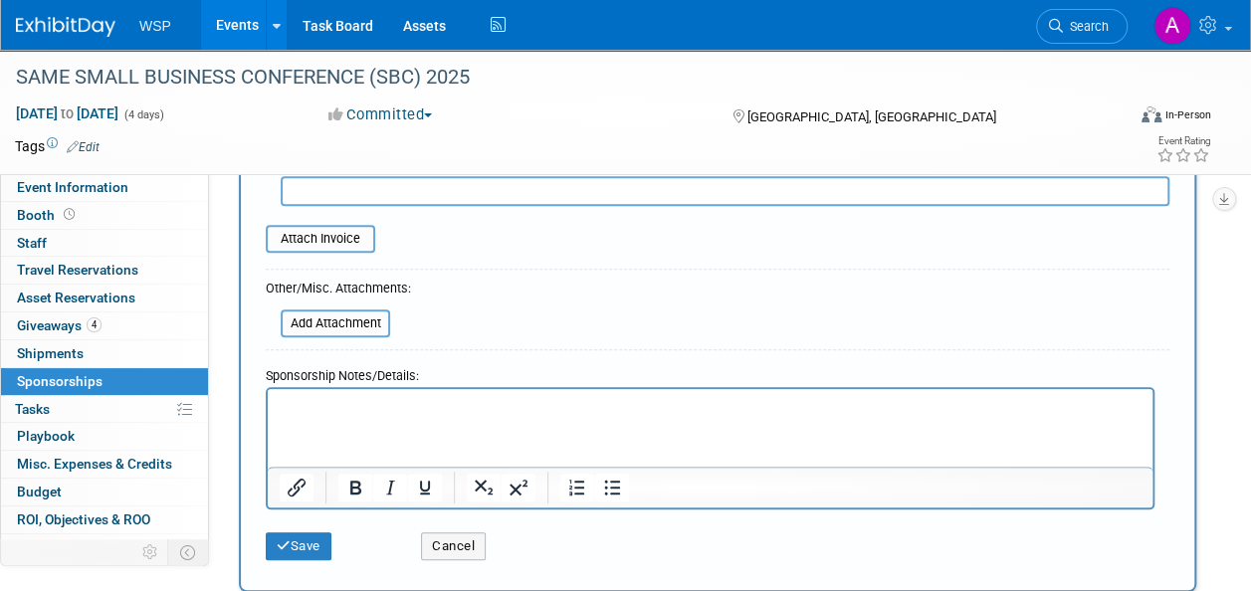
scroll to position [498, 0]
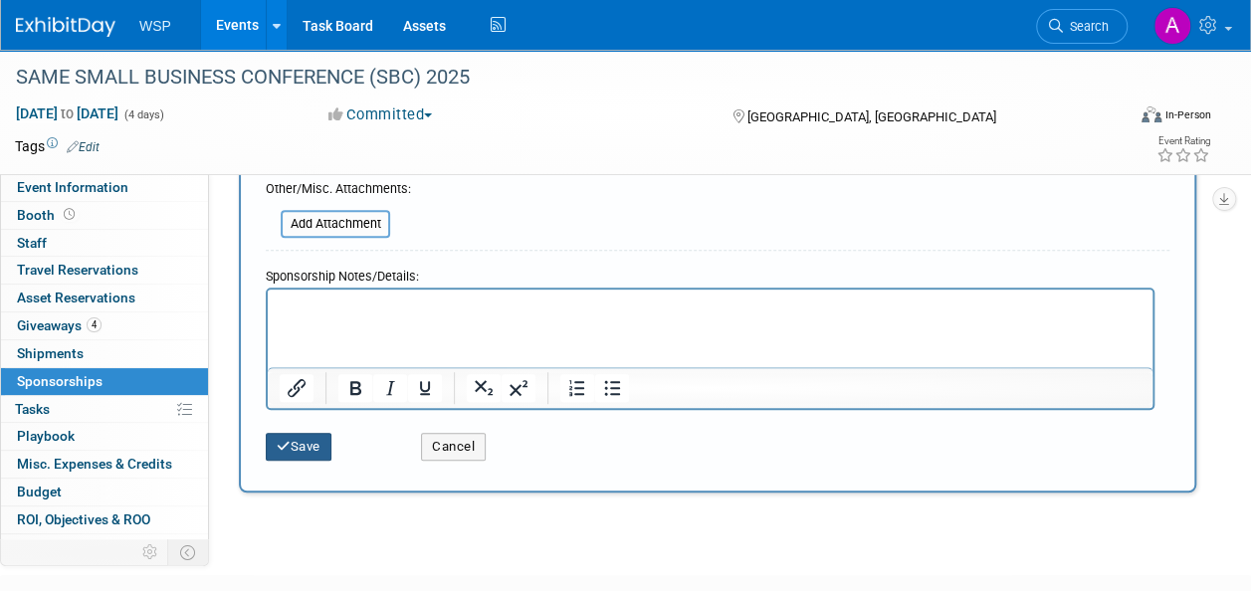
click at [289, 453] on button "Save" at bounding box center [299, 447] width 66 height 28
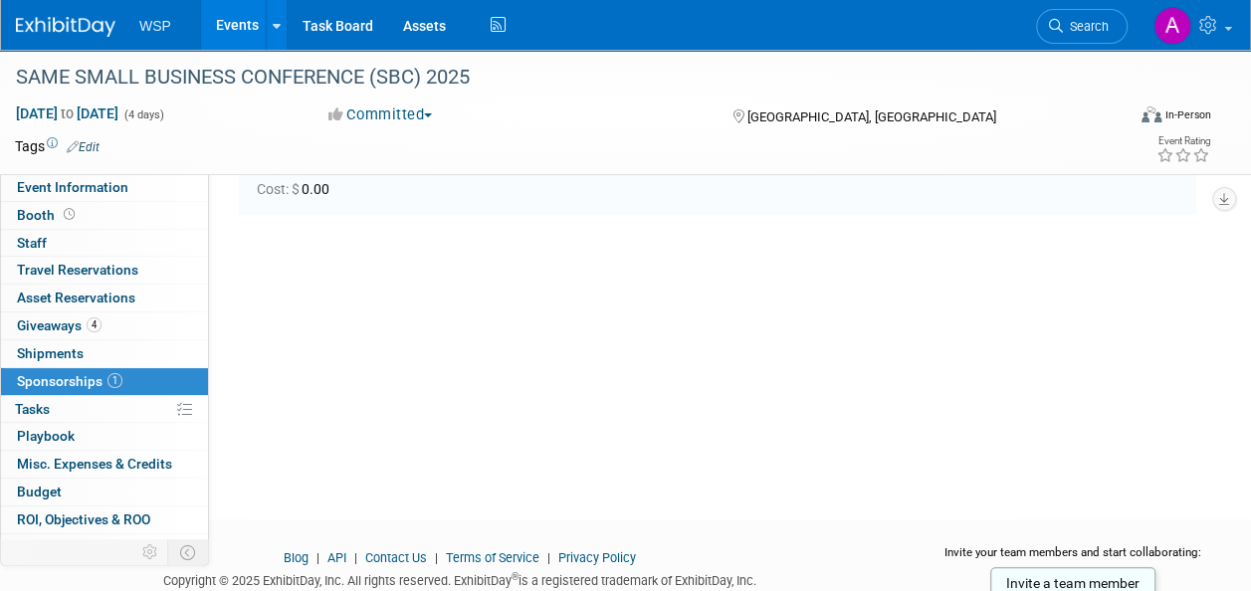
scroll to position [42, 0]
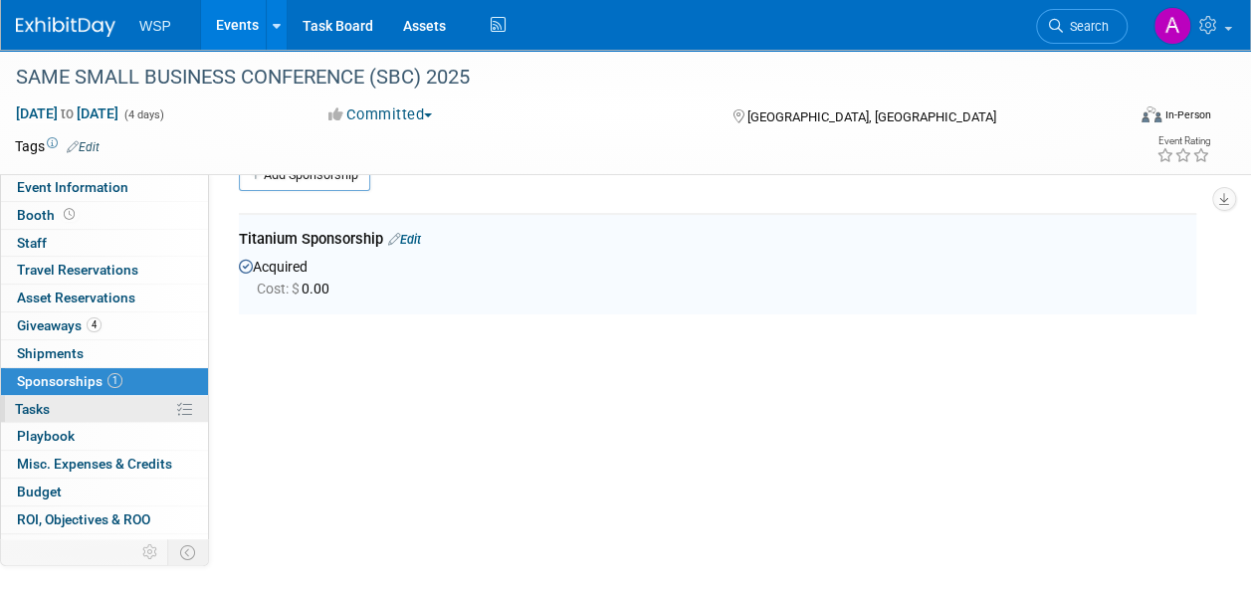
click at [43, 396] on link "0% Tasks 0%" at bounding box center [104, 409] width 207 height 27
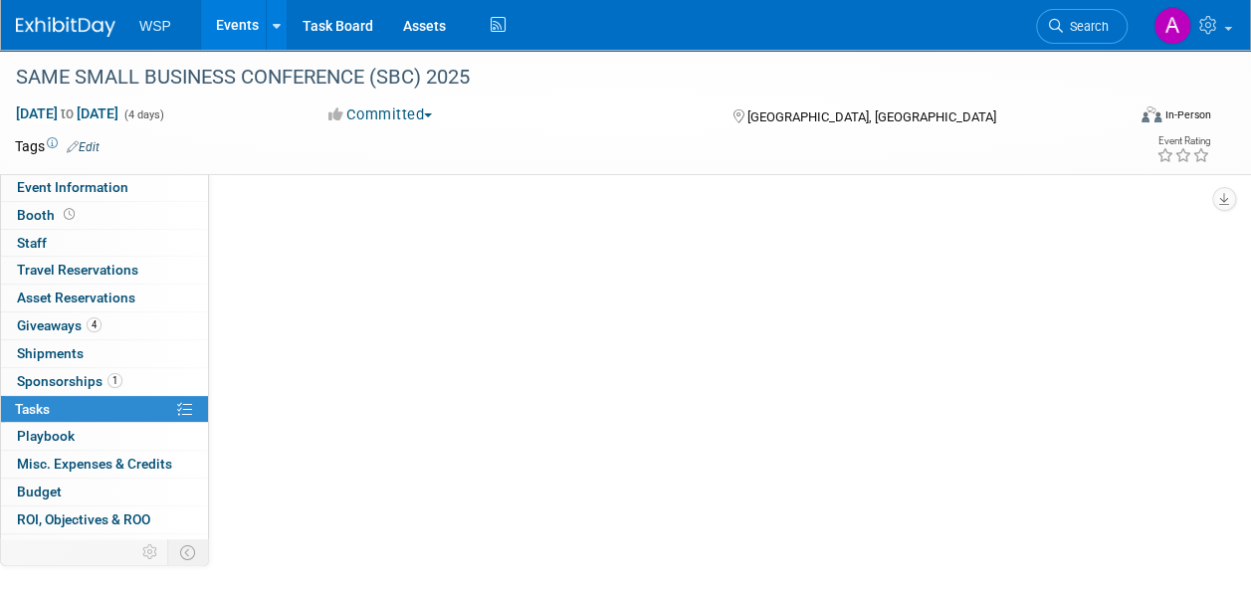
scroll to position [0, 0]
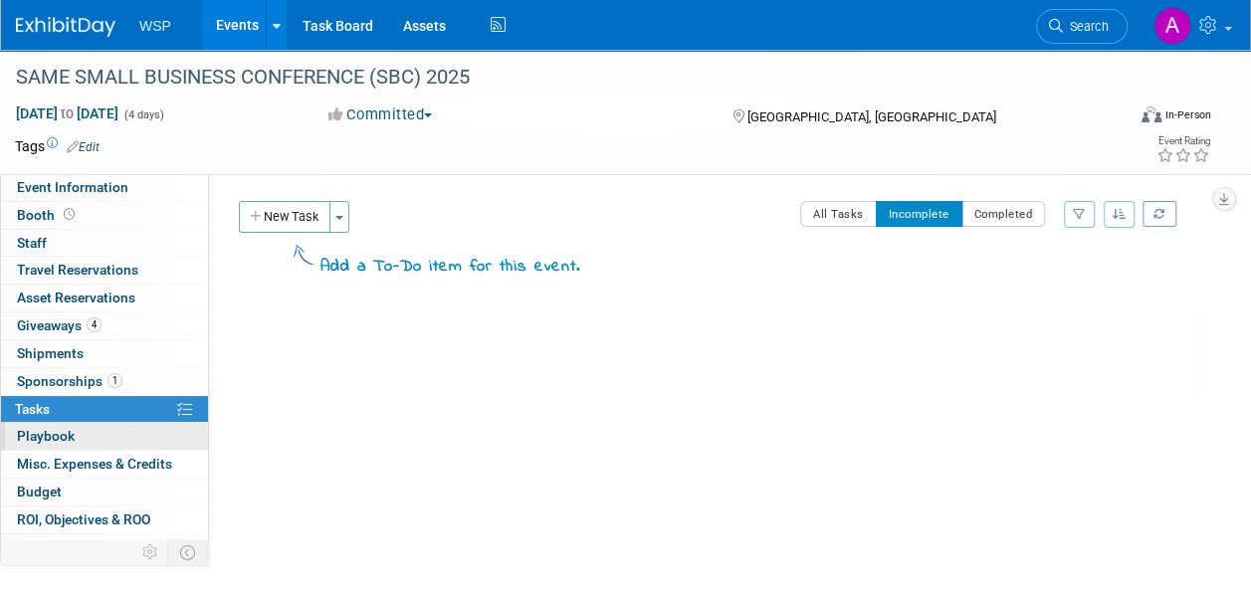
click at [68, 433] on span "Playbook 0" at bounding box center [46, 436] width 58 height 16
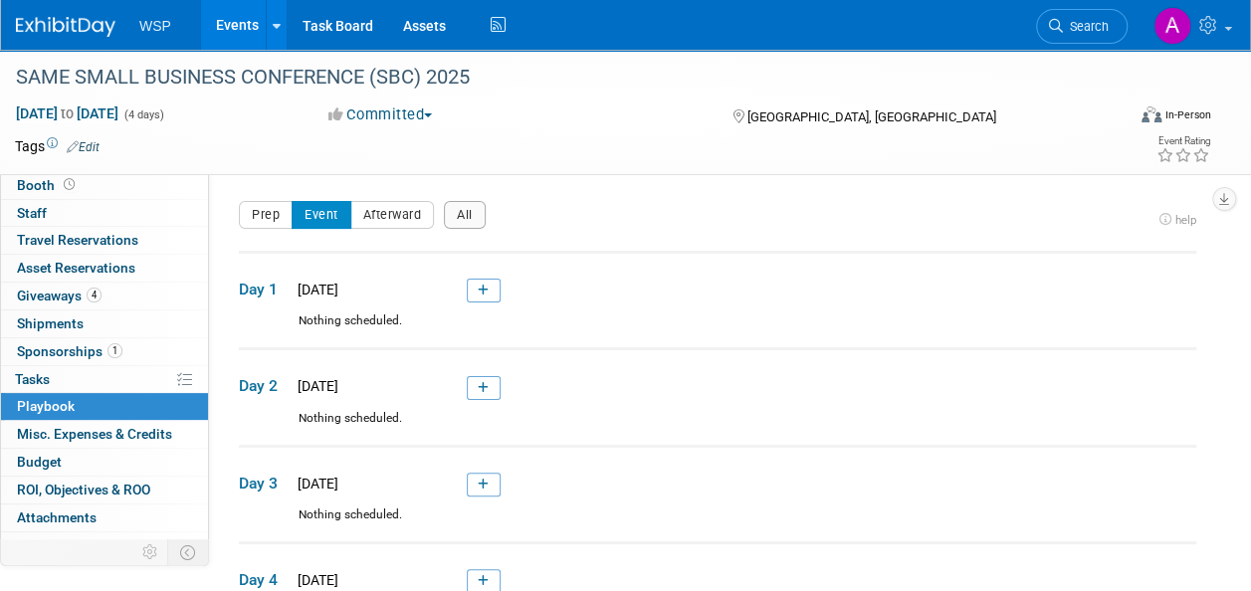
scroll to position [45, 0]
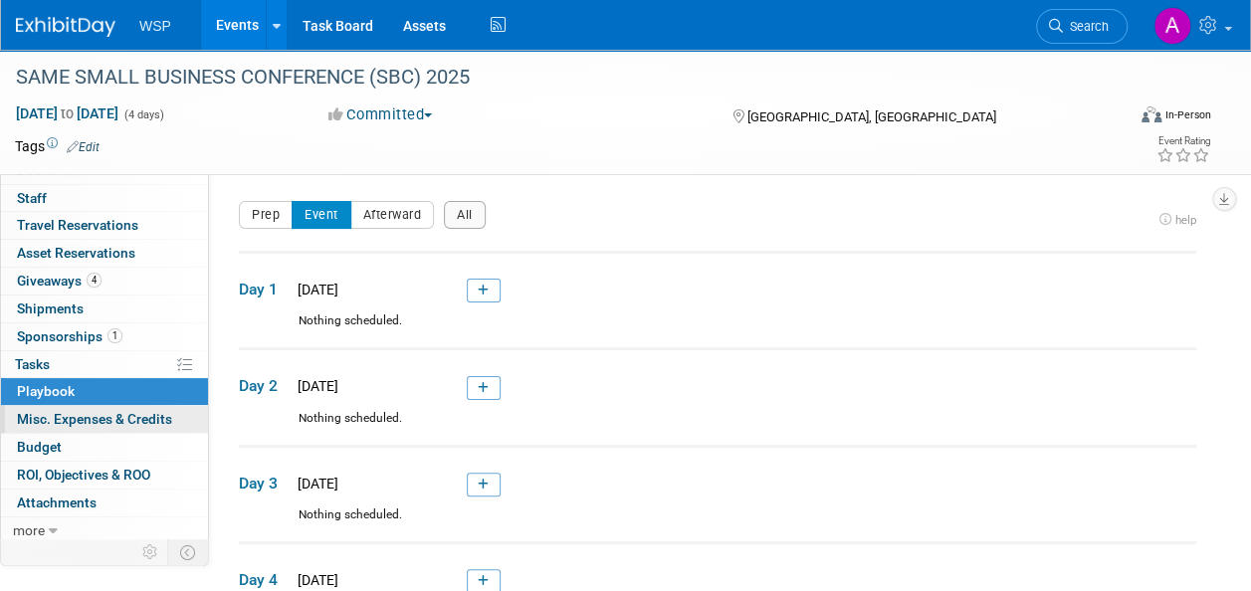
click at [73, 423] on span "Misc. Expenses & Credits 0" at bounding box center [94, 419] width 155 height 16
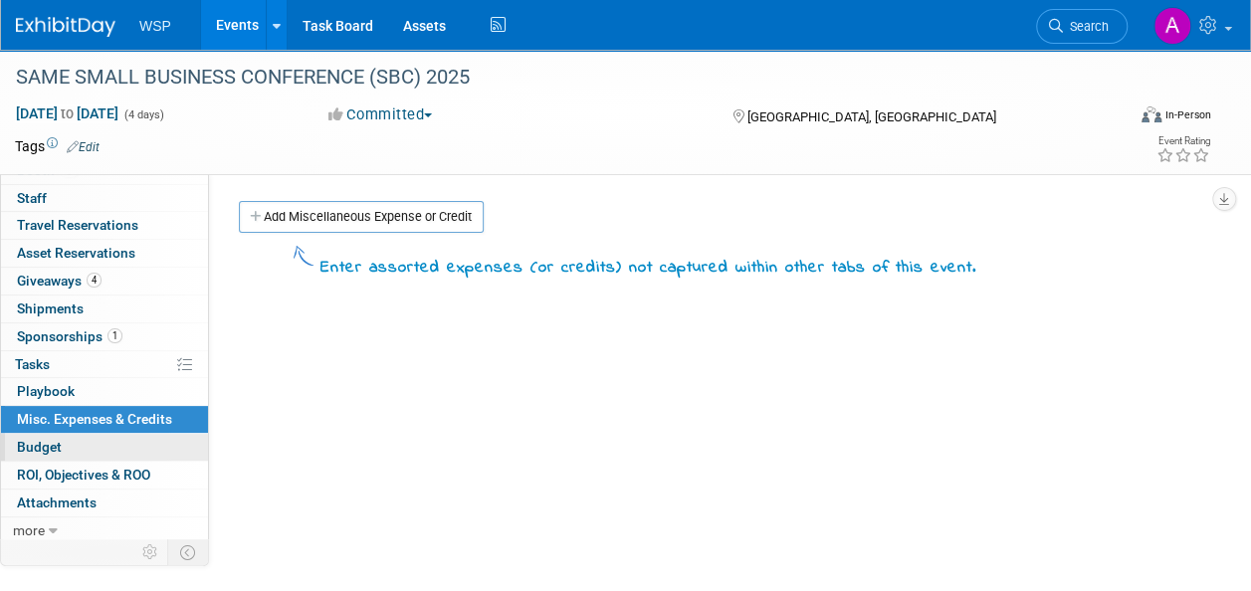
click at [34, 439] on span "Budget" at bounding box center [39, 447] width 45 height 16
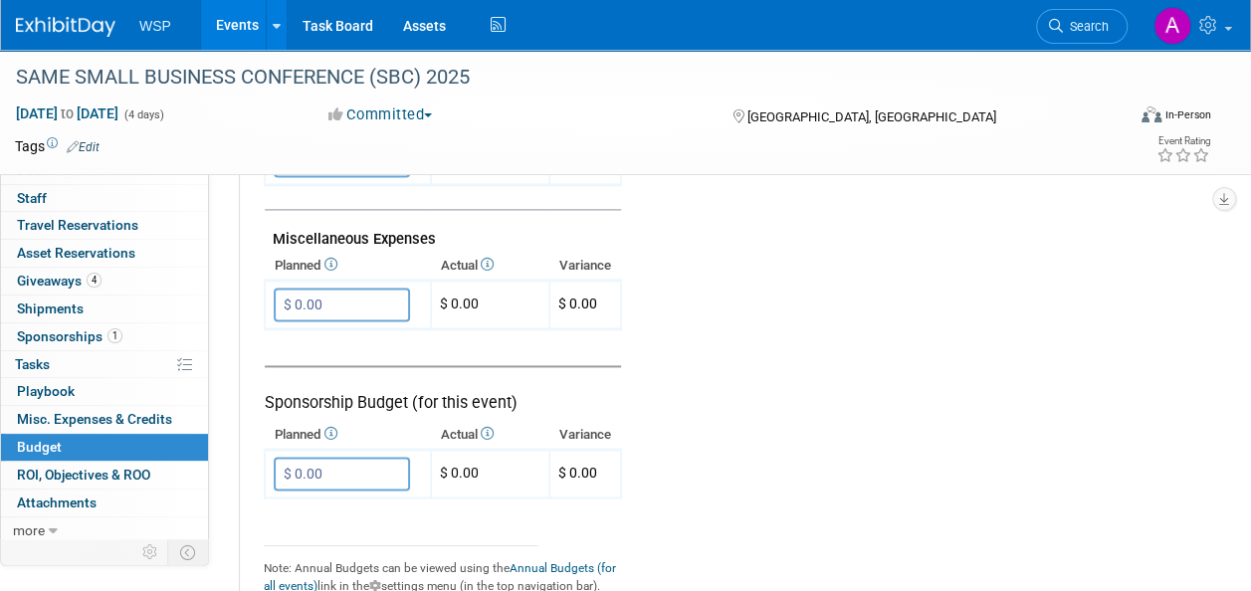
scroll to position [1493, 0]
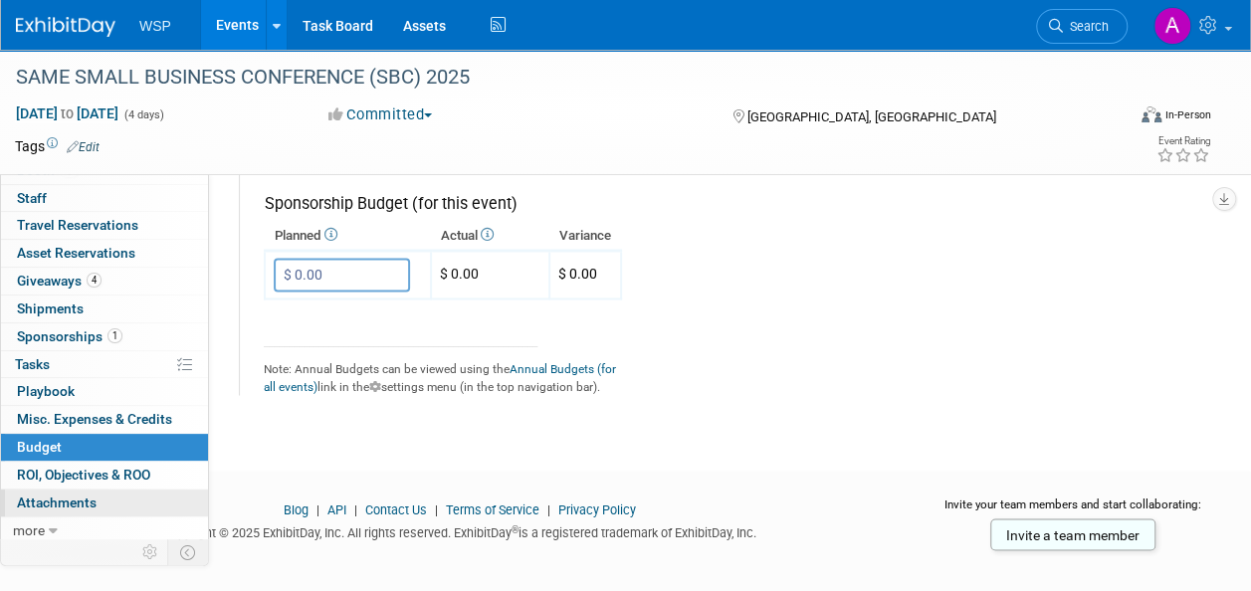
click at [24, 504] on span "Attachments 0" at bounding box center [57, 503] width 80 height 16
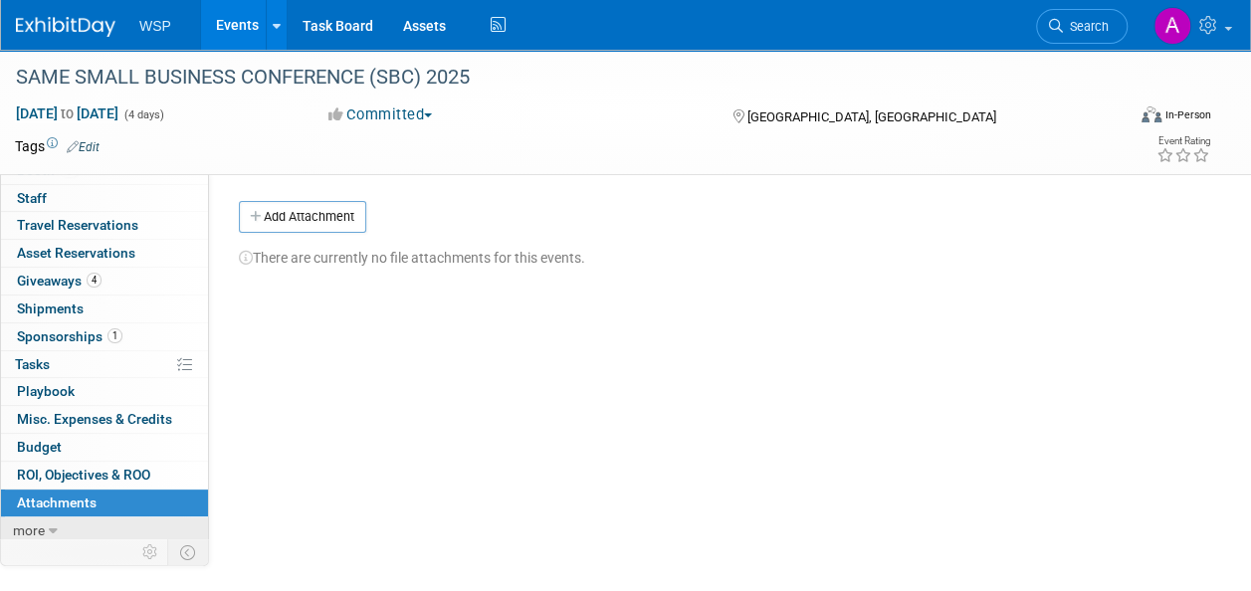
click at [24, 534] on link "more" at bounding box center [104, 531] width 207 height 27
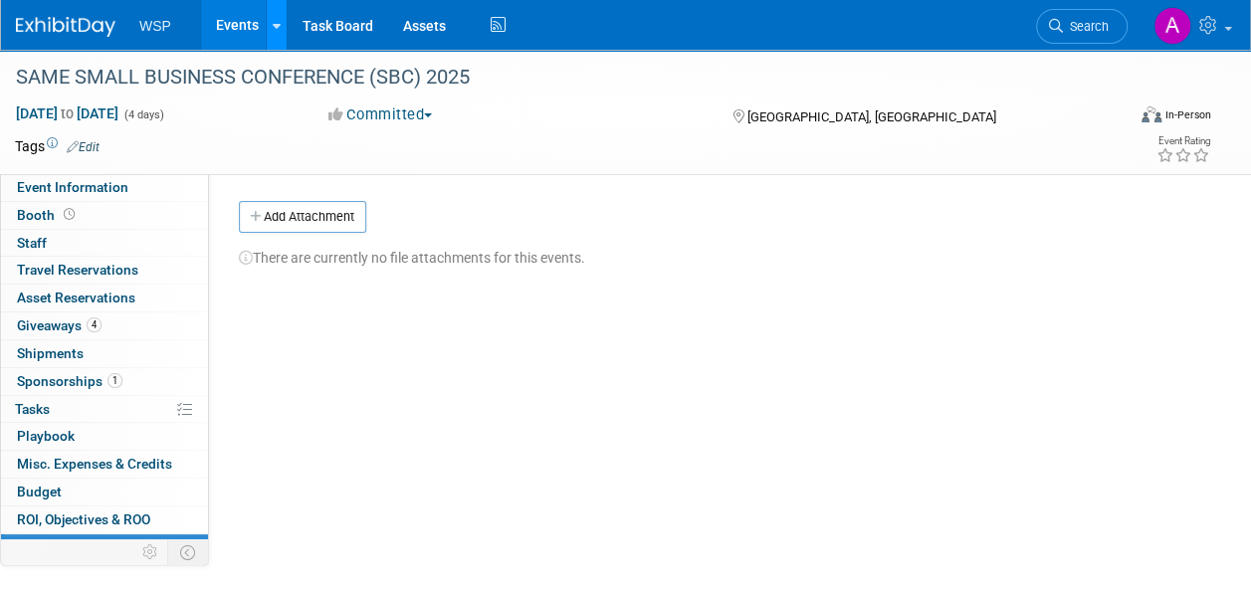
click at [266, 31] on link at bounding box center [276, 25] width 21 height 50
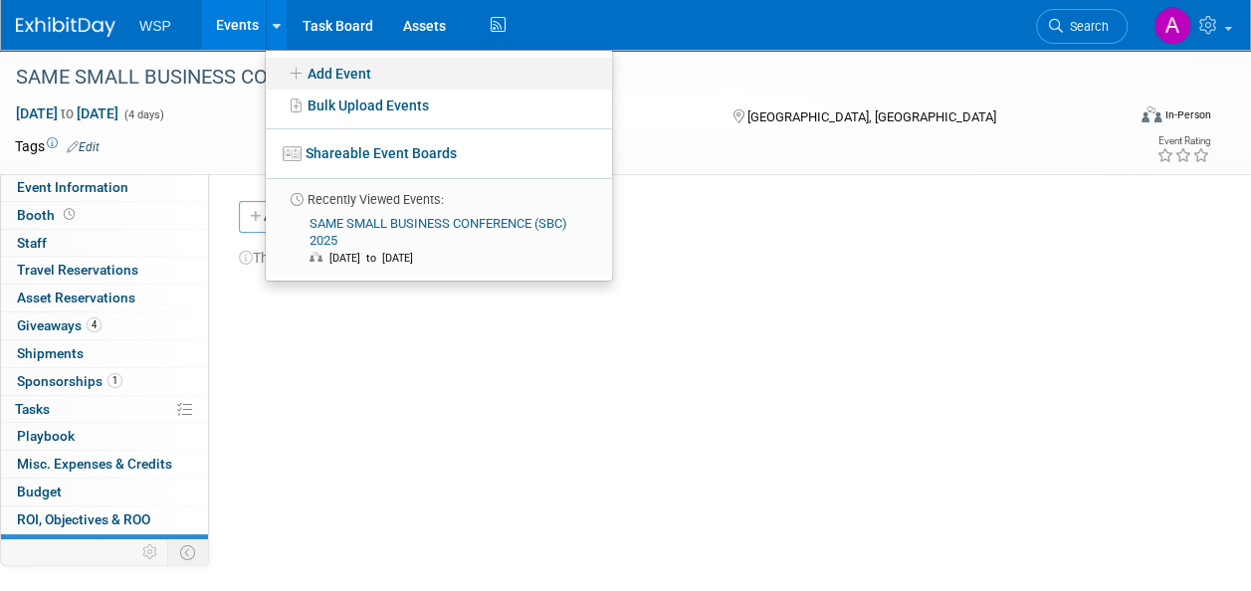
click at [344, 73] on link "Add Event" at bounding box center [439, 74] width 346 height 32
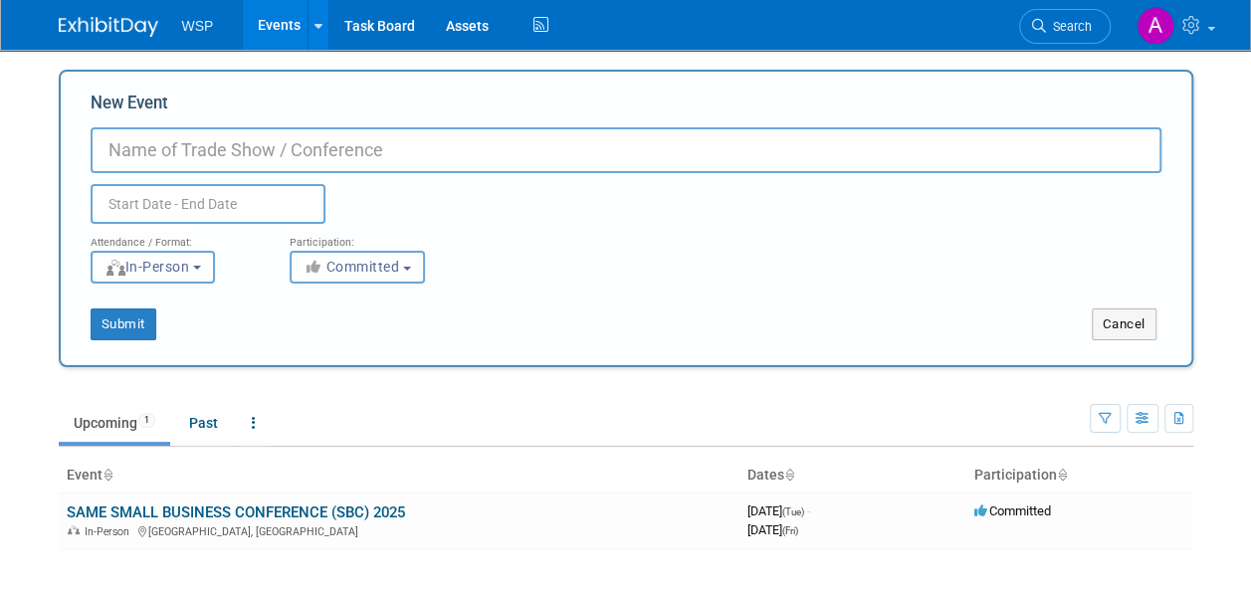
click at [319, 133] on input "New Event" at bounding box center [626, 150] width 1071 height 46
type input "WEFTEC 2025"
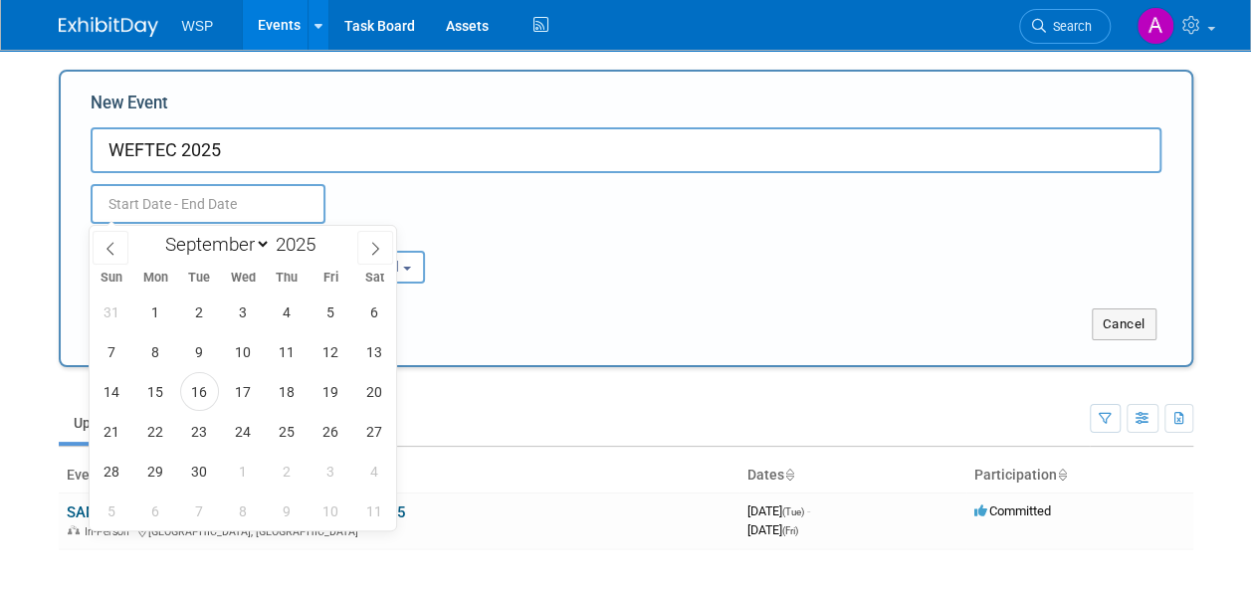
click at [173, 207] on input "text" at bounding box center [208, 204] width 235 height 40
click at [374, 431] on span "27" at bounding box center [374, 431] width 39 height 39
type input "[DATE] to [DATE]"
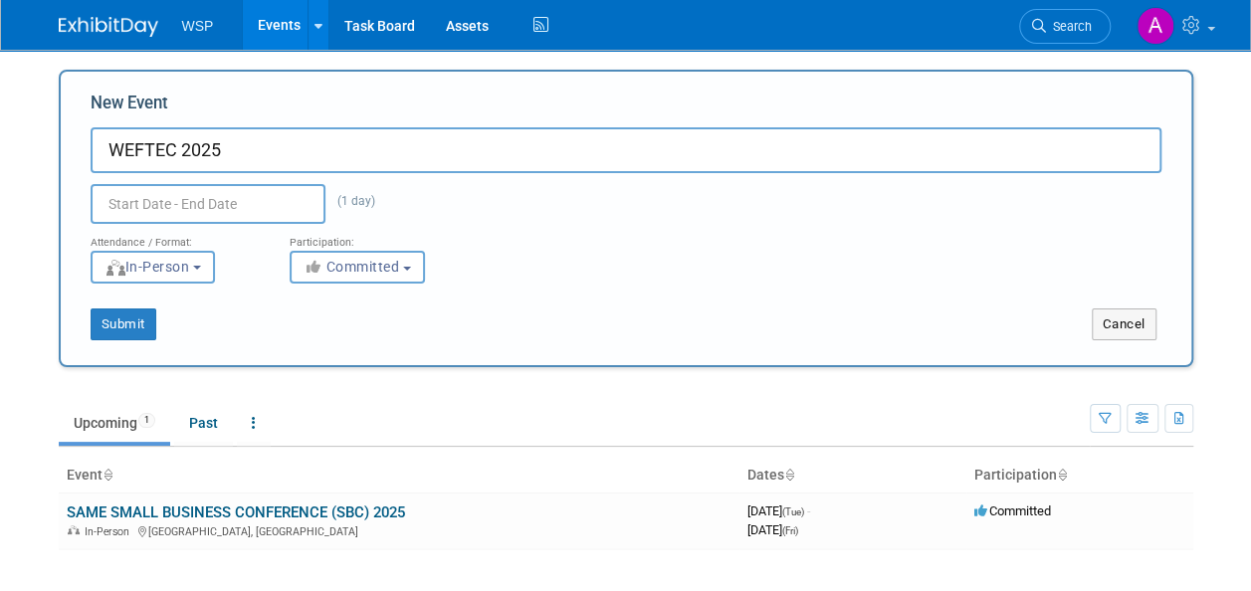
type input "Sep 27, 2025 to Sep 27, 2025"
click at [424, 185] on div "Sep 27, 2025 to Sep 27, 2025 (1 day) Duplicate Event Warning" at bounding box center [626, 198] width 1101 height 51
click at [287, 206] on input "Sep 27, 2025 to Sep 27, 2025" at bounding box center [208, 204] width 235 height 40
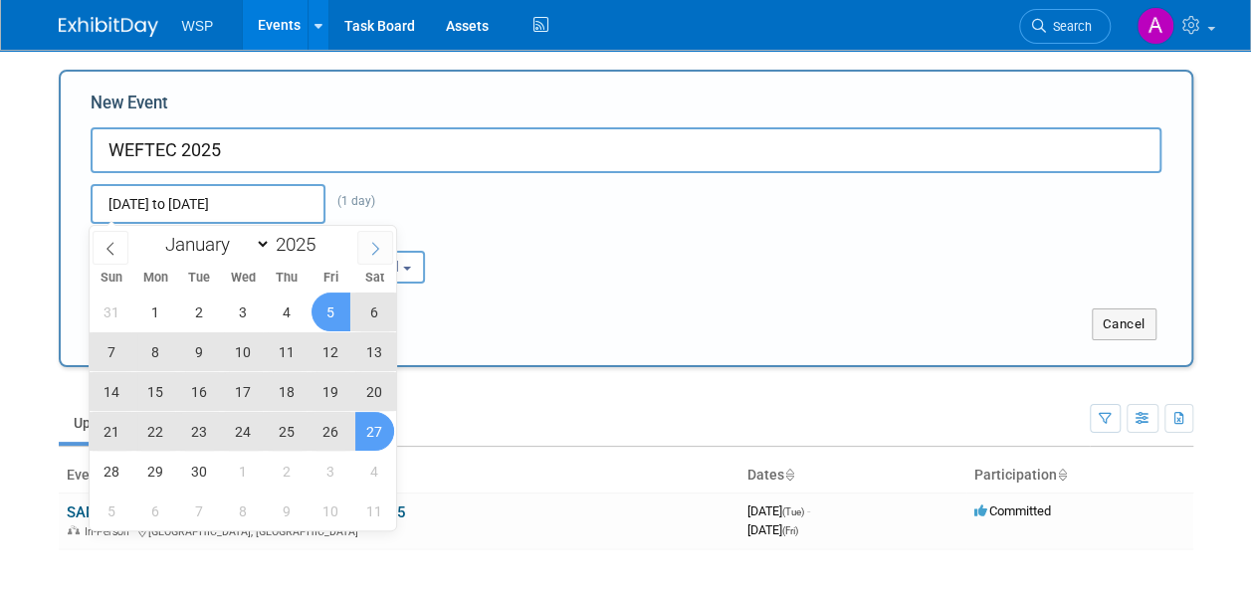
click at [370, 244] on icon at bounding box center [375, 249] width 14 height 14
select select "9"
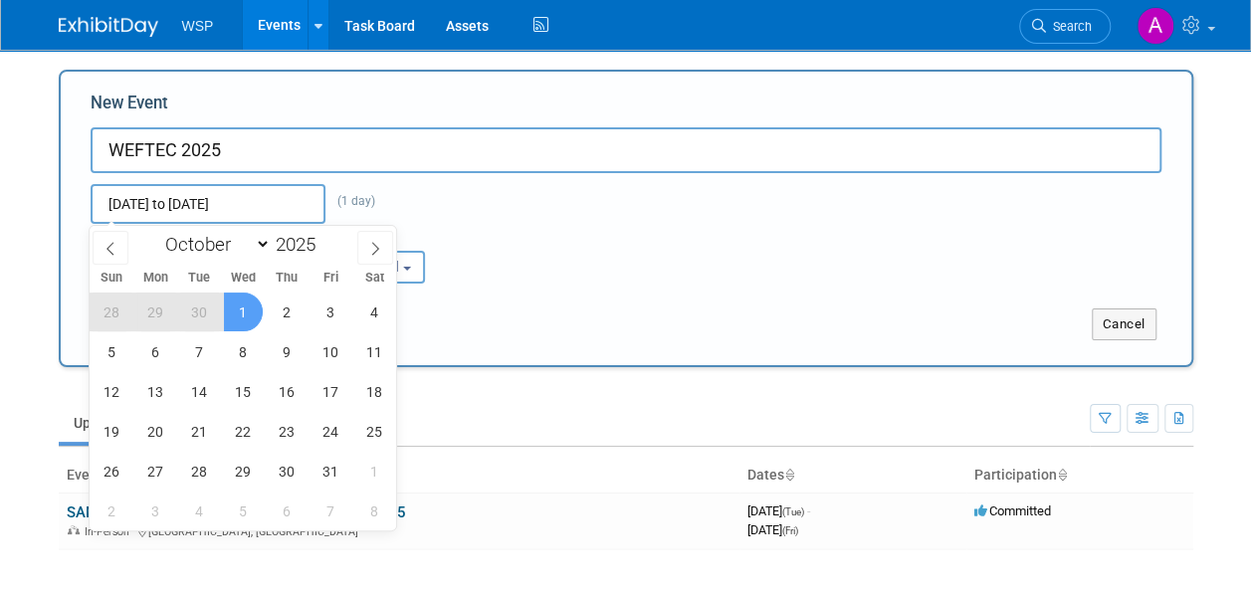
click at [233, 316] on span "1" at bounding box center [243, 312] width 39 height 39
type input "[DATE] to [DATE]"
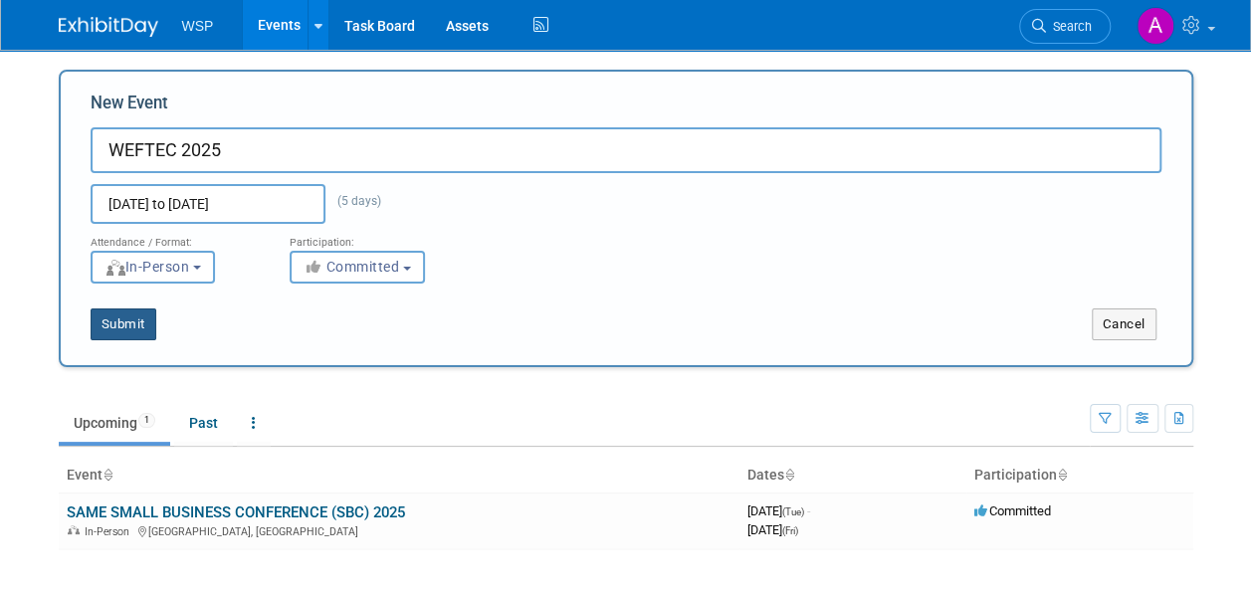
click at [143, 311] on button "Submit" at bounding box center [124, 325] width 66 height 32
